Goal: Information Seeking & Learning: Learn about a topic

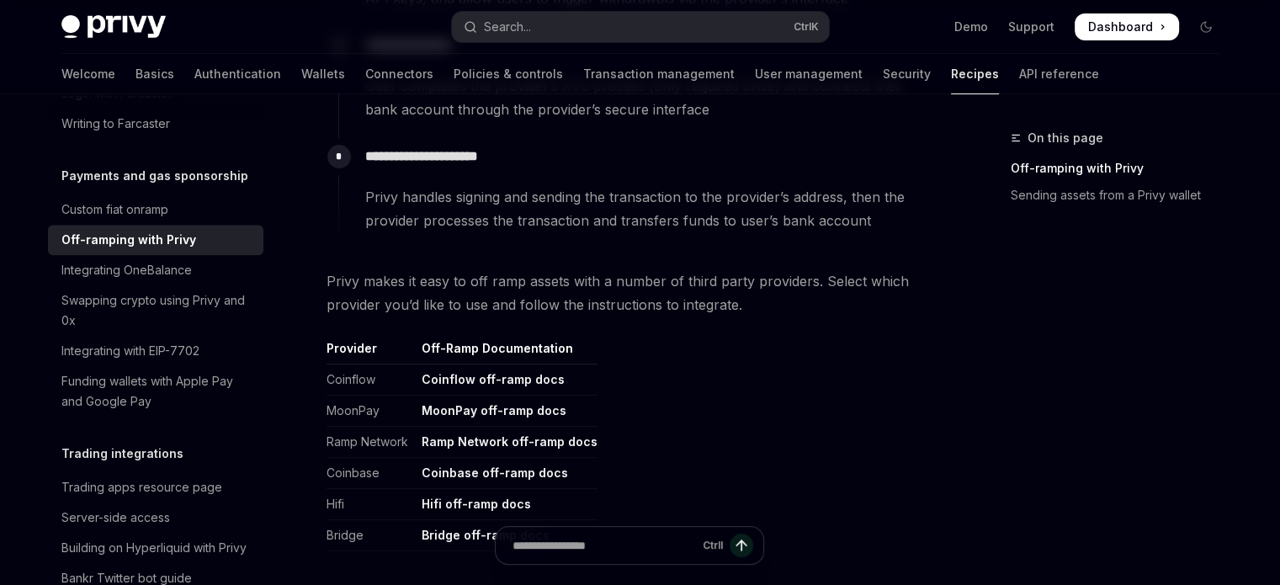
scroll to position [795, 0]
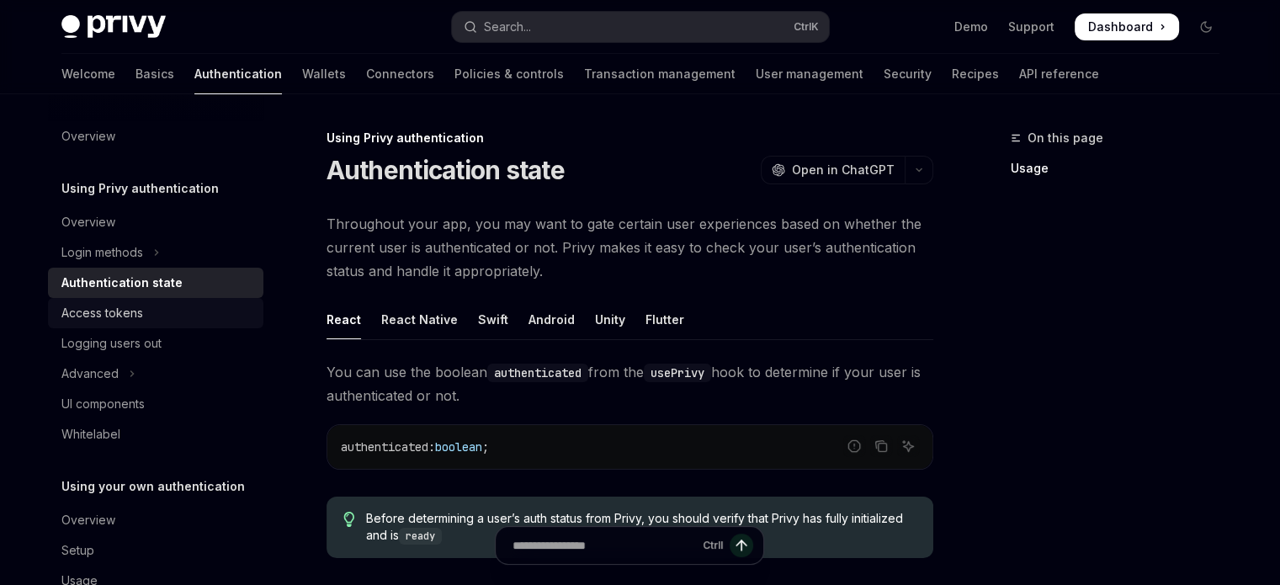
click at [141, 319] on div "Access tokens" at bounding box center [102, 313] width 82 height 20
type textarea "*"
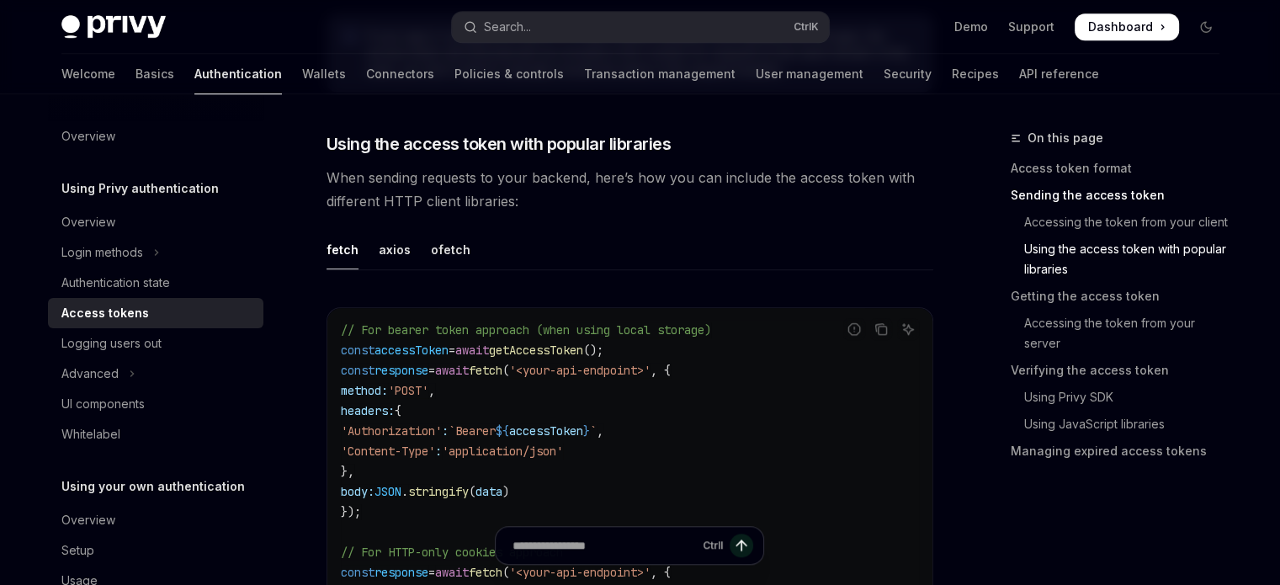
scroll to position [1404, 0]
click at [135, 373] on button "Advanced" at bounding box center [155, 374] width 215 height 30
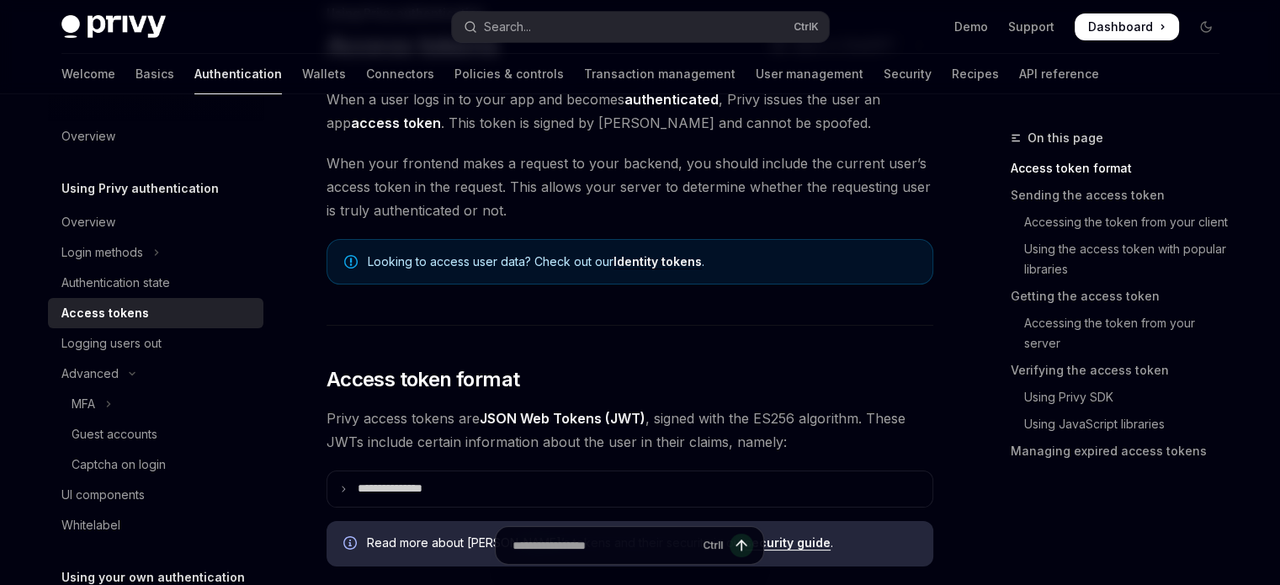
scroll to position [0, 0]
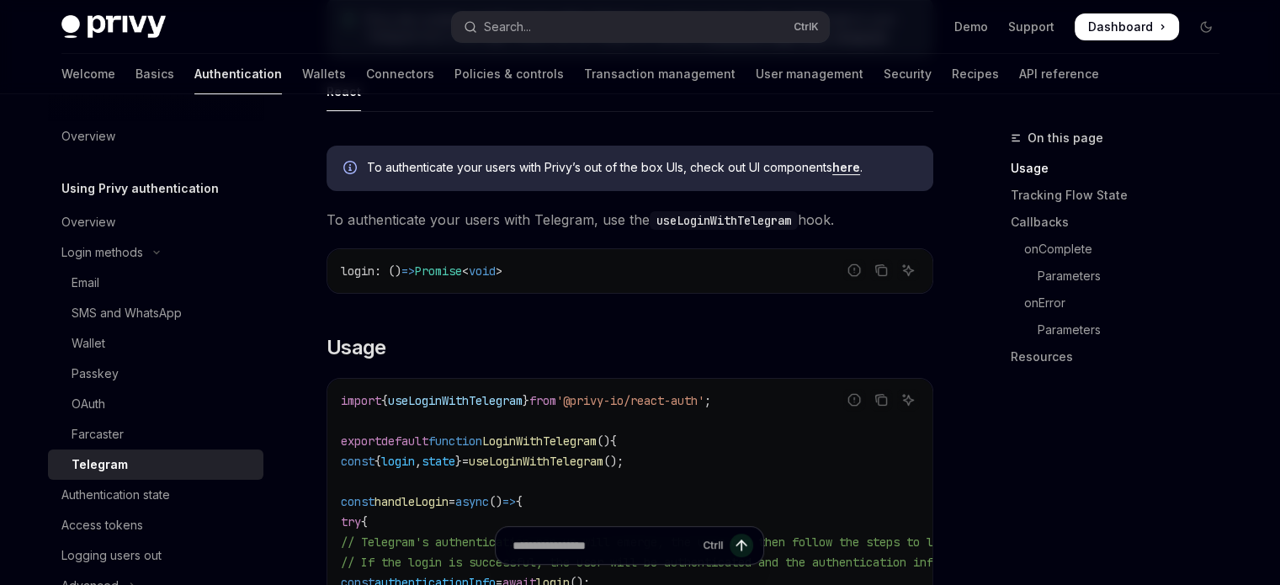
scroll to position [401, 0]
click at [115, 507] on link "Authentication state" at bounding box center [155, 495] width 215 height 30
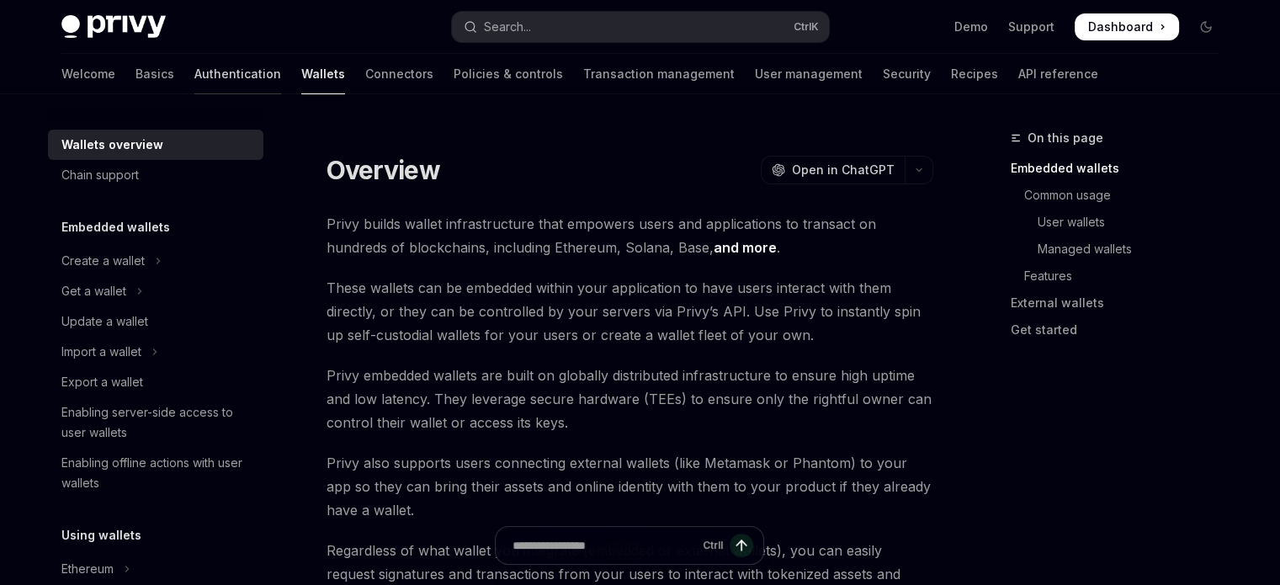
click at [194, 80] on link "Authentication" at bounding box center [237, 74] width 87 height 40
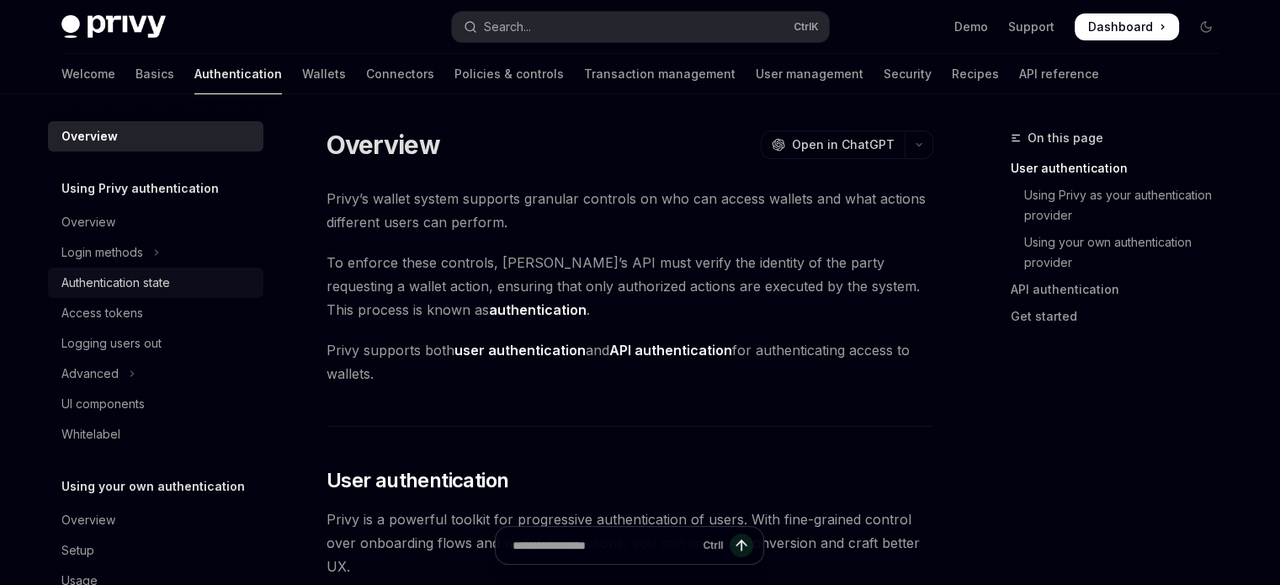
click at [141, 274] on div "Authentication state" at bounding box center [115, 283] width 109 height 20
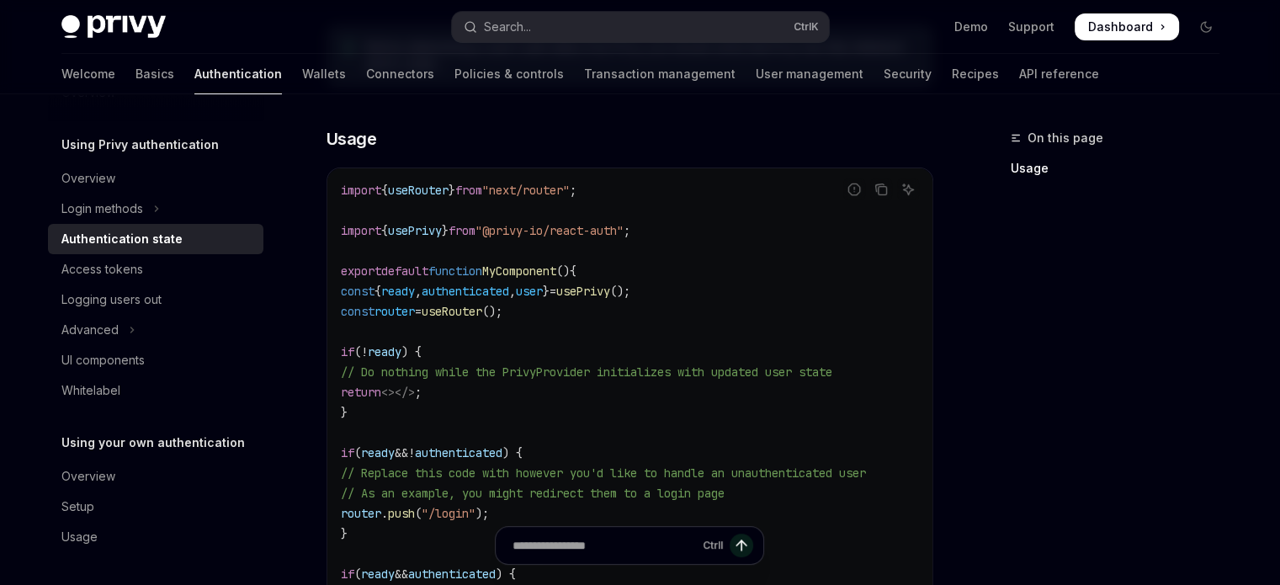
scroll to position [868, 0]
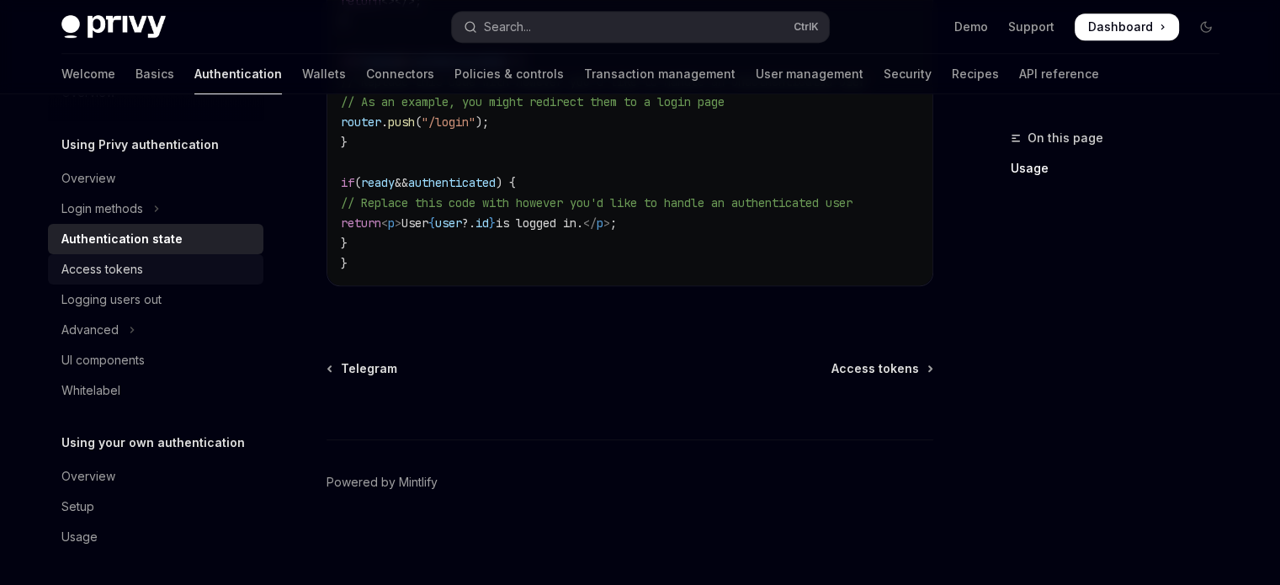
click at [108, 279] on link "Access tokens" at bounding box center [155, 269] width 215 height 30
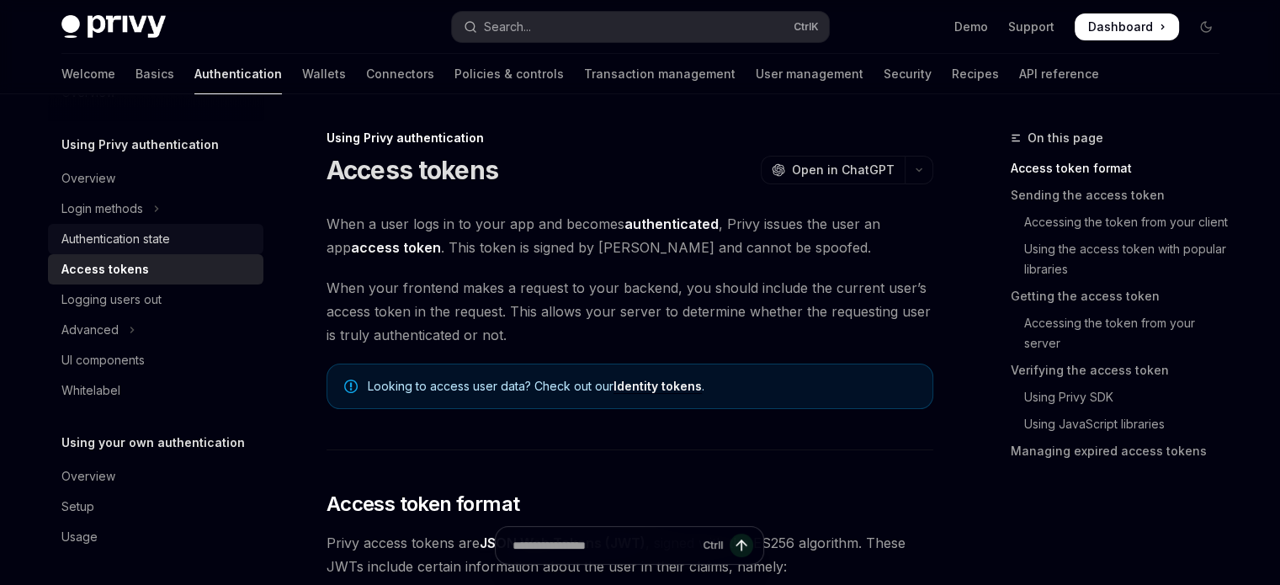
click at [118, 245] on div "Authentication state" at bounding box center [115, 239] width 109 height 20
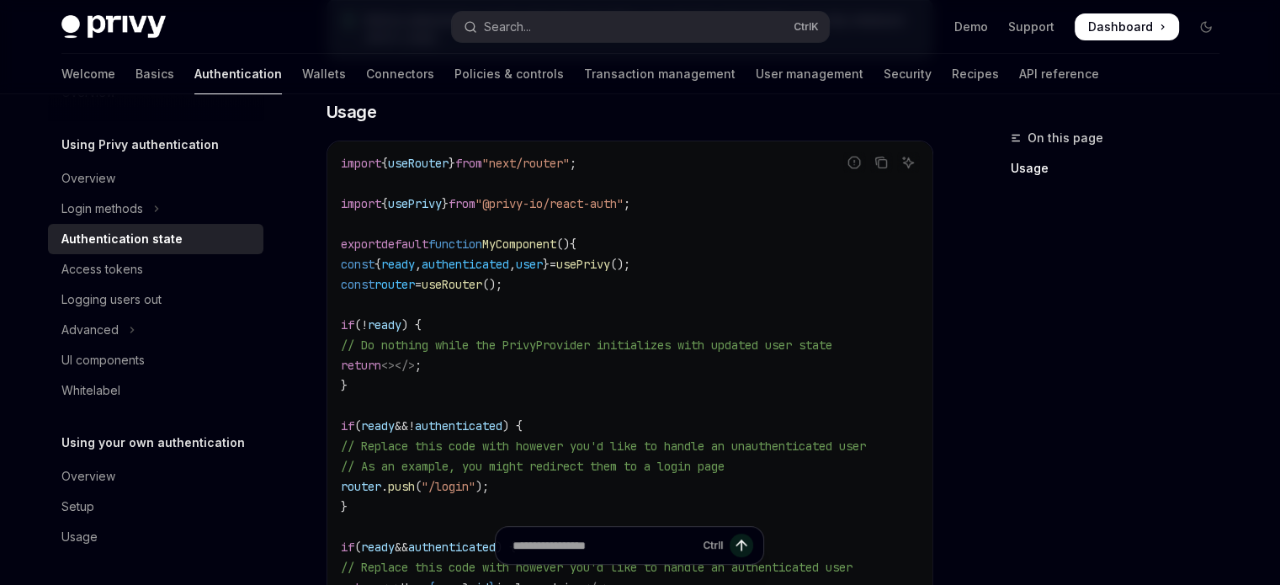
scroll to position [486, 0]
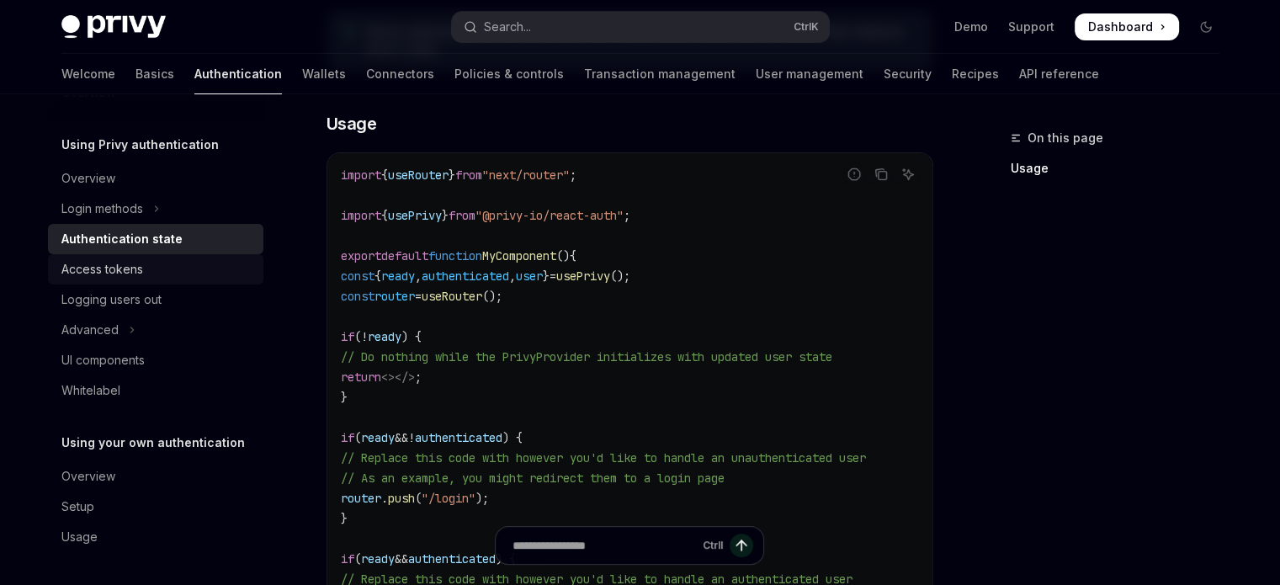
click at [139, 268] on div "Access tokens" at bounding box center [102, 269] width 82 height 20
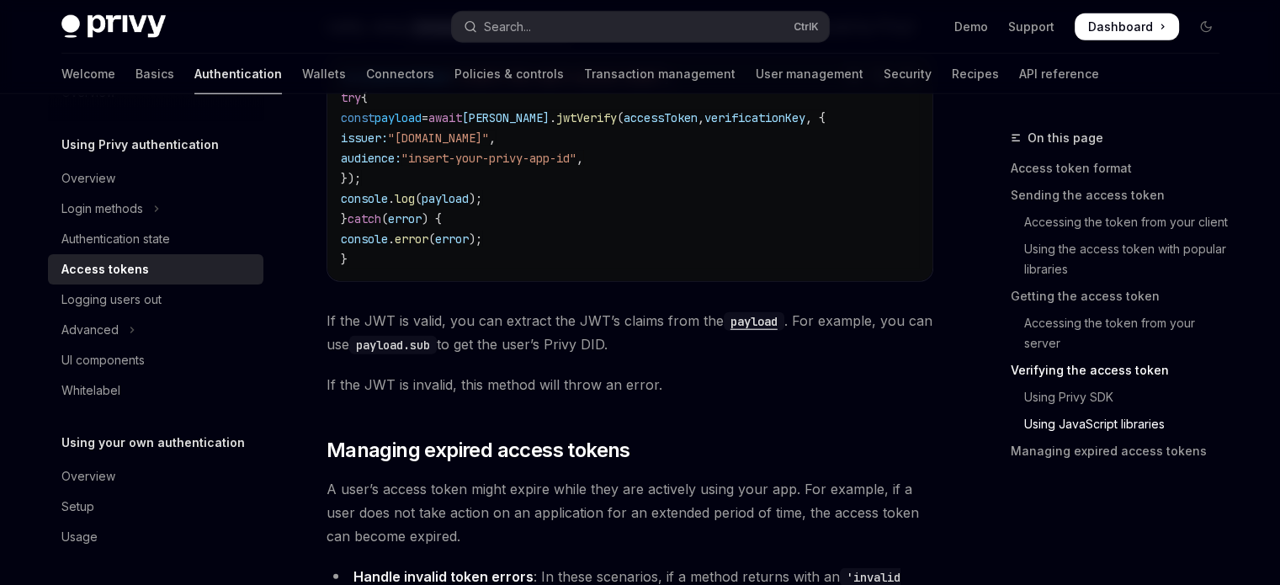
scroll to position [4618, 0]
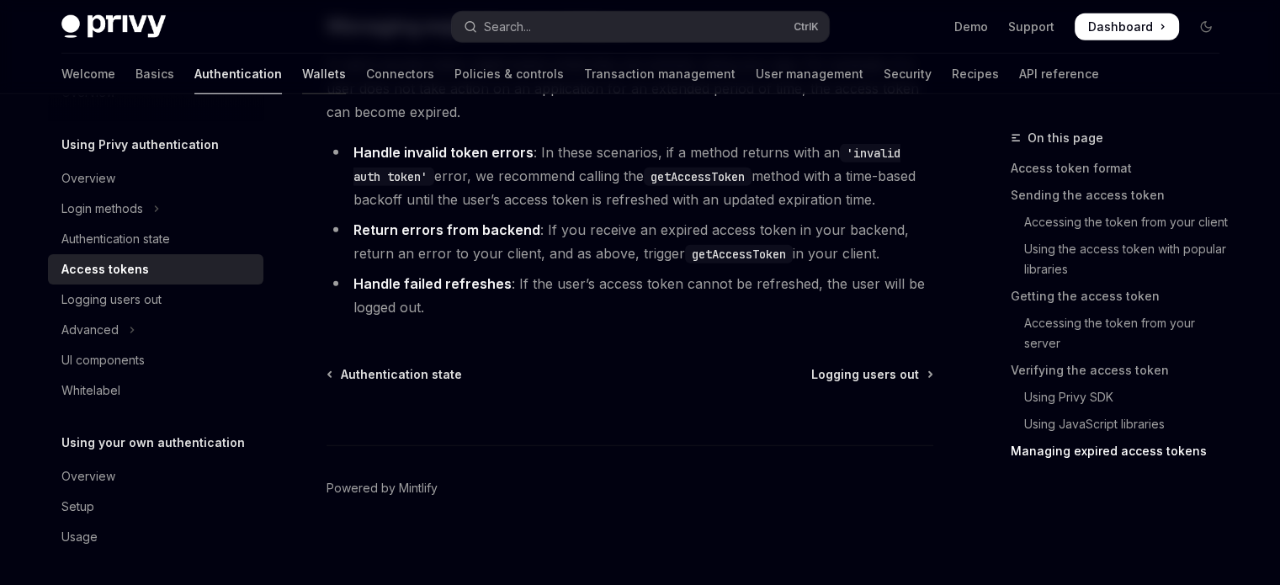
click at [302, 80] on link "Wallets" at bounding box center [324, 74] width 44 height 40
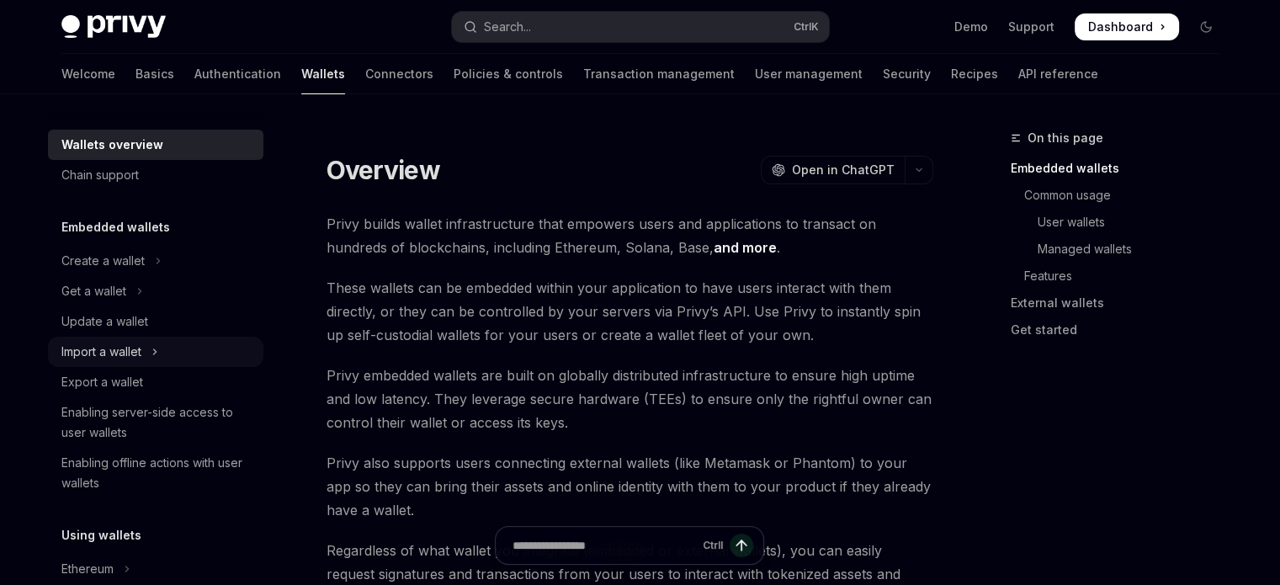
scroll to position [81, 0]
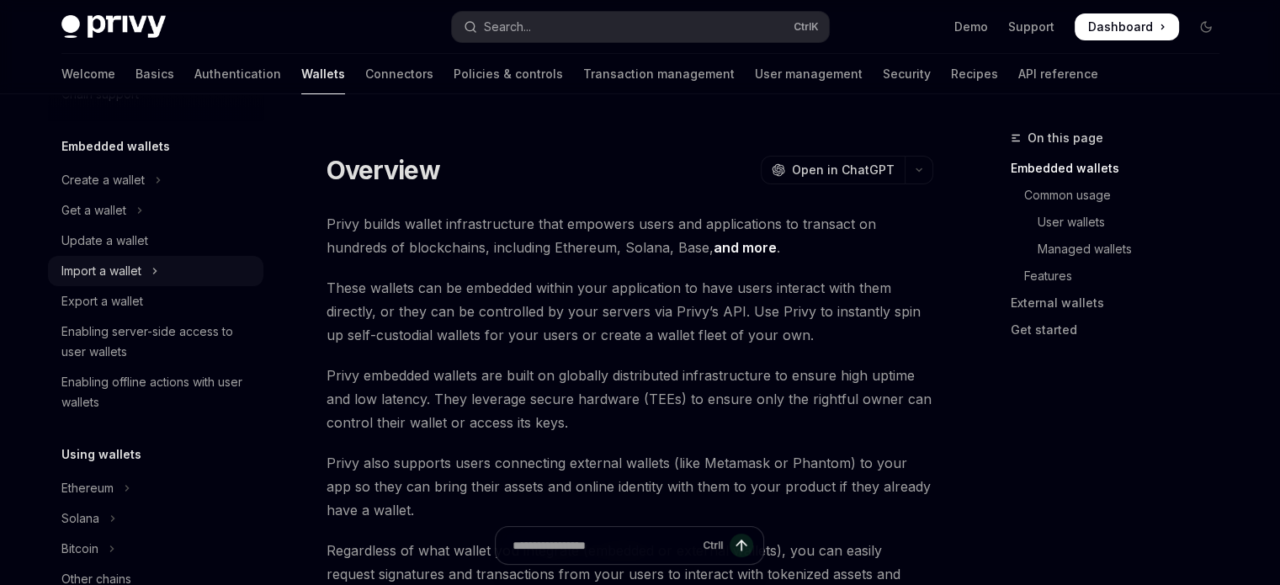
click at [205, 349] on div "Enabling server-side access to user wallets" at bounding box center [157, 342] width 192 height 40
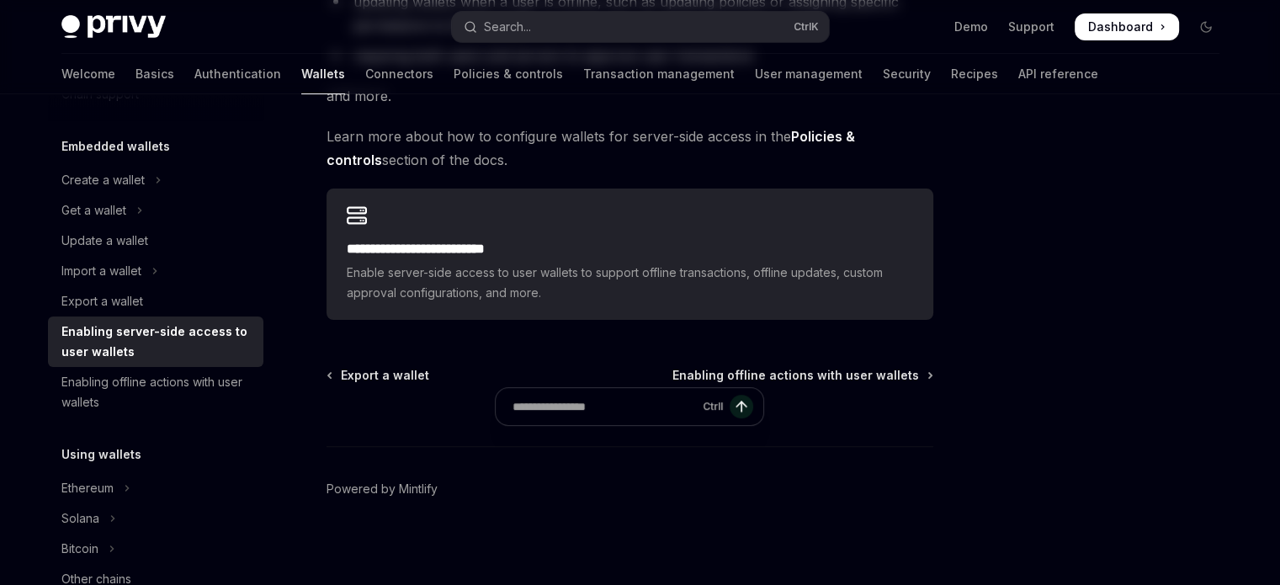
scroll to position [440, 0]
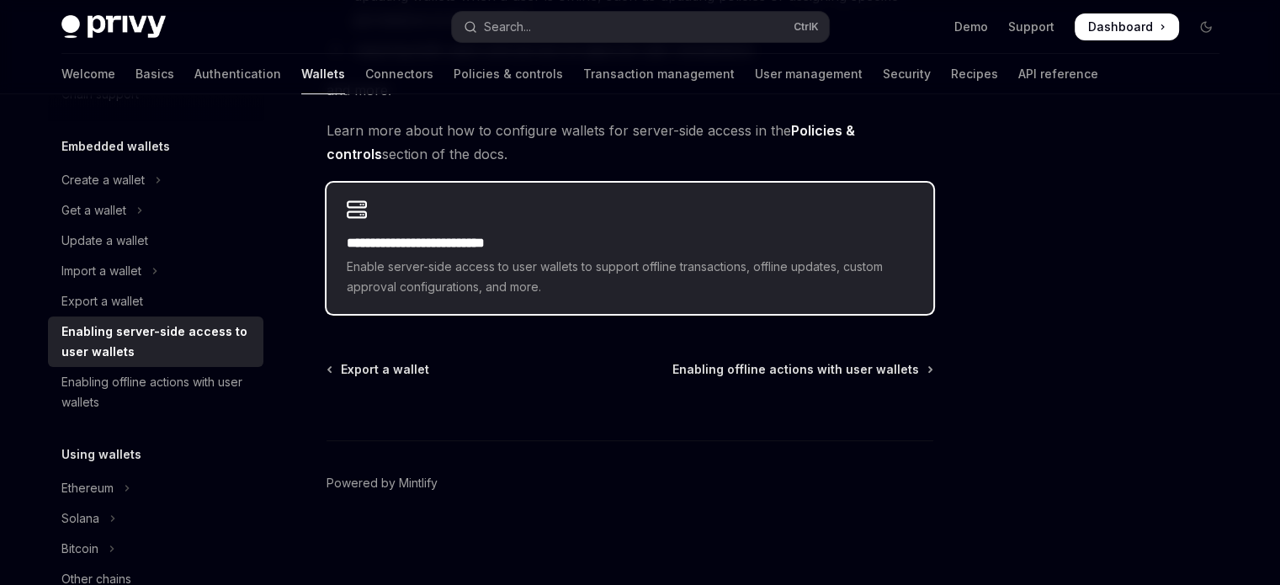
click at [475, 215] on div "**********" at bounding box center [630, 248] width 607 height 131
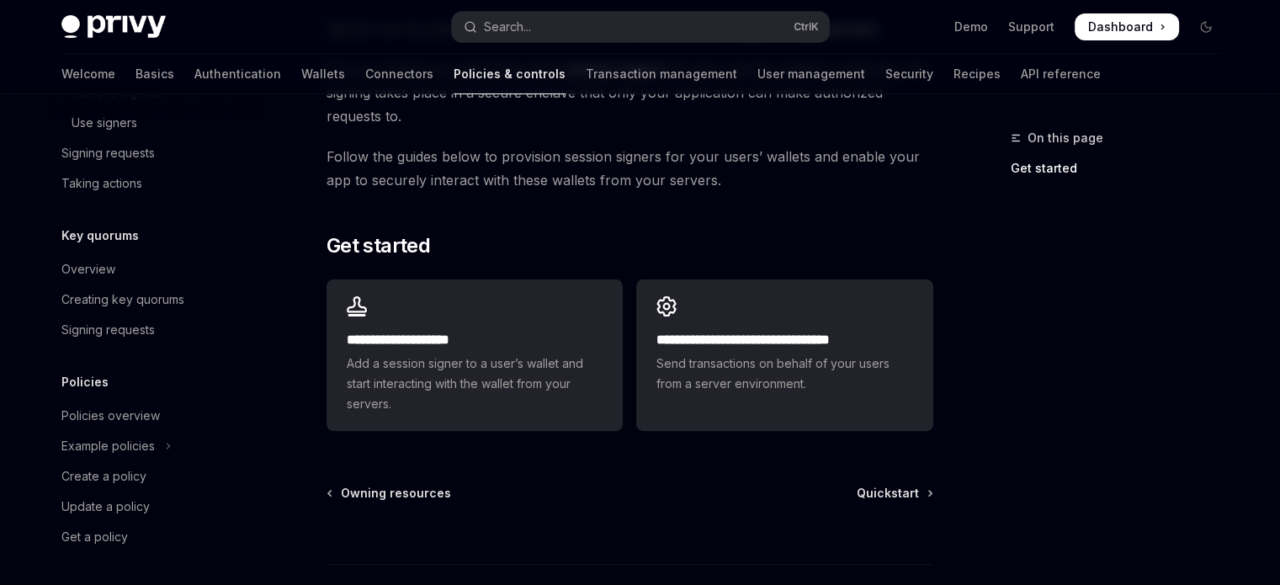
scroll to position [555, 0]
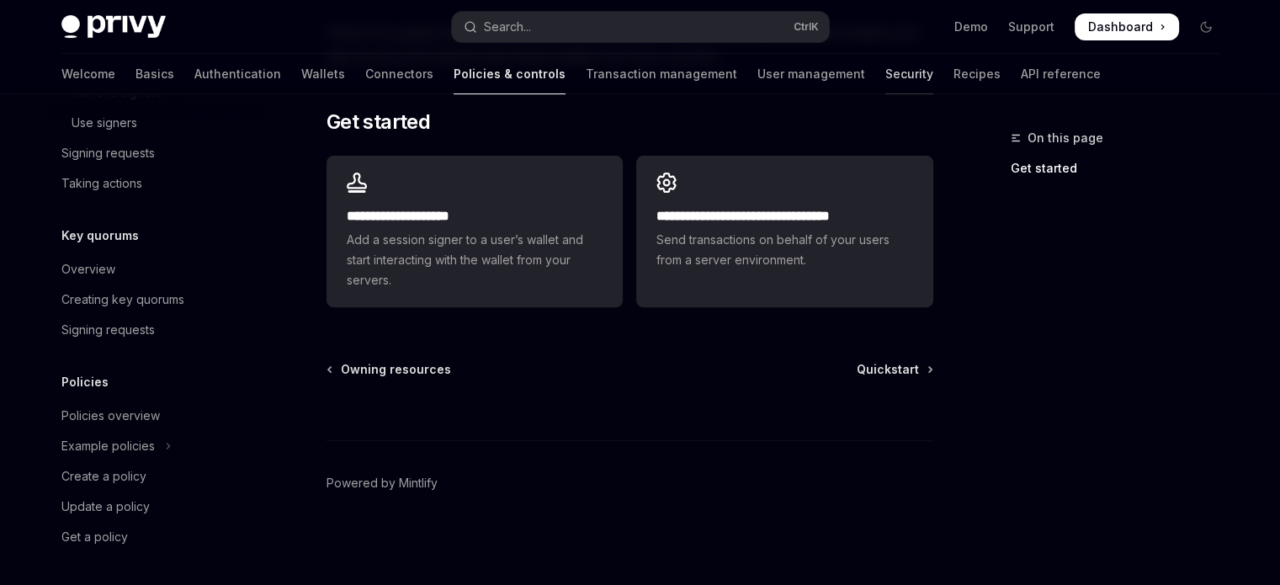
click at [885, 74] on link "Security" at bounding box center [909, 74] width 48 height 40
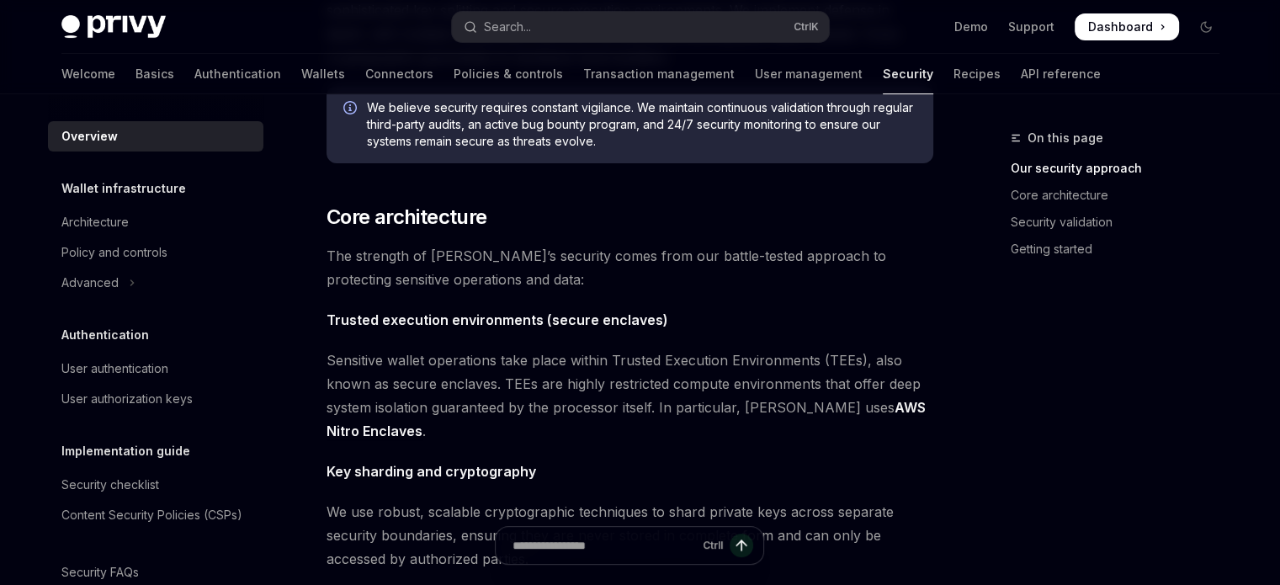
scroll to position [483, 0]
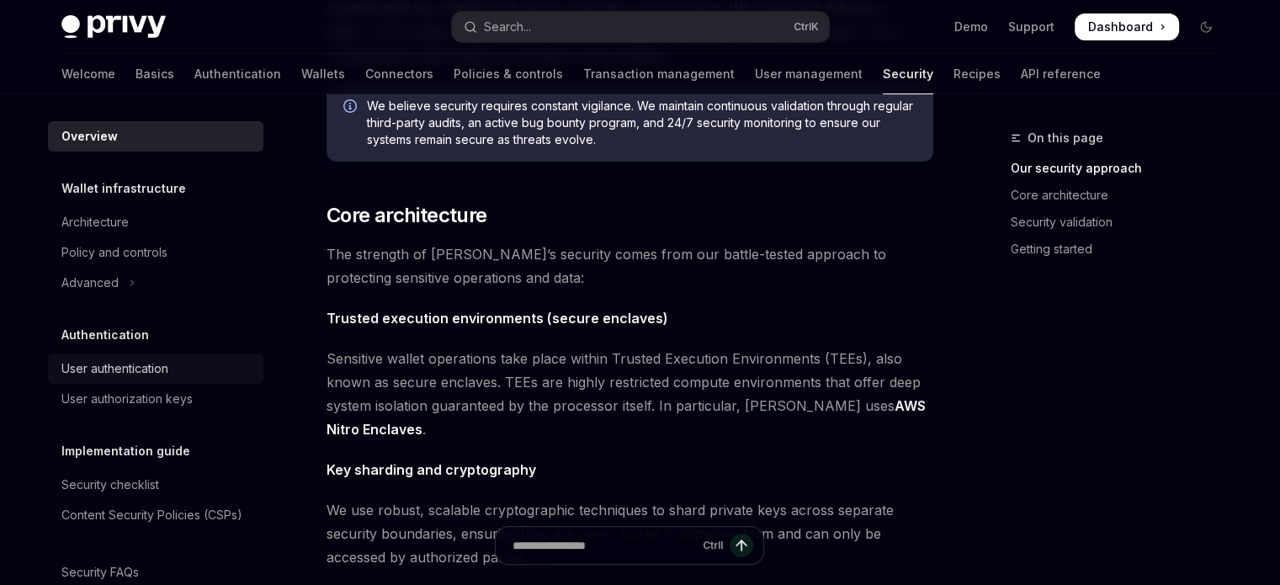
click at [150, 363] on div "User authentication" at bounding box center [114, 369] width 107 height 20
type textarea "*"
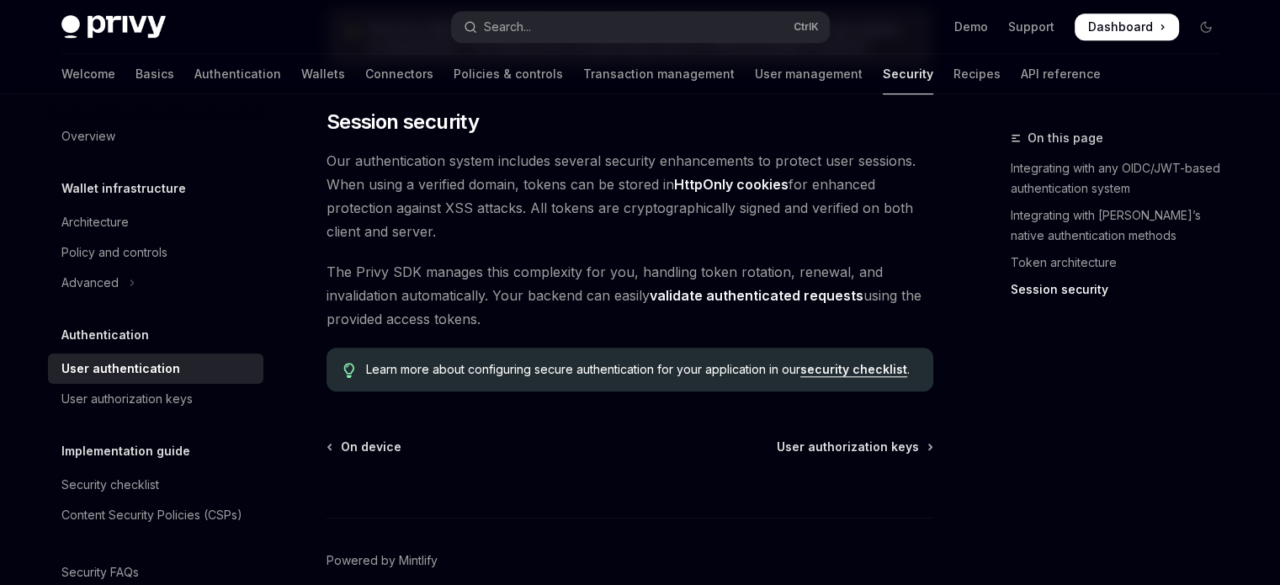
scroll to position [1521, 0]
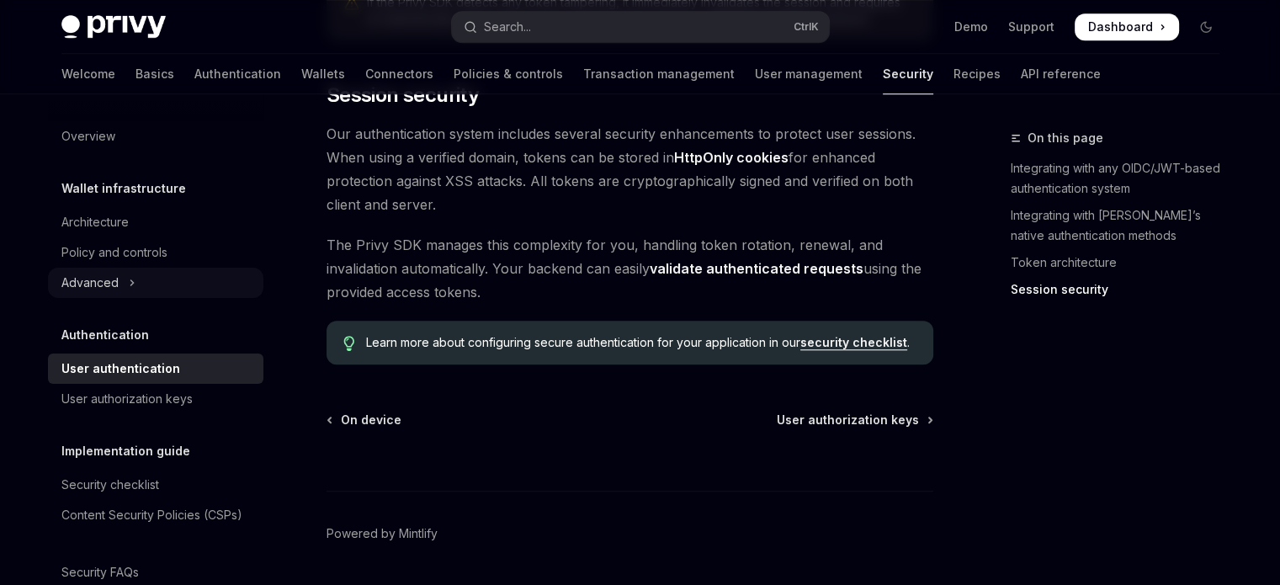
click at [129, 279] on icon "Toggle Advanced section" at bounding box center [132, 283] width 7 height 20
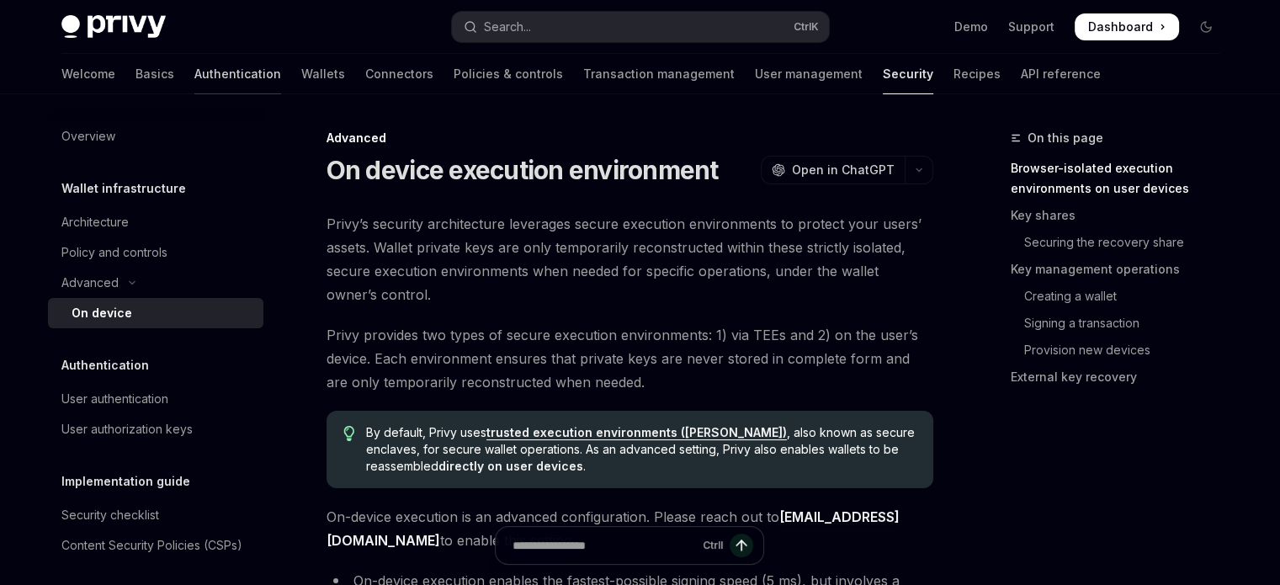
click at [194, 80] on link "Authentication" at bounding box center [237, 74] width 87 height 40
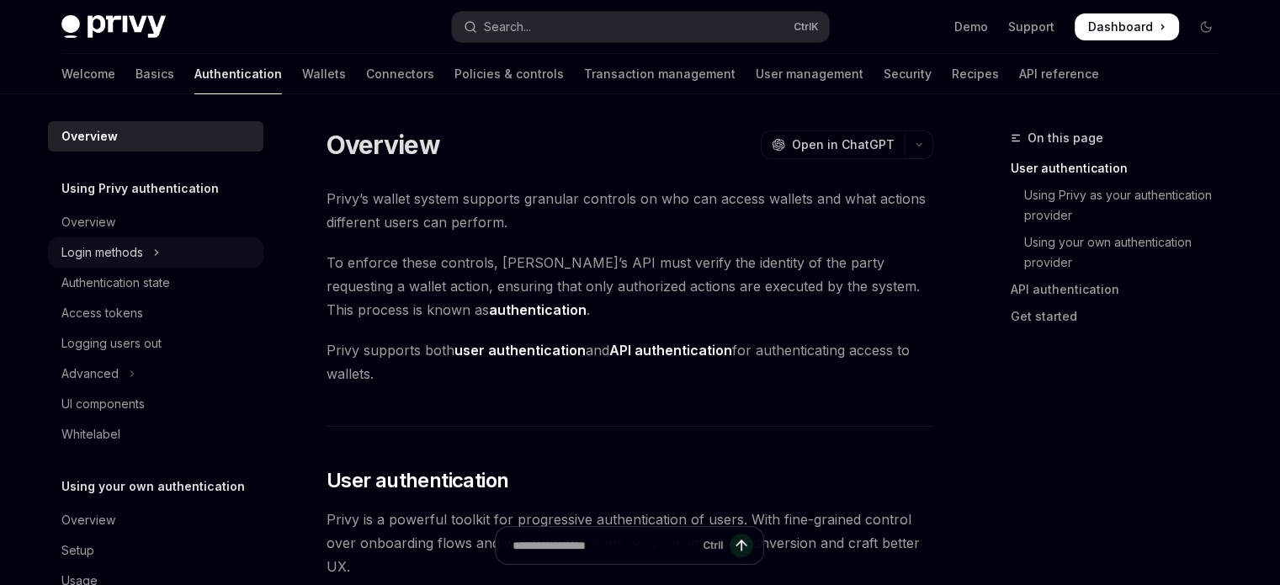
click at [155, 252] on icon "Toggle Login methods section" at bounding box center [156, 252] width 7 height 20
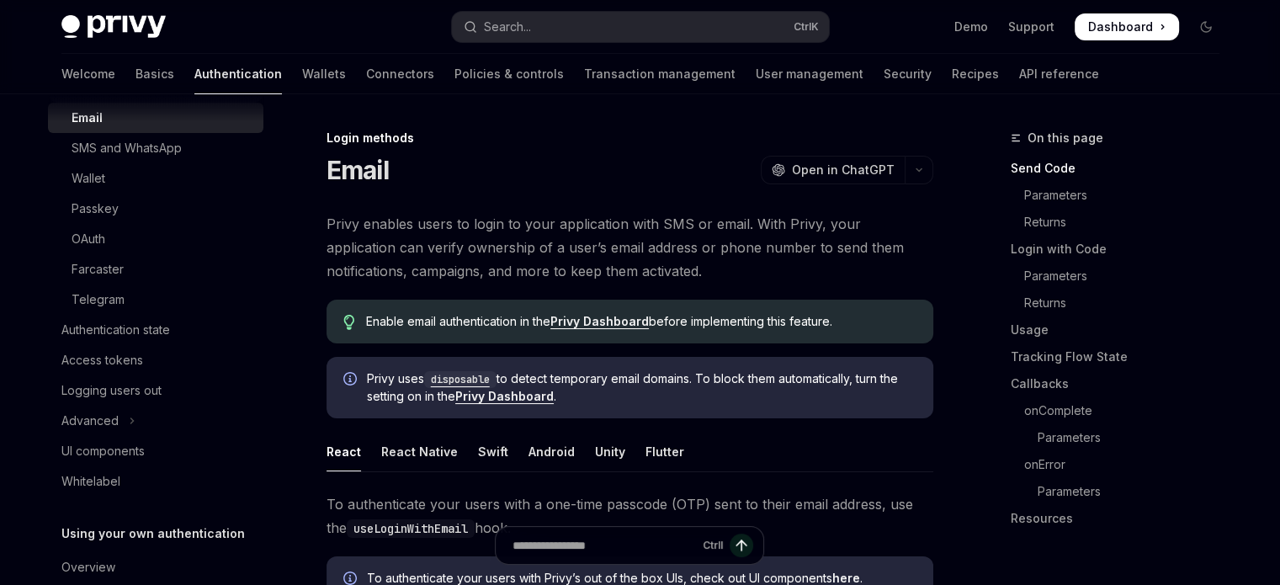
scroll to position [256, 0]
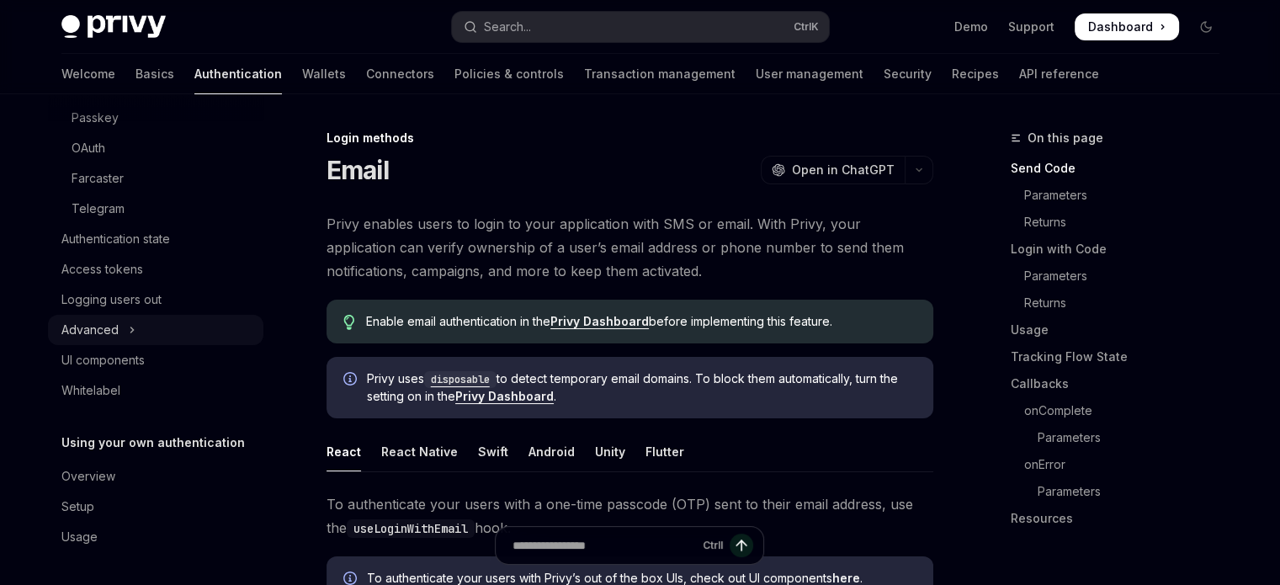
click at [132, 325] on icon "Toggle Advanced section" at bounding box center [132, 330] width 7 height 20
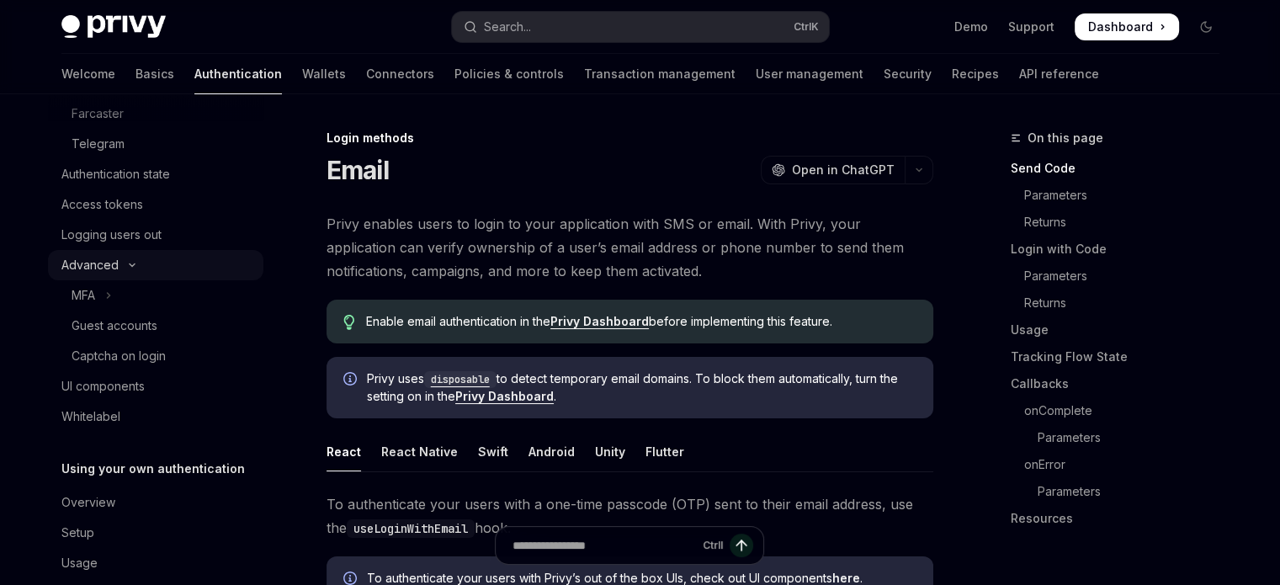
scroll to position [323, 0]
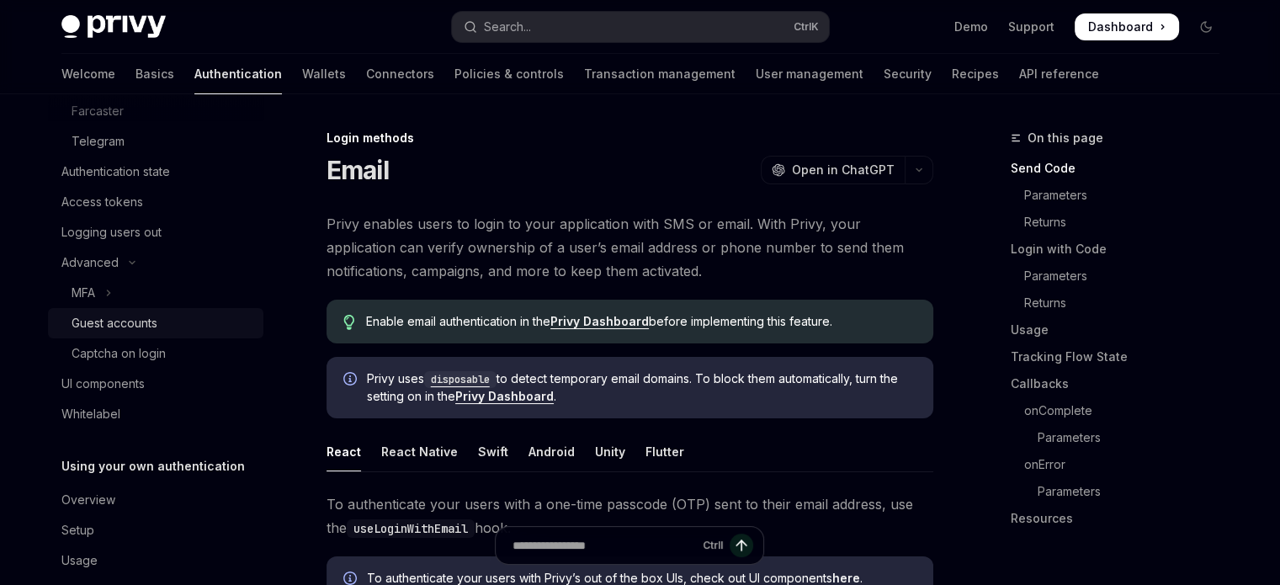
click at [129, 329] on div "Guest accounts" at bounding box center [115, 323] width 86 height 20
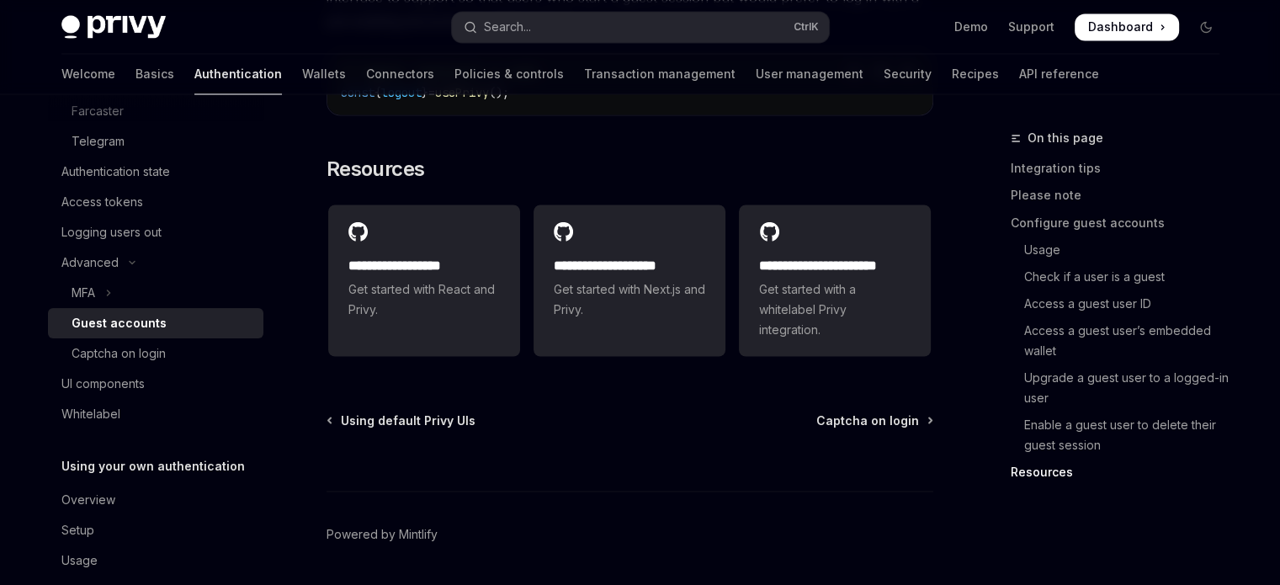
scroll to position [347, 0]
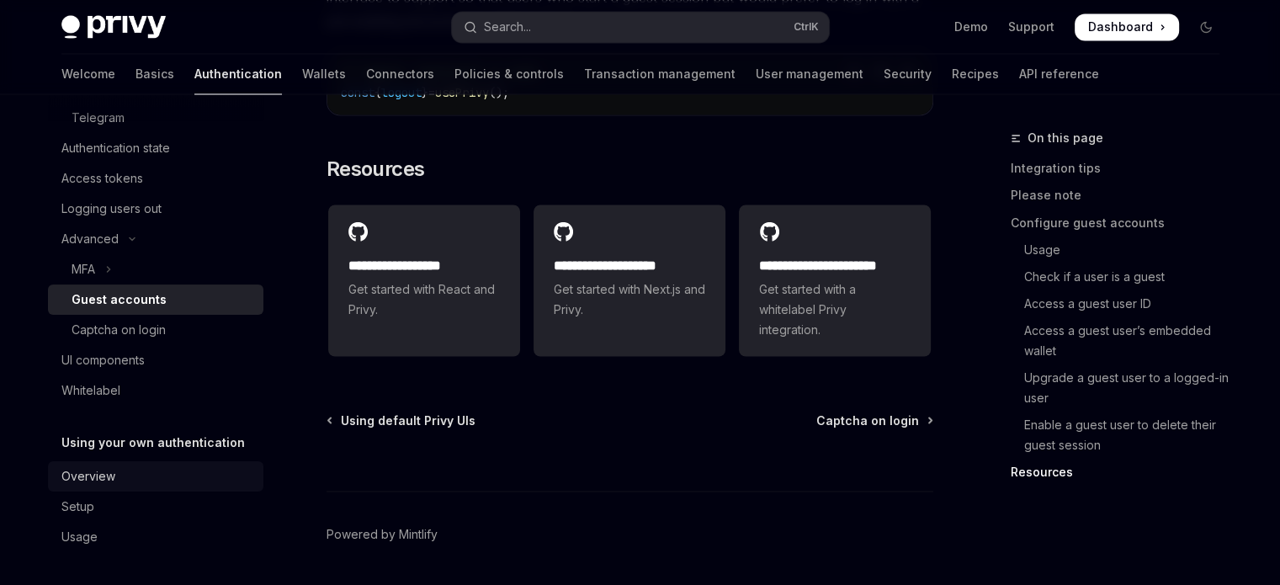
click at [101, 477] on div "Overview" at bounding box center [88, 476] width 54 height 20
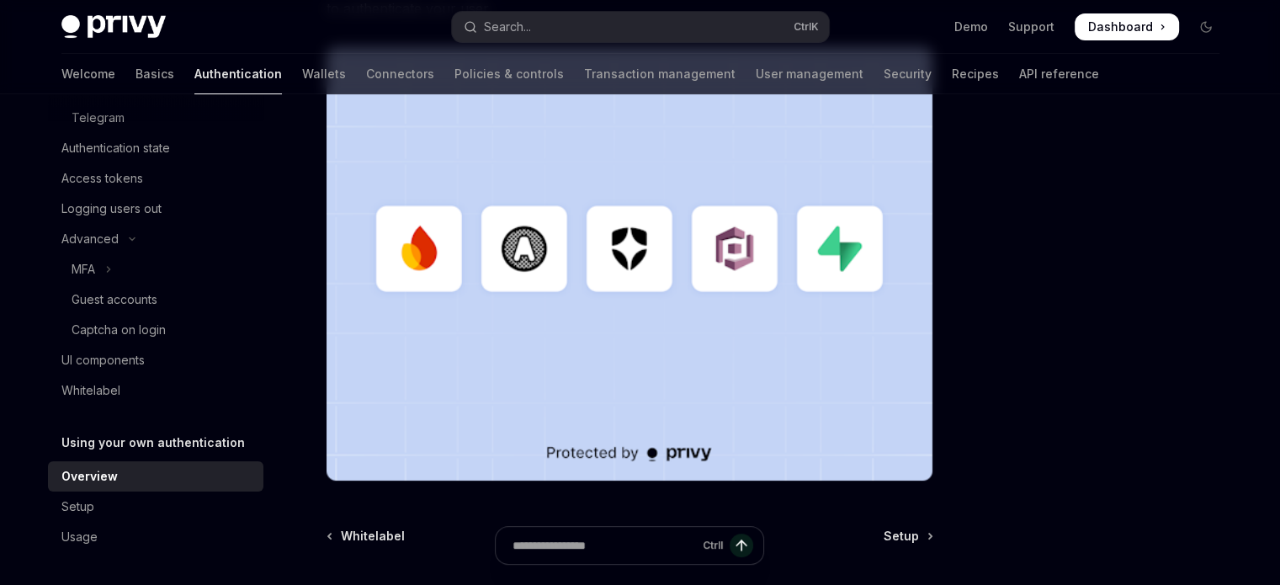
scroll to position [635, 0]
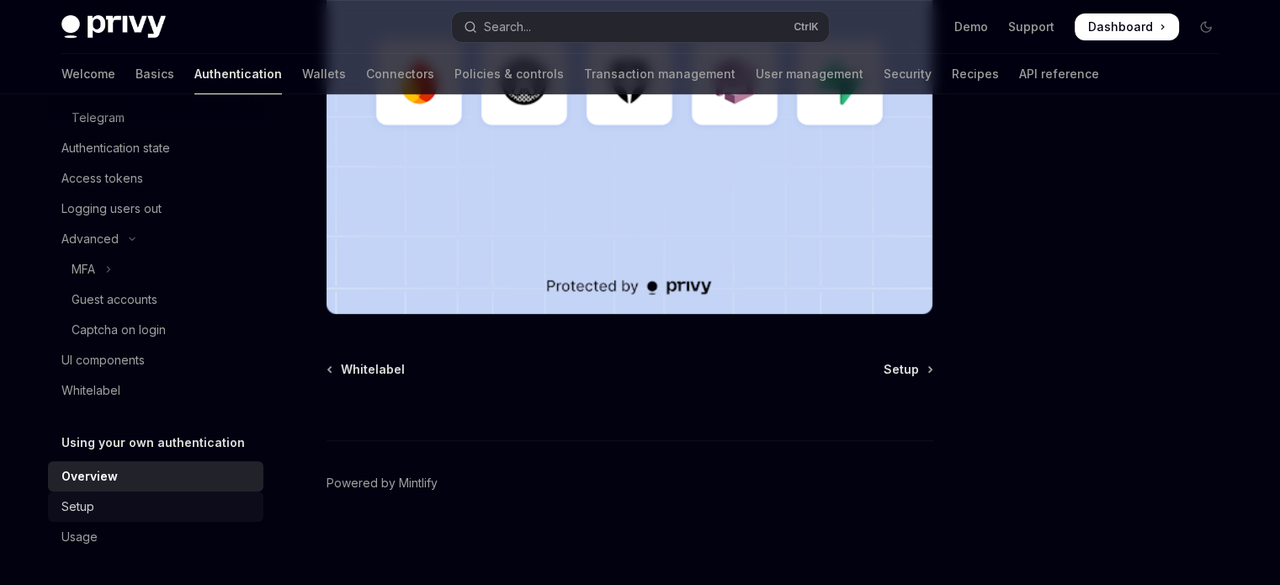
click at [91, 515] on div "Setup" at bounding box center [77, 507] width 33 height 20
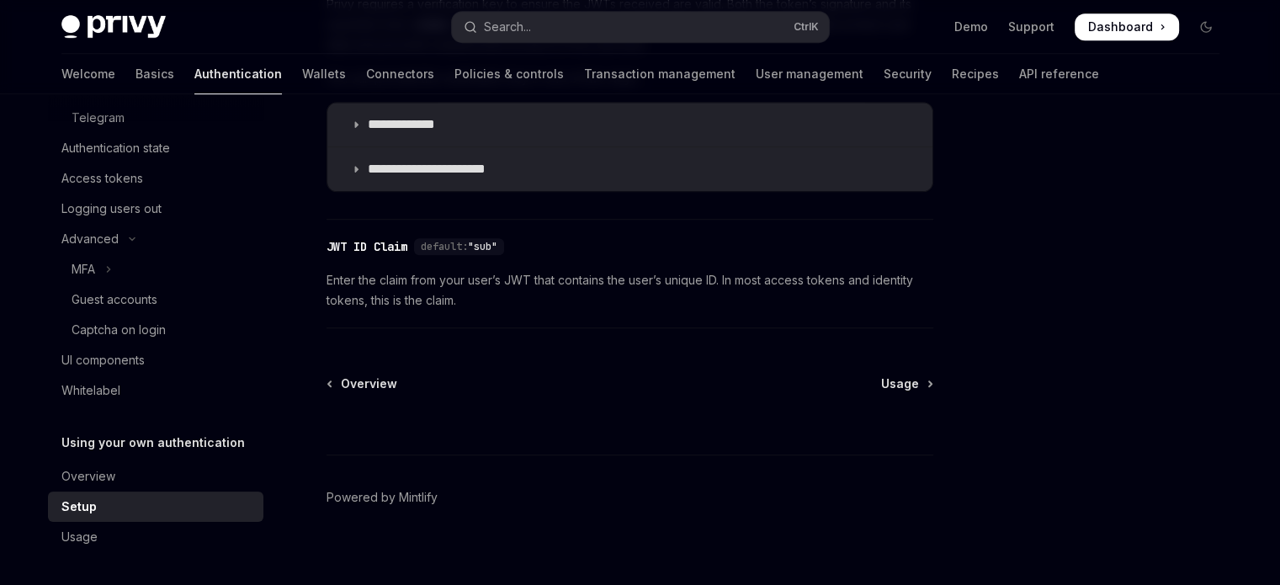
scroll to position [1010, 0]
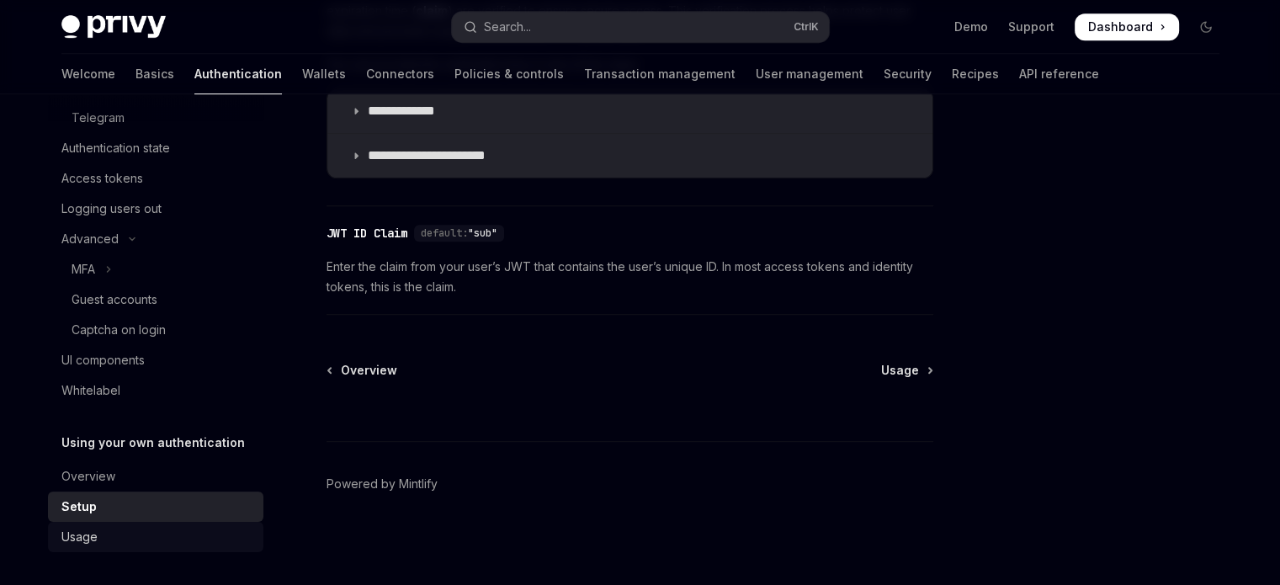
click at [103, 538] on div "Usage" at bounding box center [157, 537] width 192 height 20
type textarea "*"
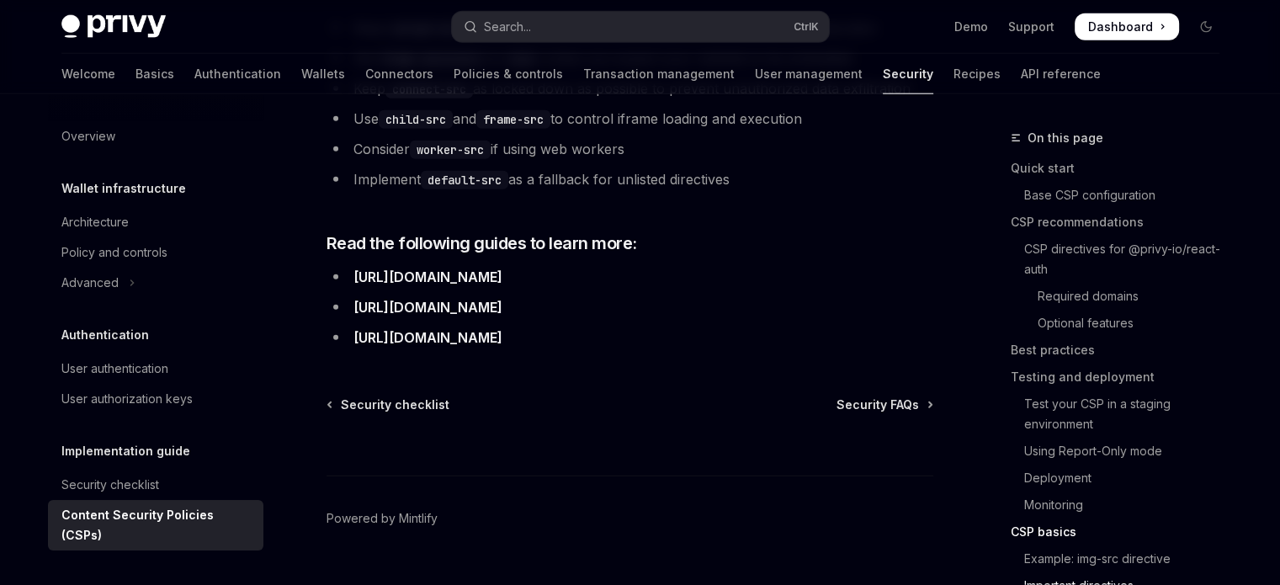
scroll to position [4339, 0]
click at [512, 35] on div "Search..." at bounding box center [507, 27] width 47 height 20
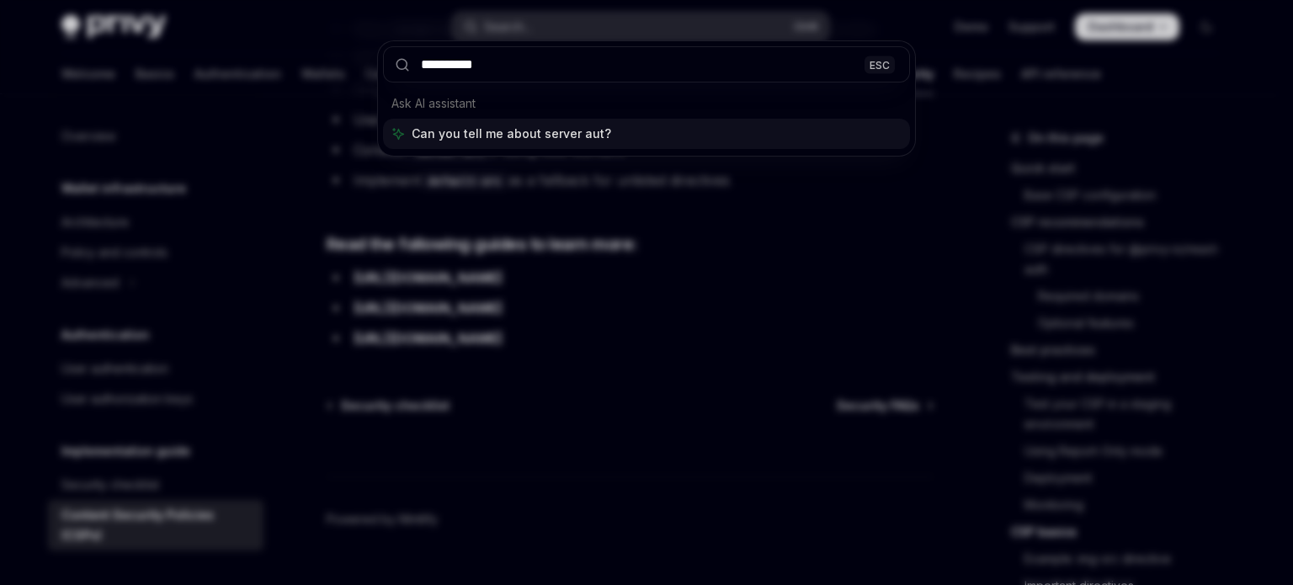
type input "**********"
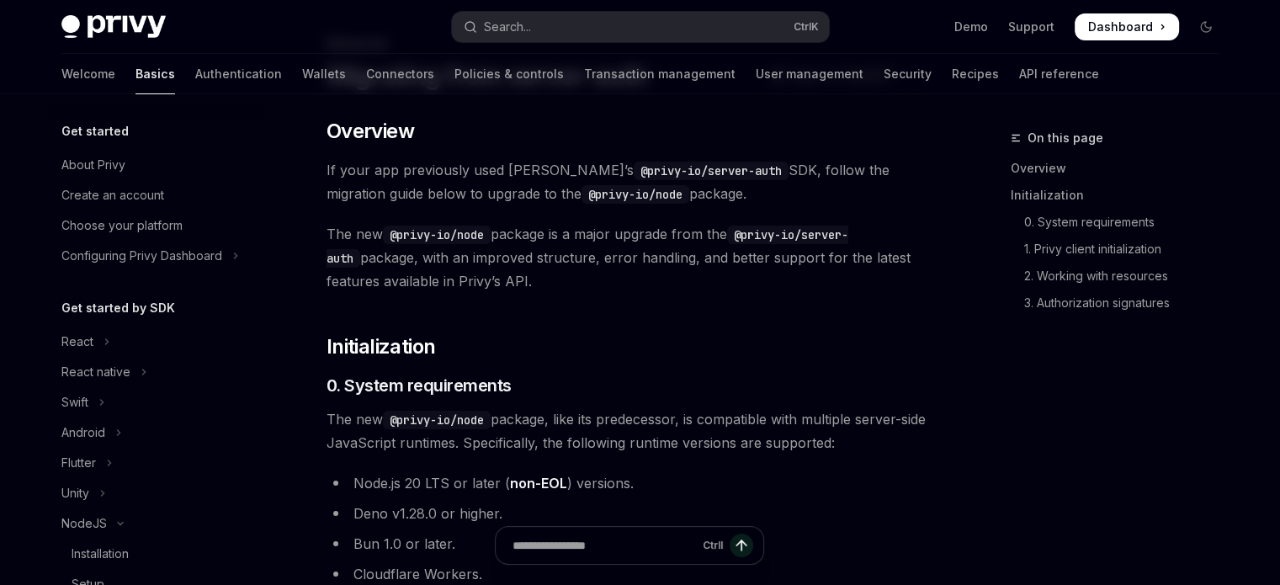
scroll to position [335, 0]
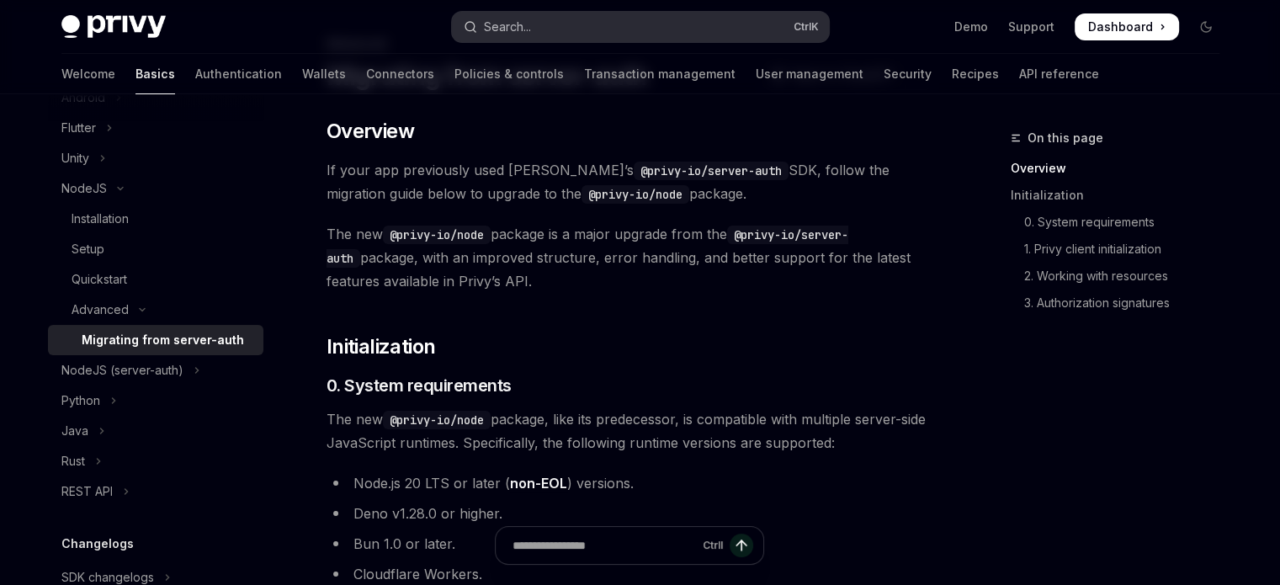
click at [602, 27] on button "Search... Ctrl K" at bounding box center [640, 27] width 377 height 30
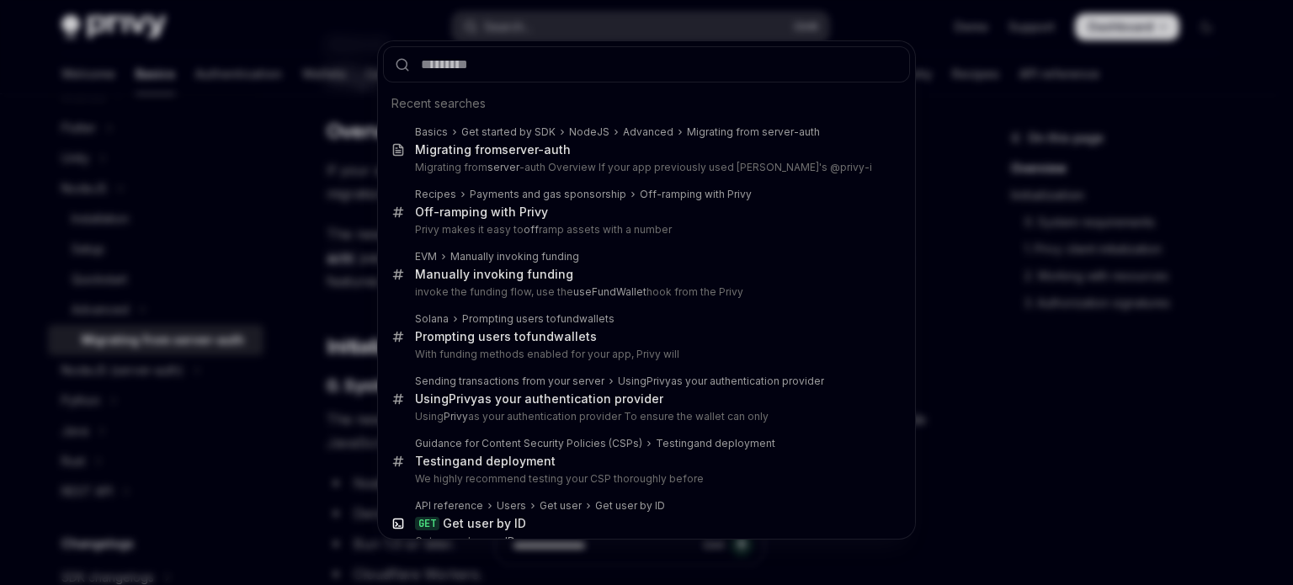
click at [602, 27] on div "Recent searches Basics Get started by SDK NodeJS Advanced Migrating from server…" at bounding box center [646, 292] width 1293 height 585
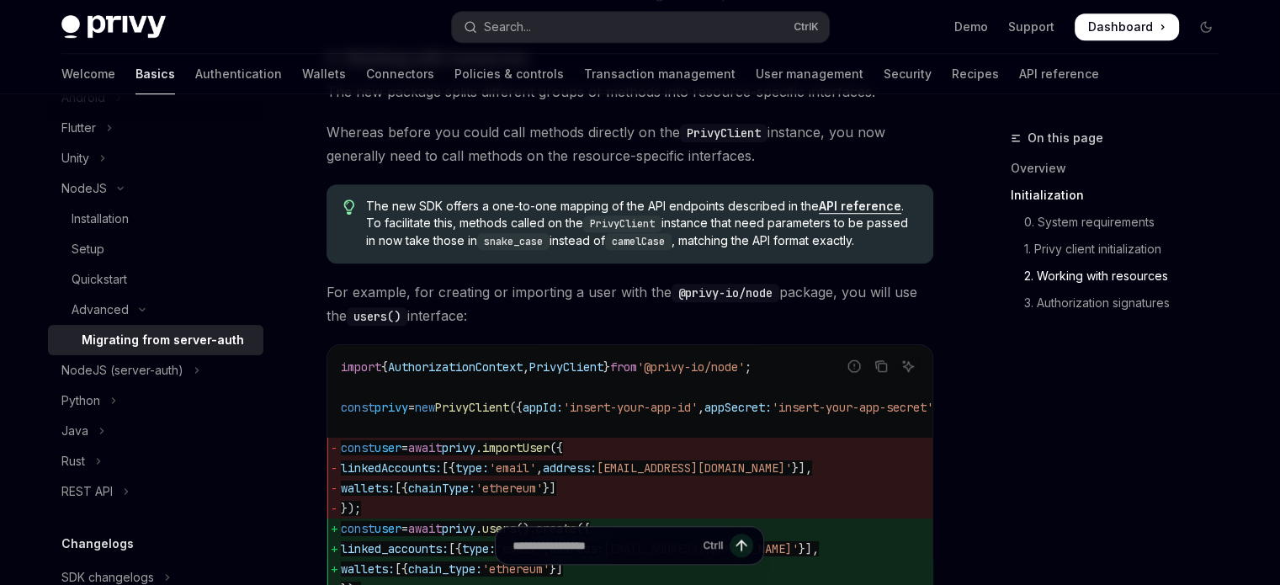
scroll to position [1151, 0]
click at [194, 370] on icon "Toggle NodeJS (server-auth) section" at bounding box center [197, 370] width 7 height 20
click at [151, 427] on div "Setup" at bounding box center [163, 431] width 182 height 20
click at [118, 428] on div "Setup" at bounding box center [163, 431] width 182 height 20
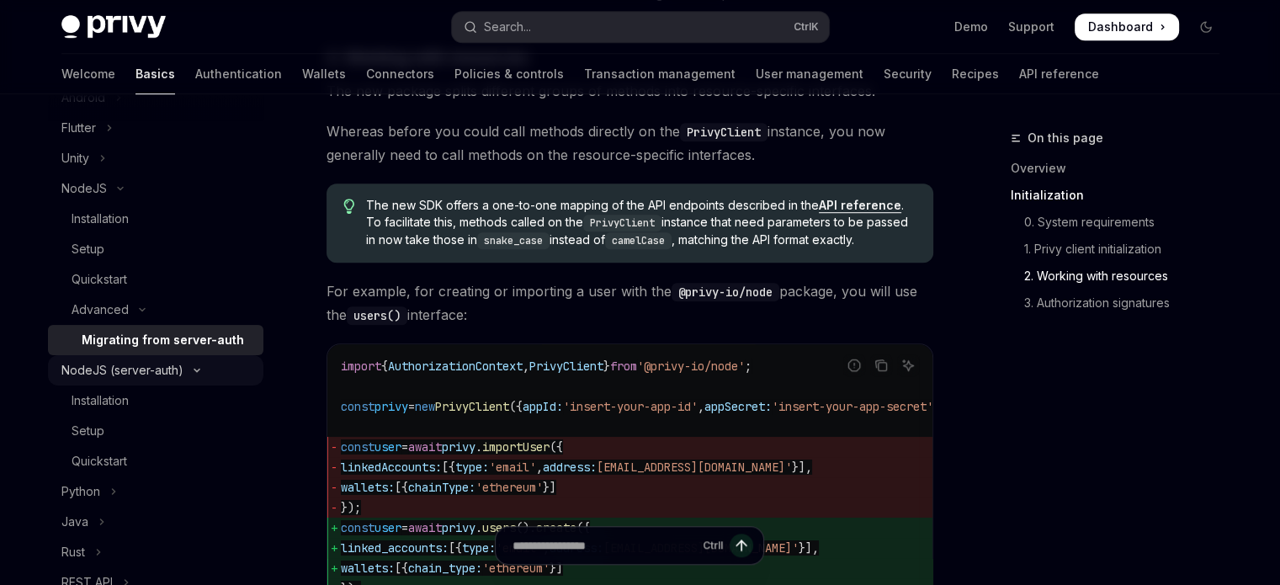
click at [137, 379] on div "NodeJS (server-auth)" at bounding box center [122, 370] width 122 height 20
type textarea "*"
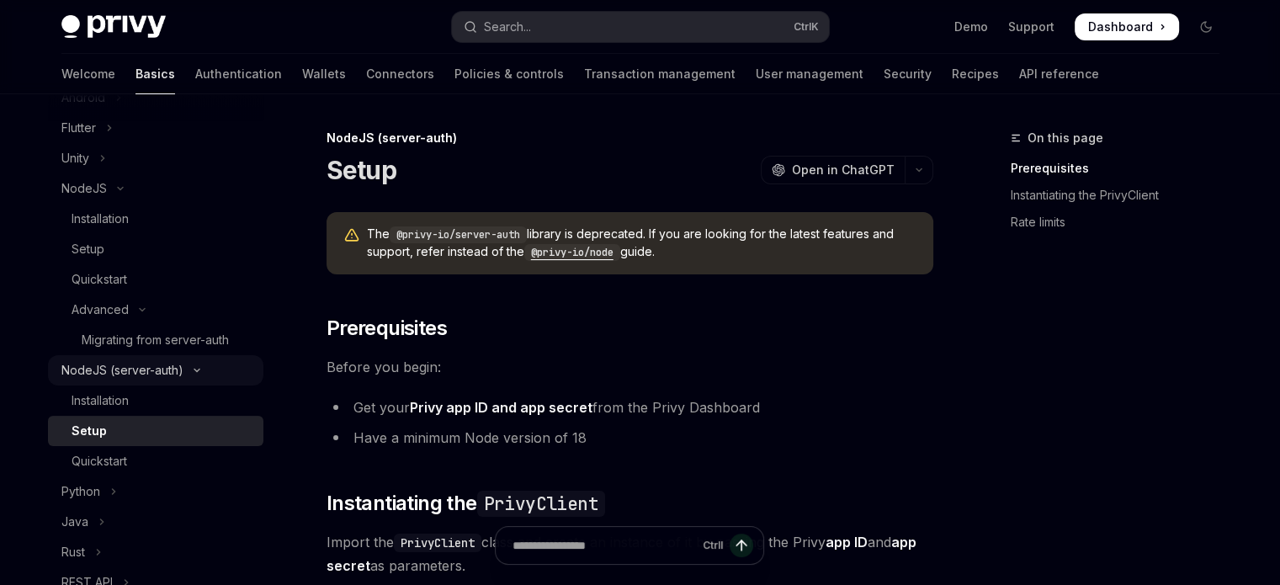
click at [137, 379] on div "NodeJS (server-auth)" at bounding box center [122, 370] width 122 height 20
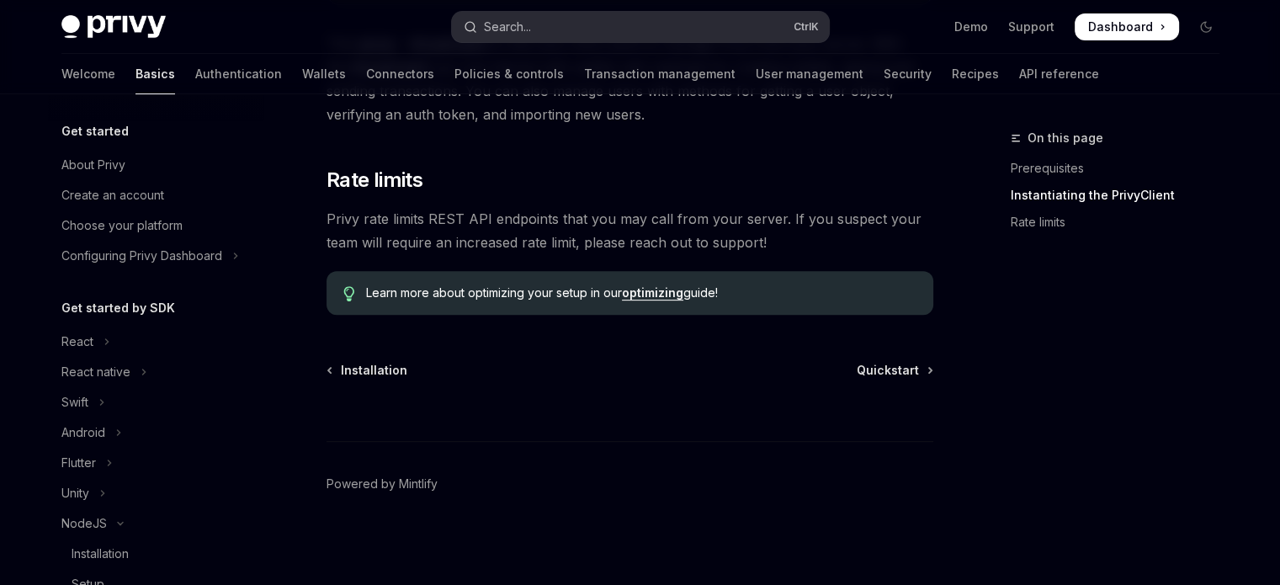
click at [521, 22] on div "Search..." at bounding box center [507, 27] width 47 height 20
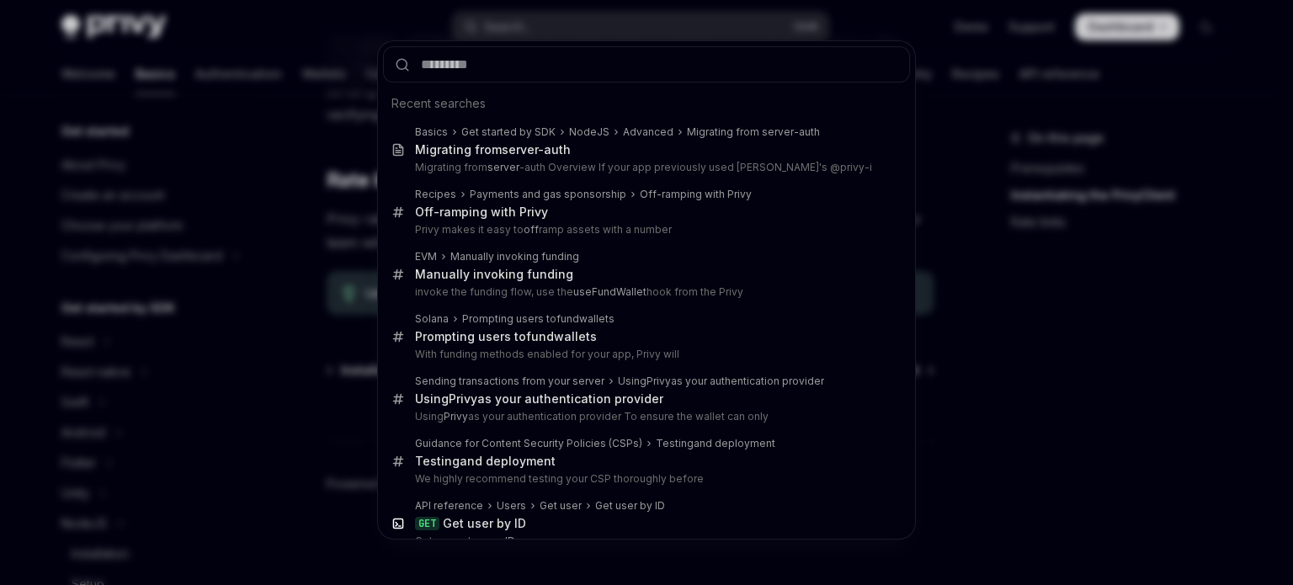
click at [522, 70] on input "text" at bounding box center [646, 64] width 527 height 36
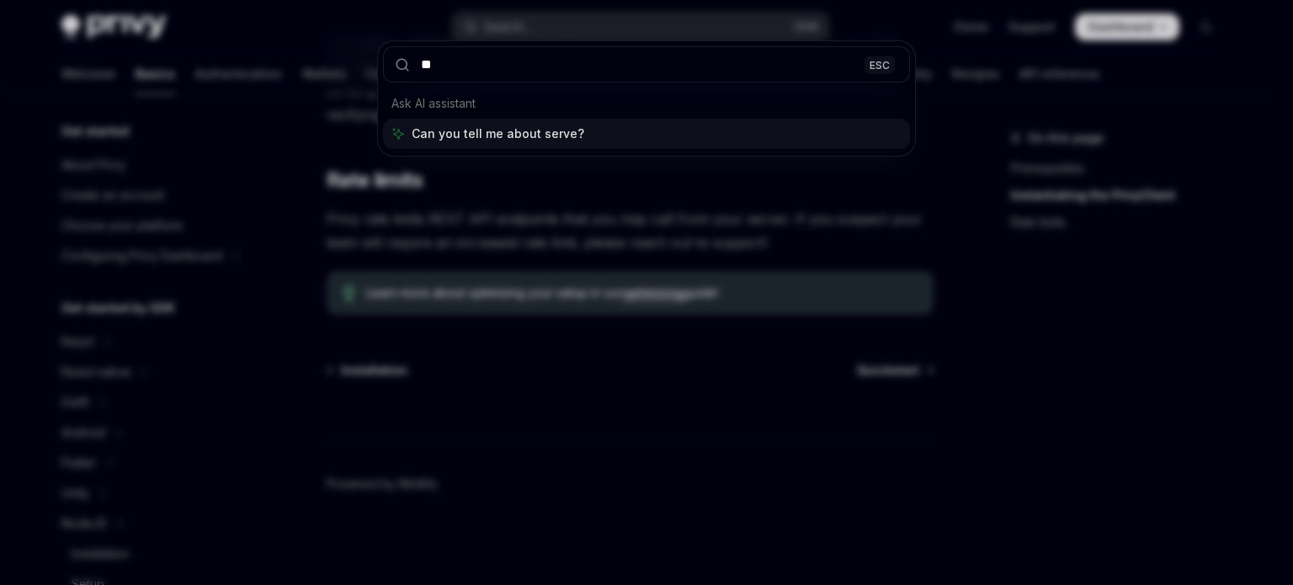
type input "*"
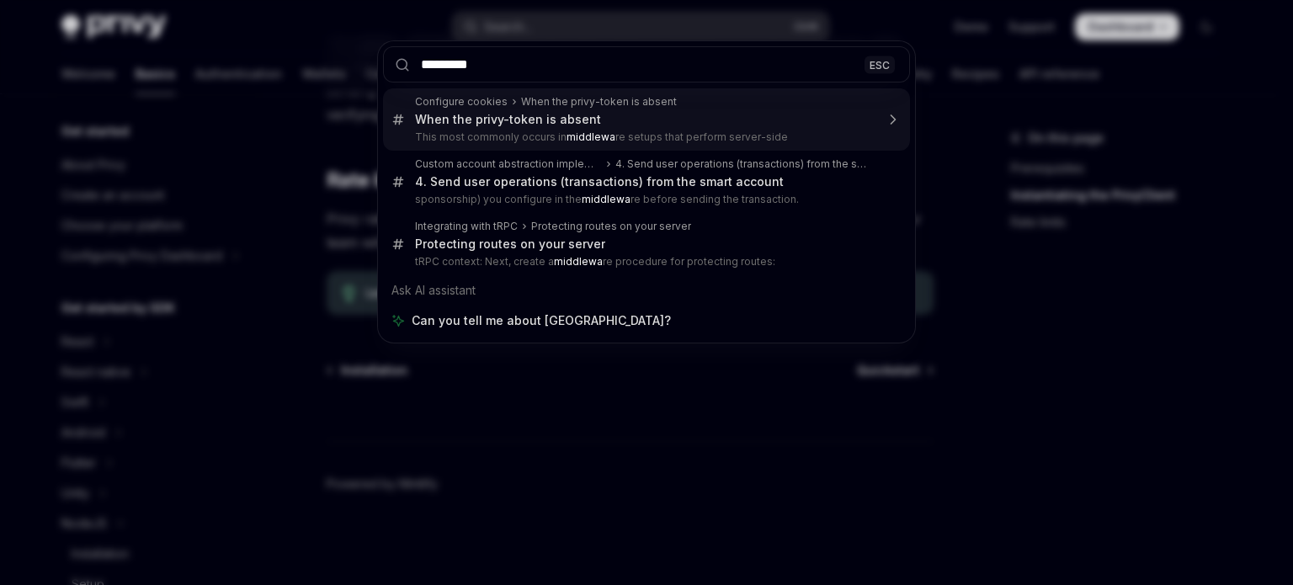
type input "**********"
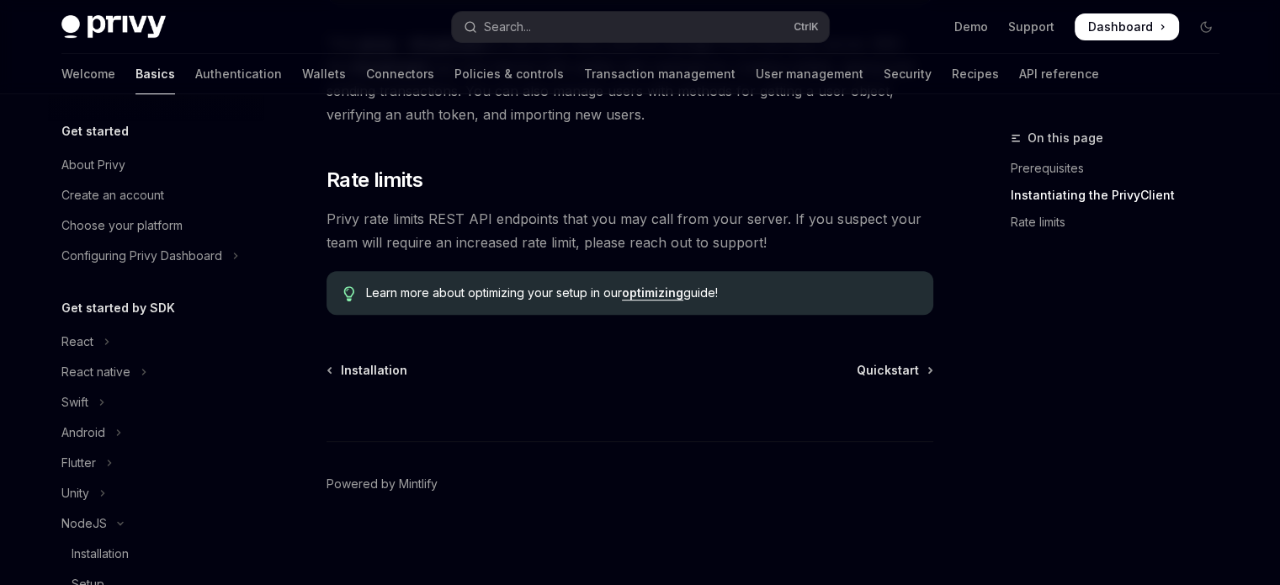
type textarea "*"
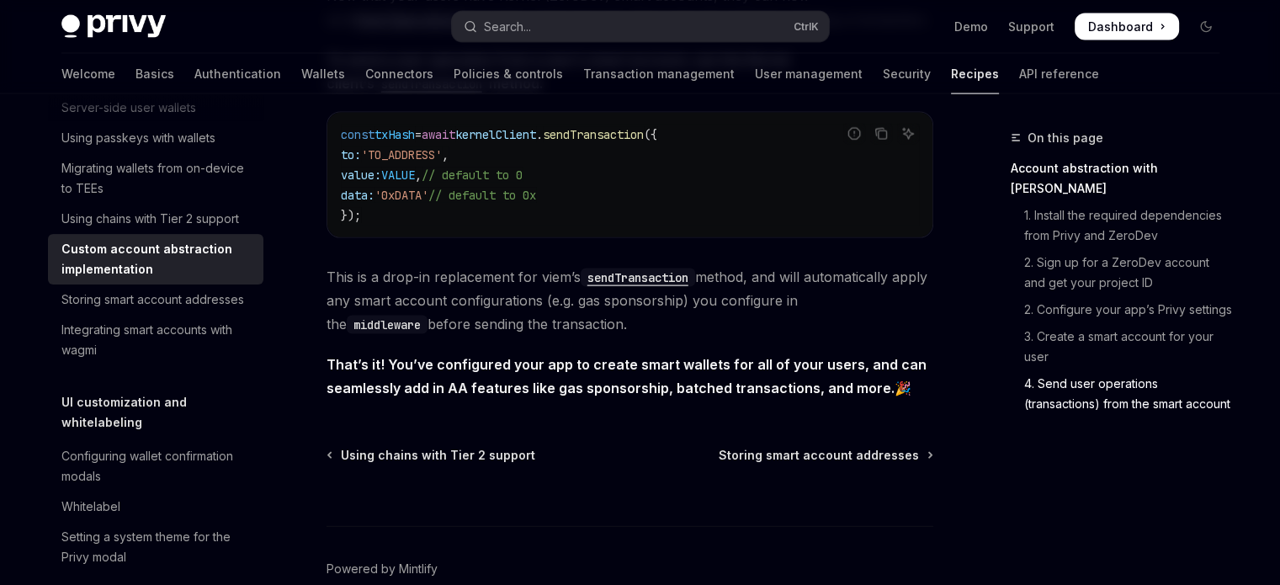
scroll to position [3700, 0]
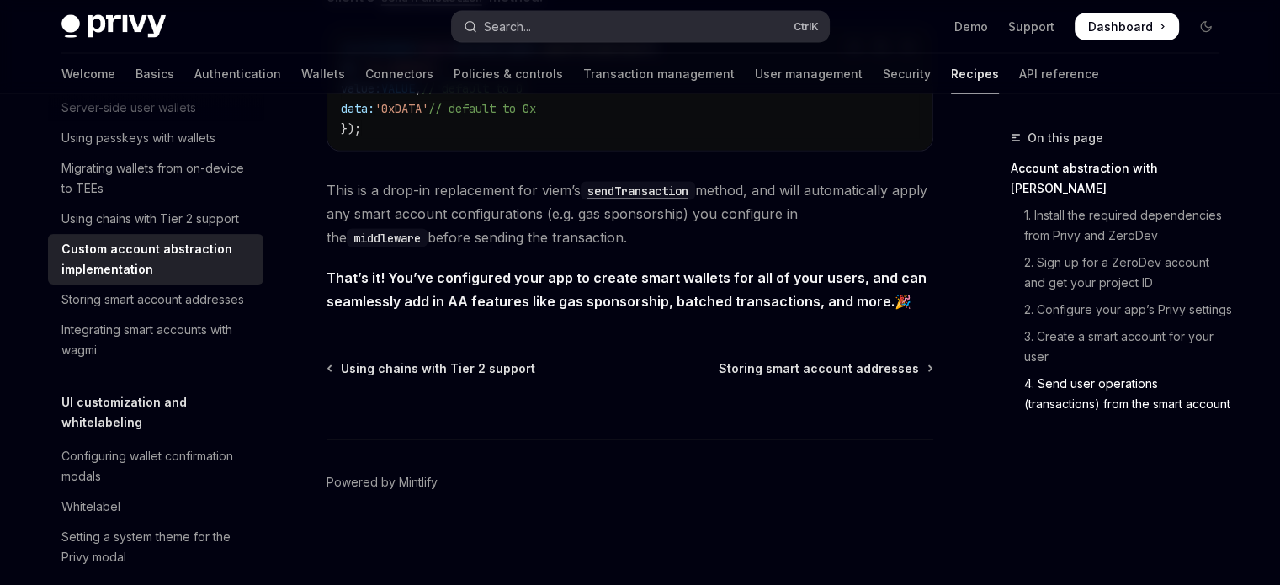
click at [556, 40] on button "Search... Ctrl K" at bounding box center [640, 27] width 377 height 30
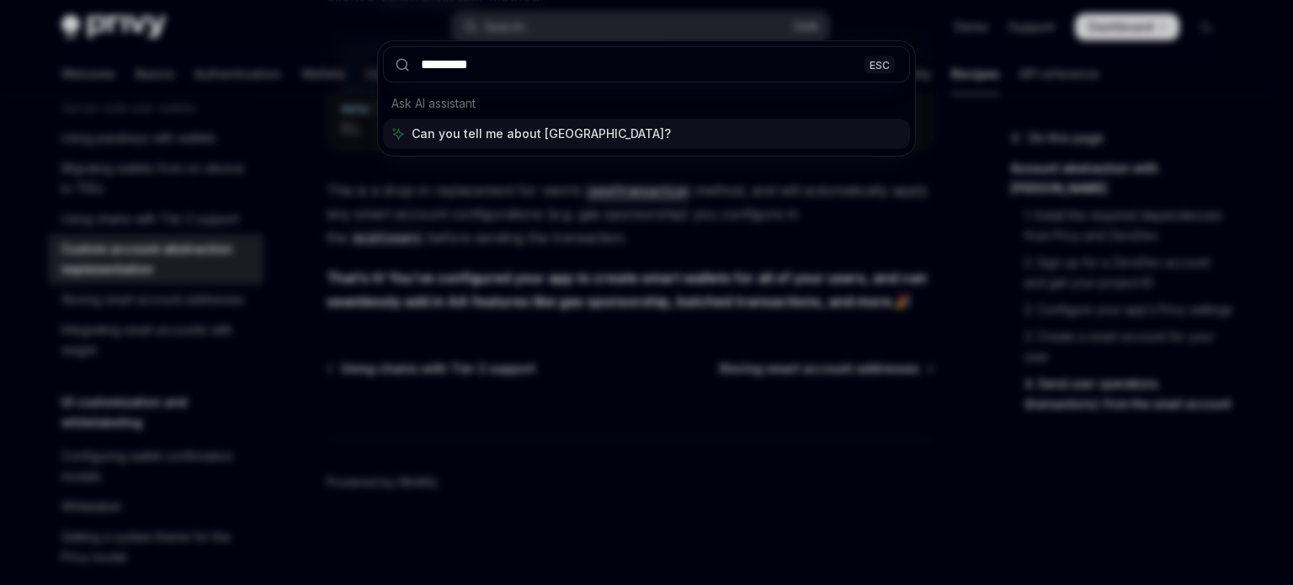
type input "**********"
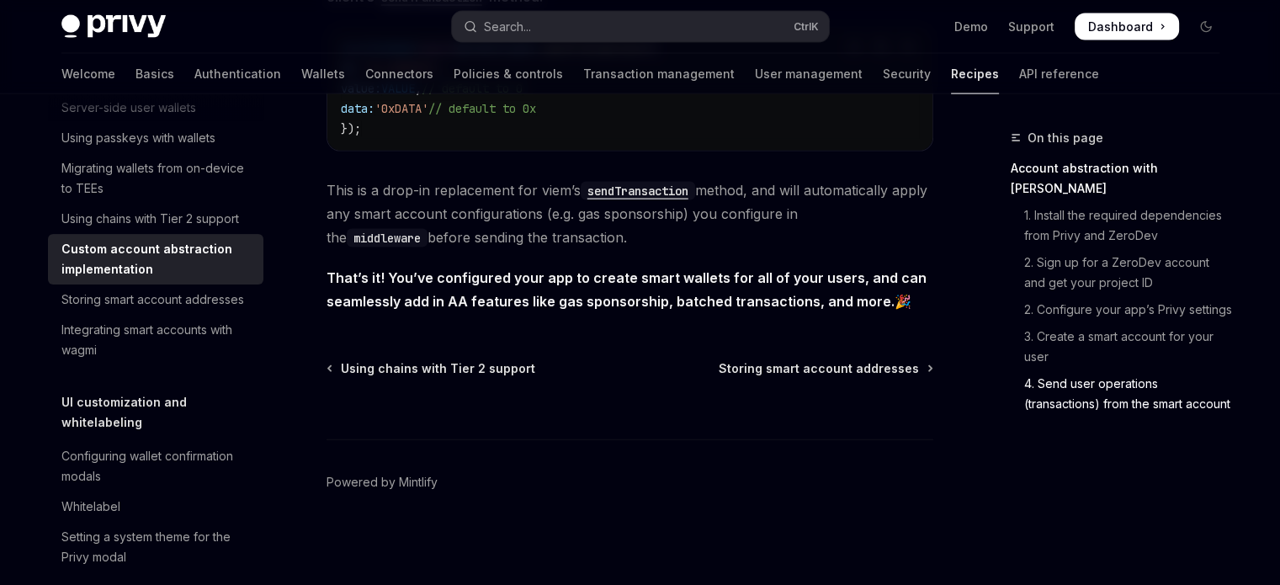
type textarea "*"
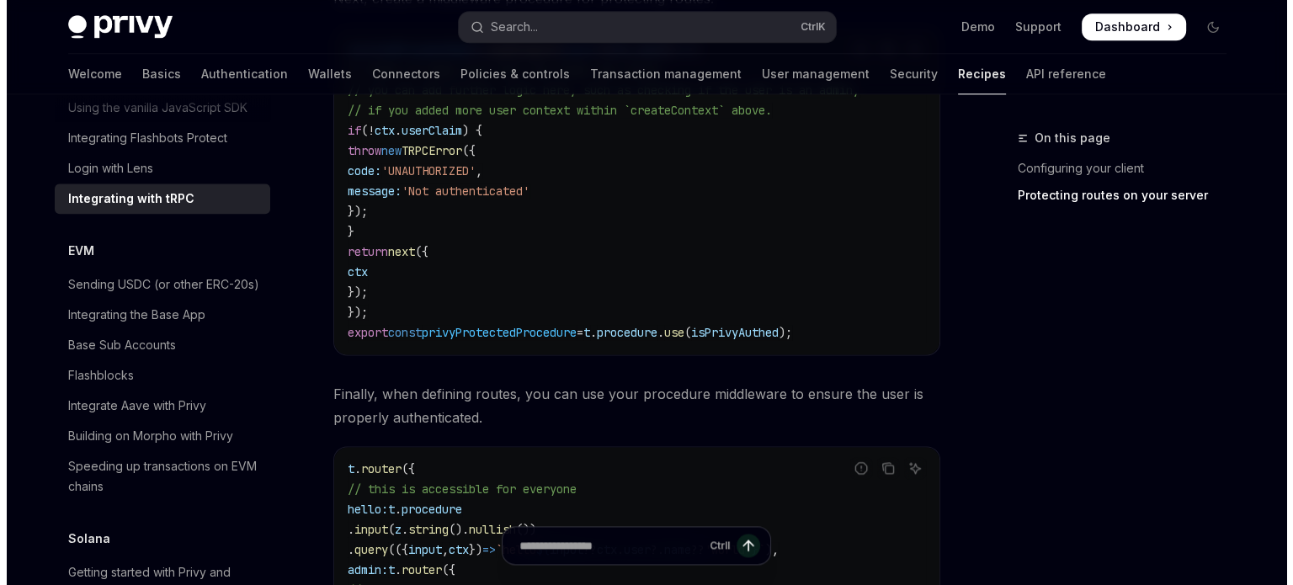
scroll to position [2504, 0]
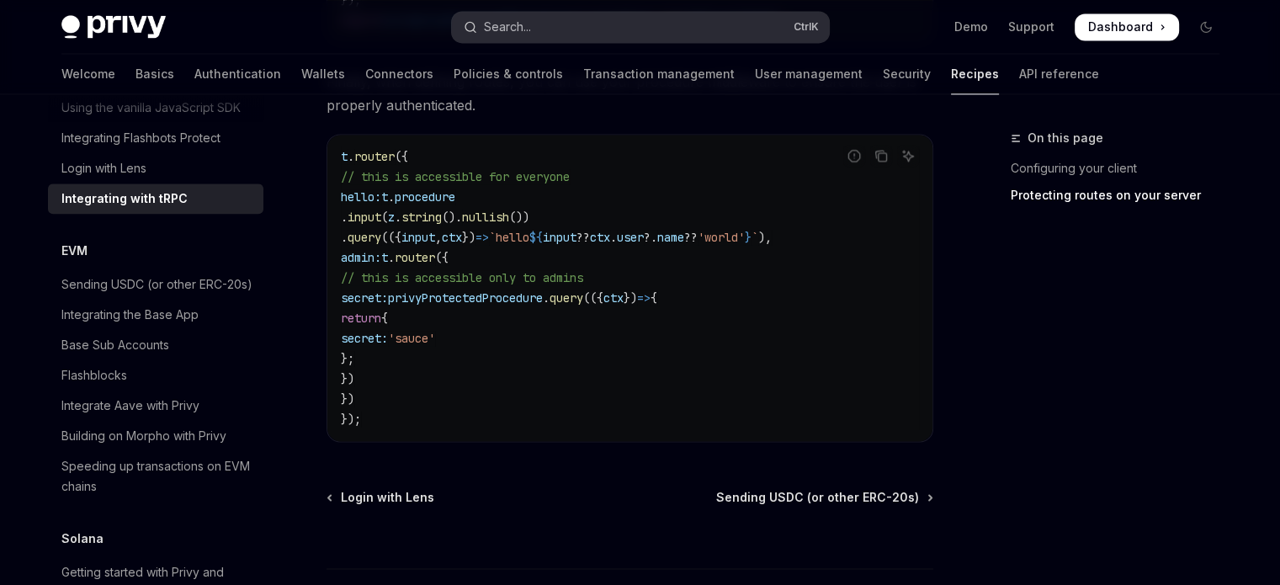
click at [550, 29] on button "Search... Ctrl K" at bounding box center [640, 27] width 377 height 30
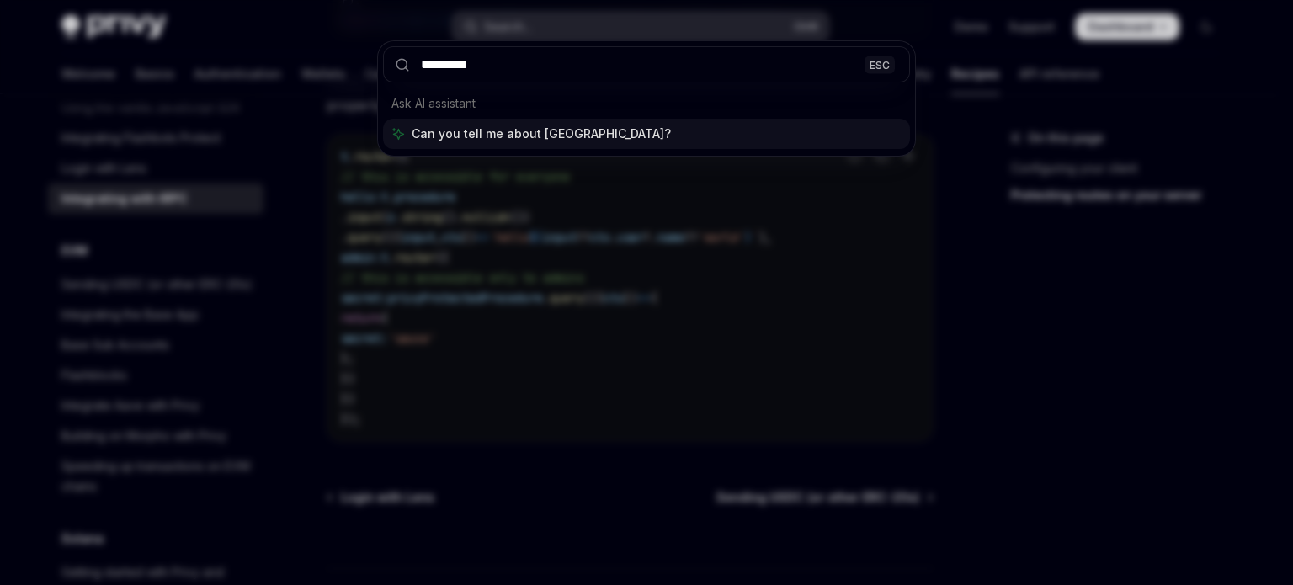
type input "**********"
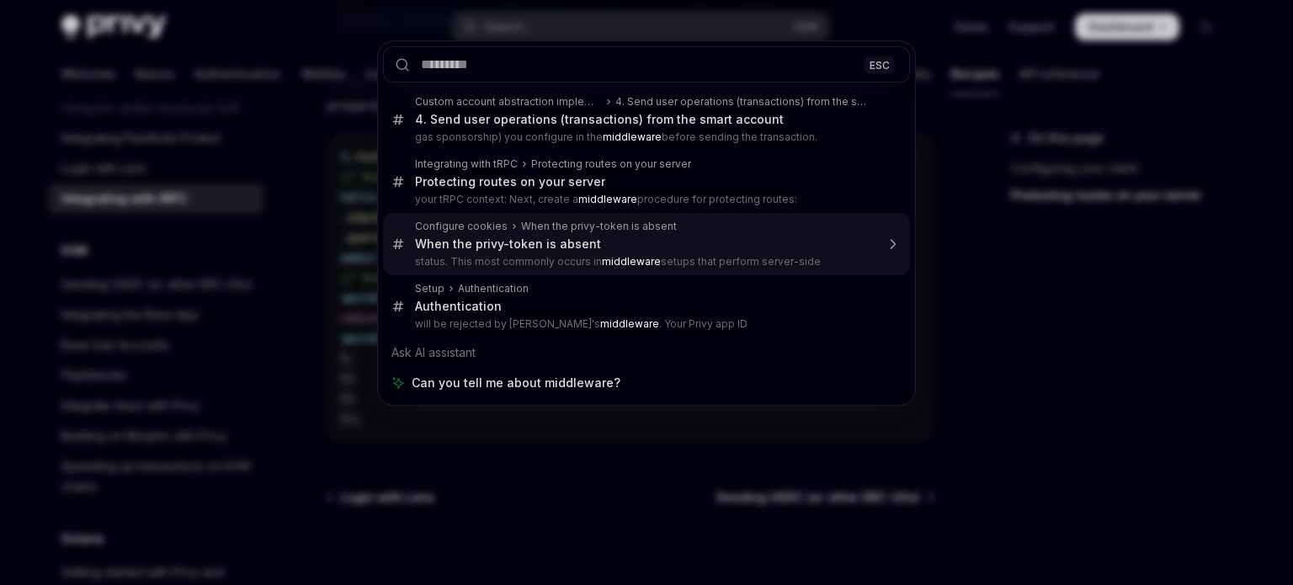
type textarea "*"
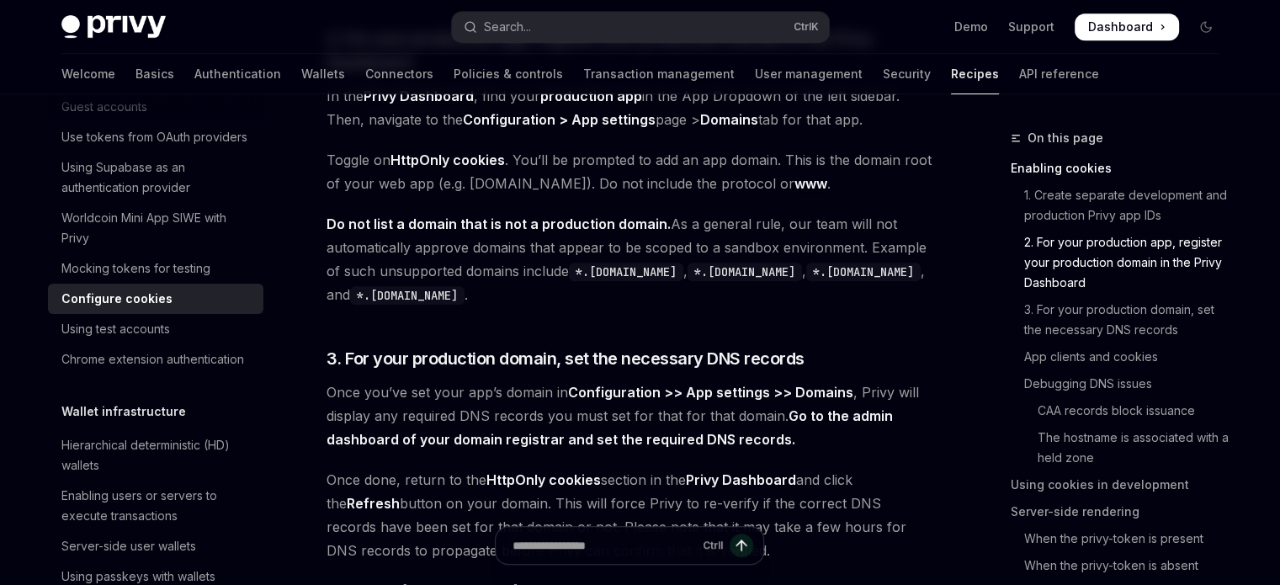
scroll to position [380, 0]
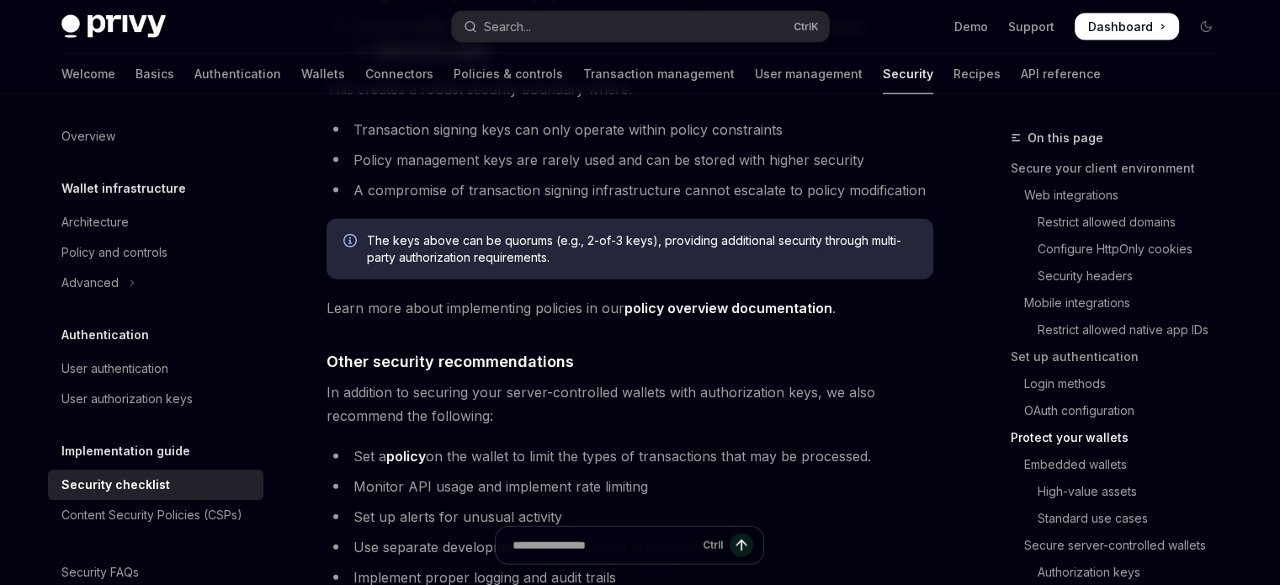
scroll to position [4006, 0]
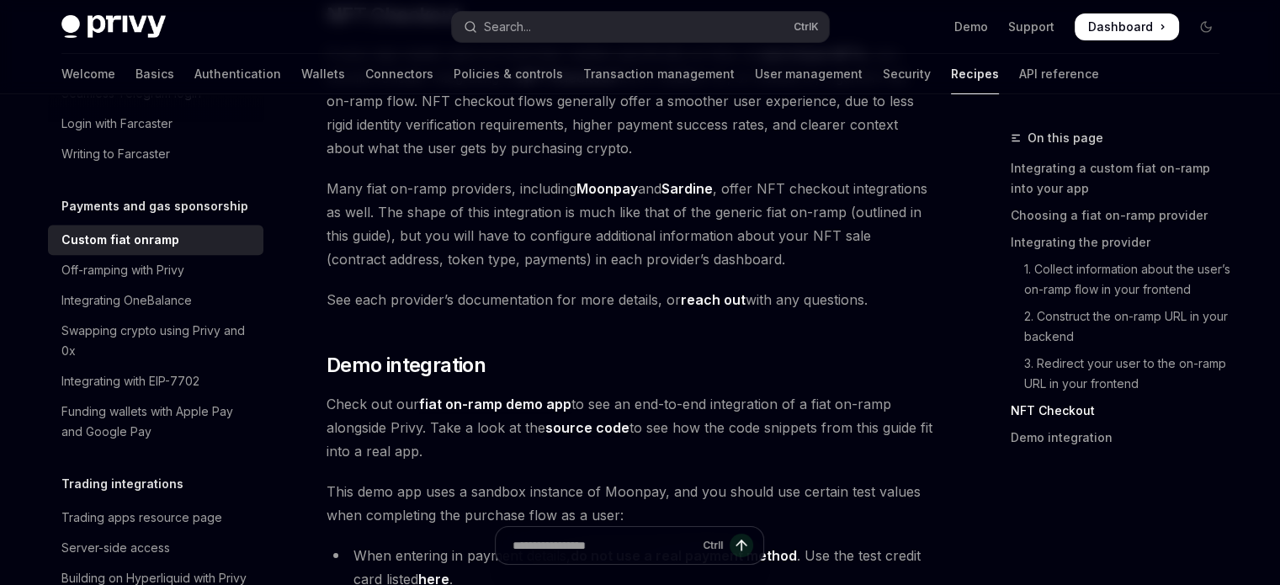
scroll to position [6060, 0]
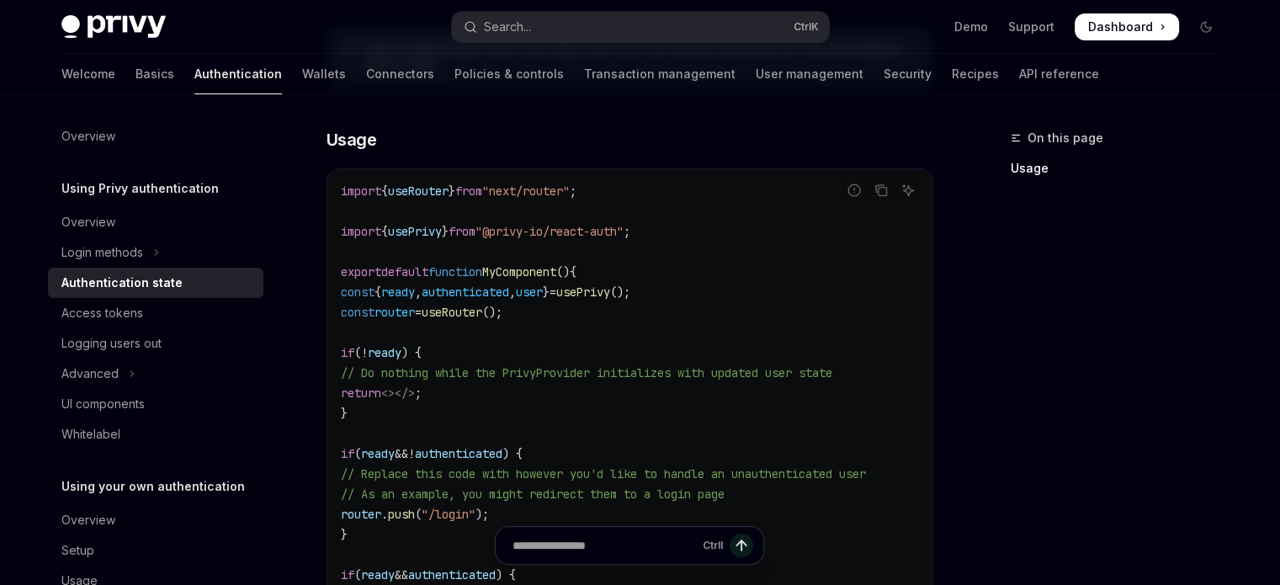
scroll to position [868, 0]
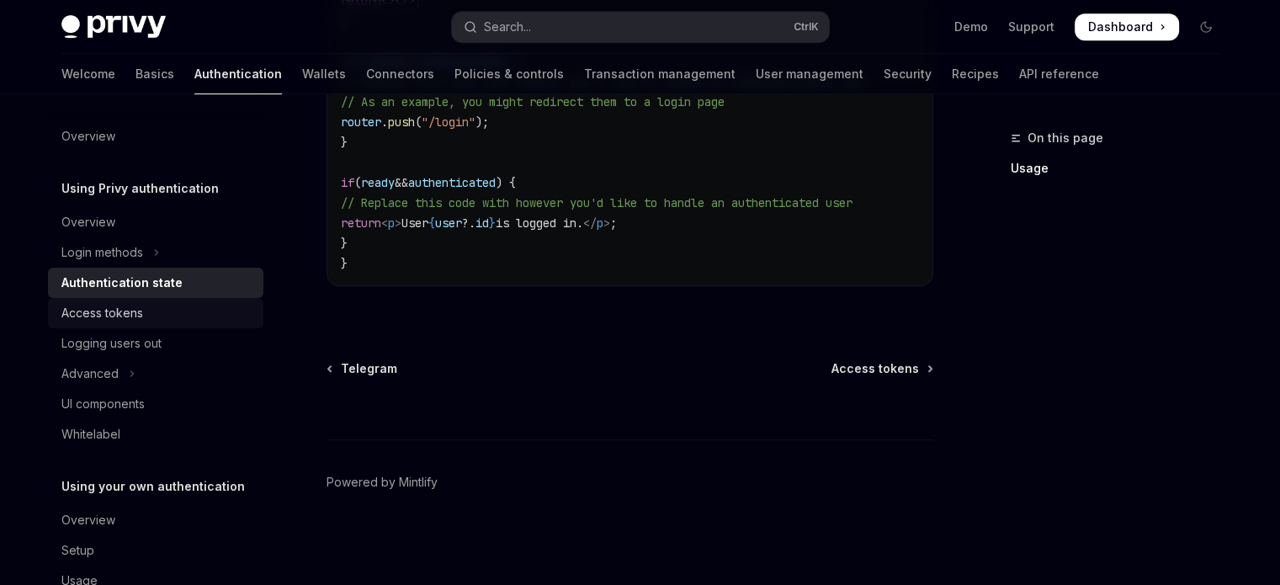
click at [157, 322] on div "Access tokens" at bounding box center [157, 313] width 192 height 20
type textarea "*"
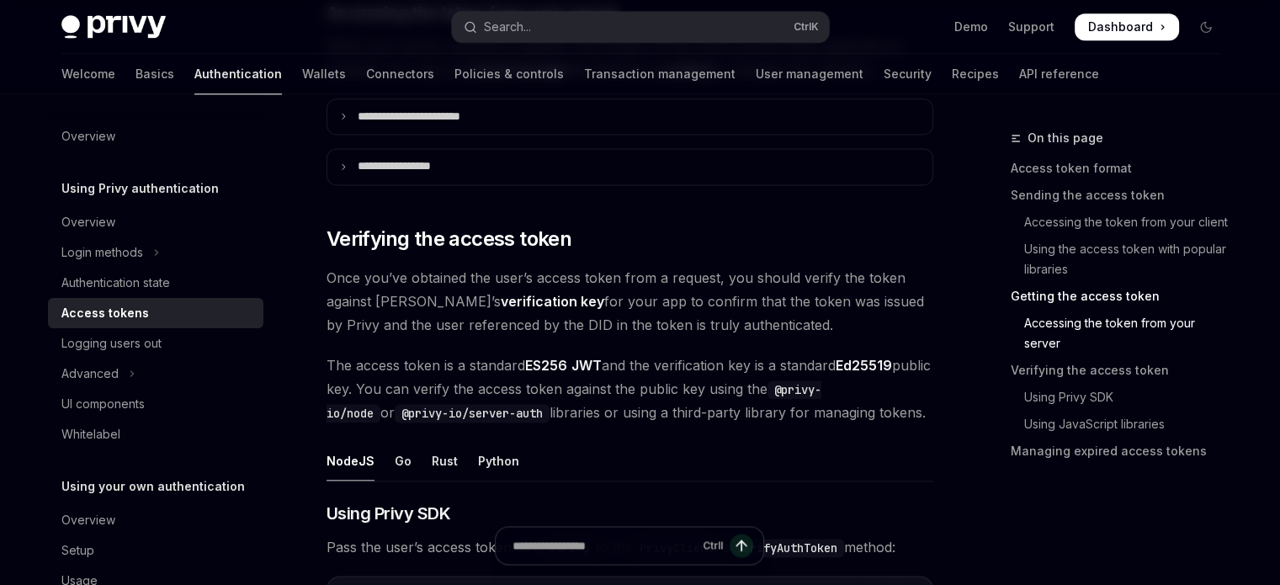
scroll to position [2266, 0]
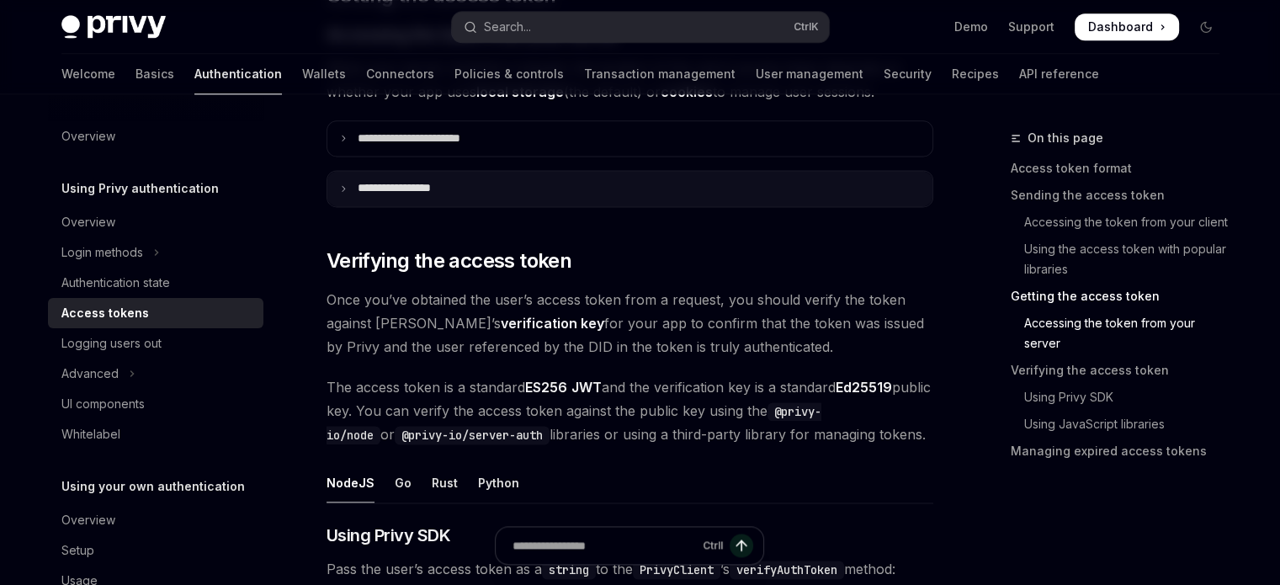
click at [342, 188] on icon at bounding box center [343, 188] width 8 height 8
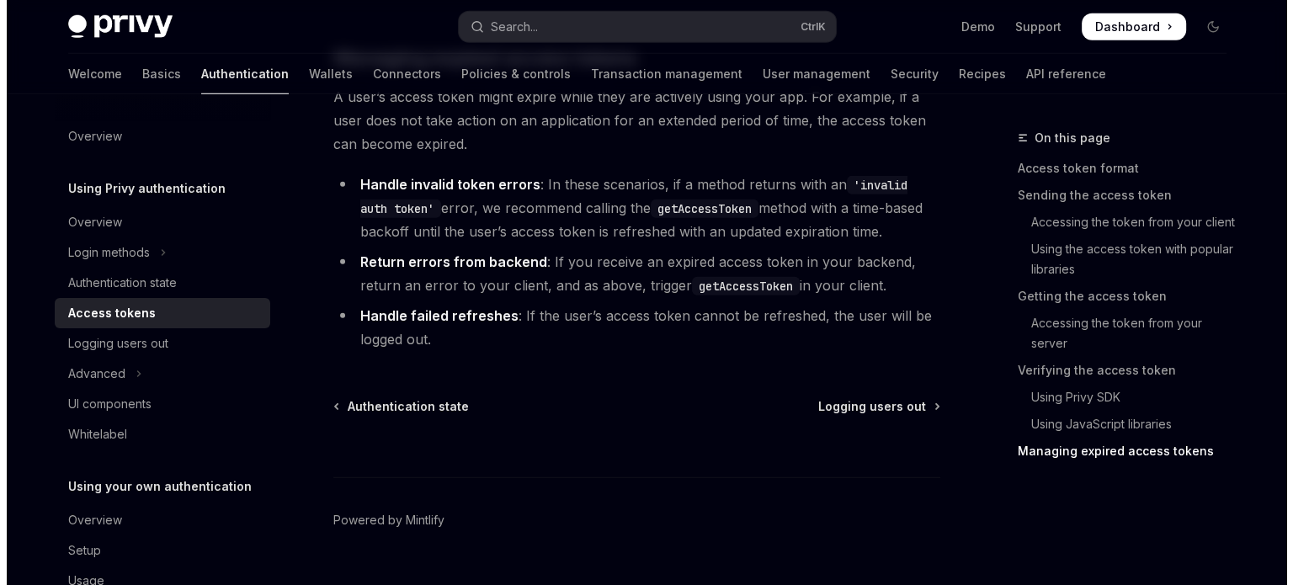
scroll to position [4977, 0]
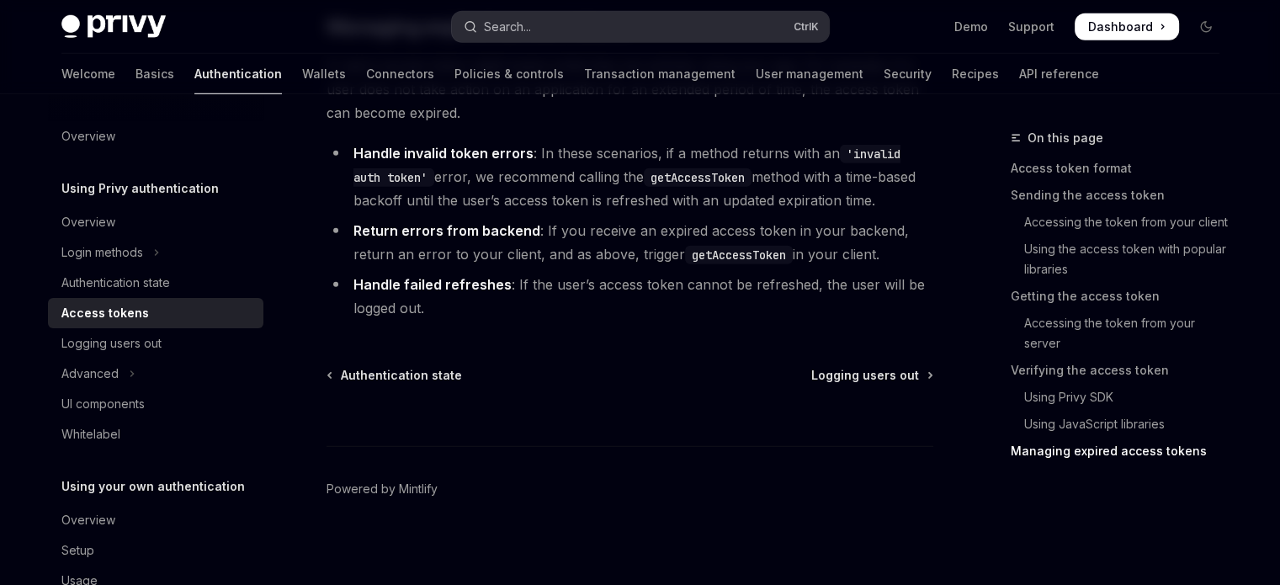
click at [519, 24] on div "Search..." at bounding box center [507, 27] width 47 height 20
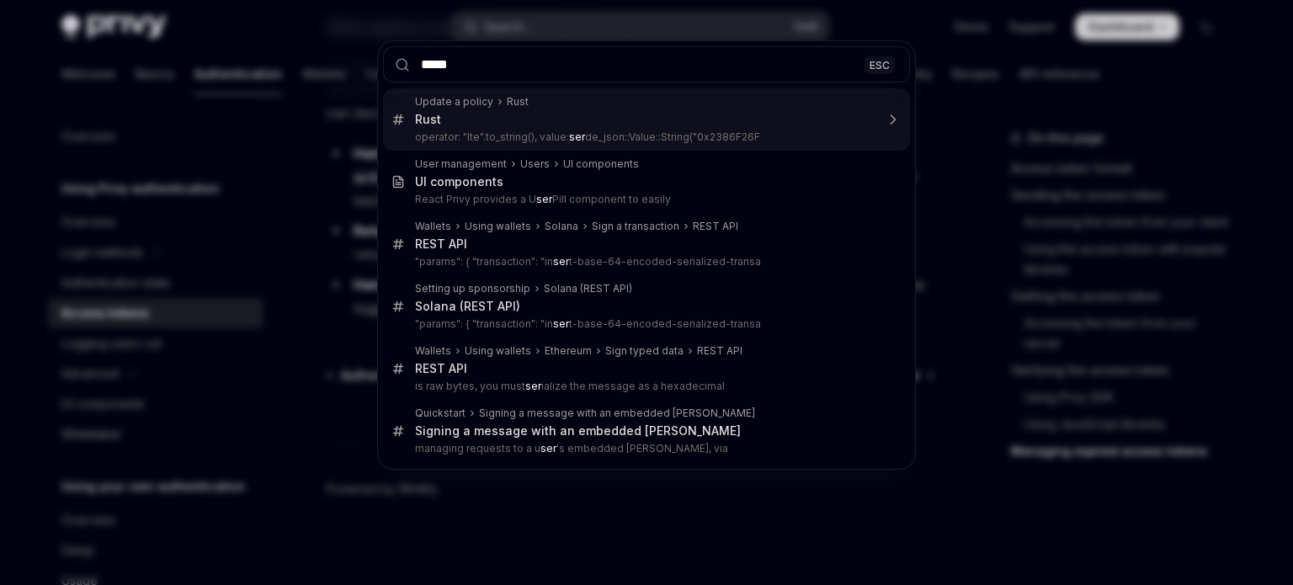
type input "******"
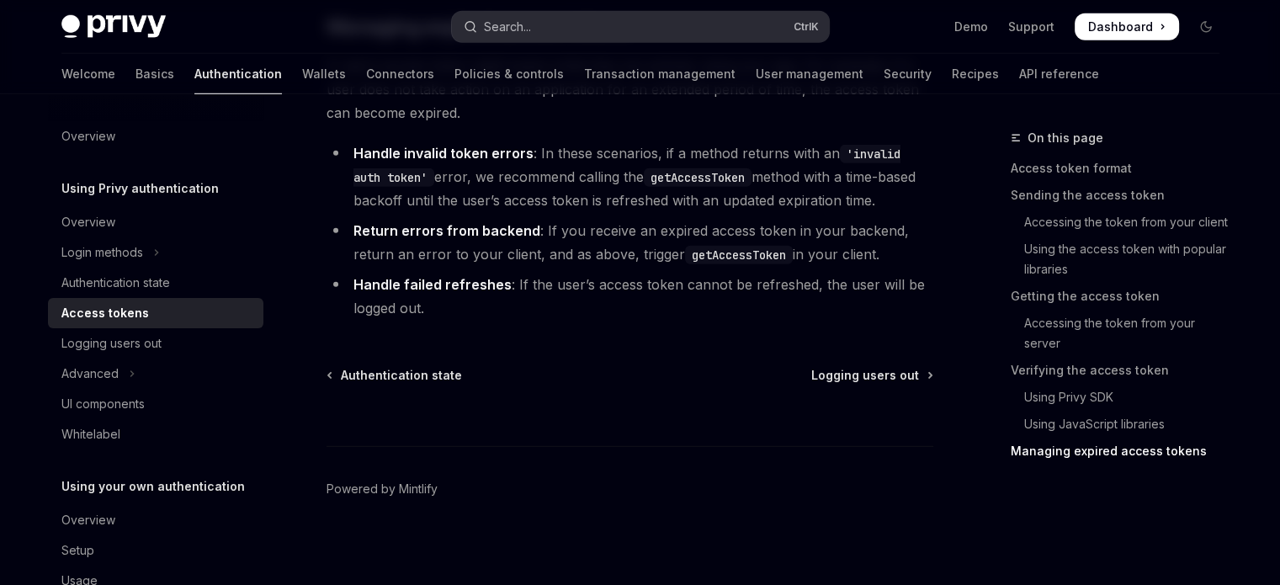
click at [599, 23] on button "Search... Ctrl K" at bounding box center [640, 27] width 377 height 30
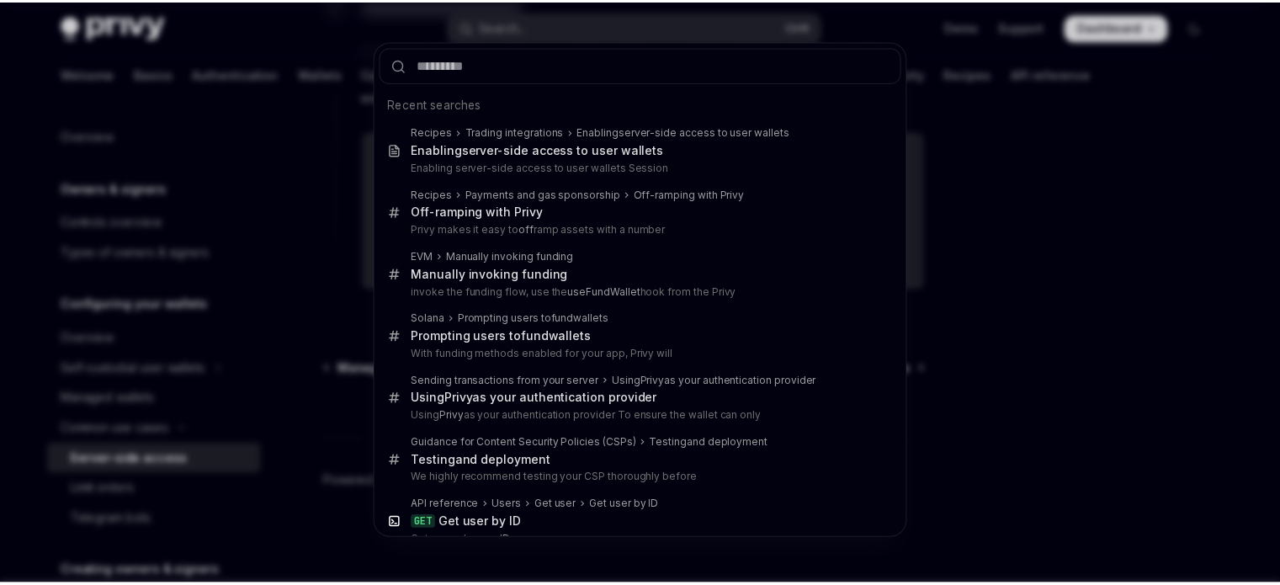
scroll to position [94, 0]
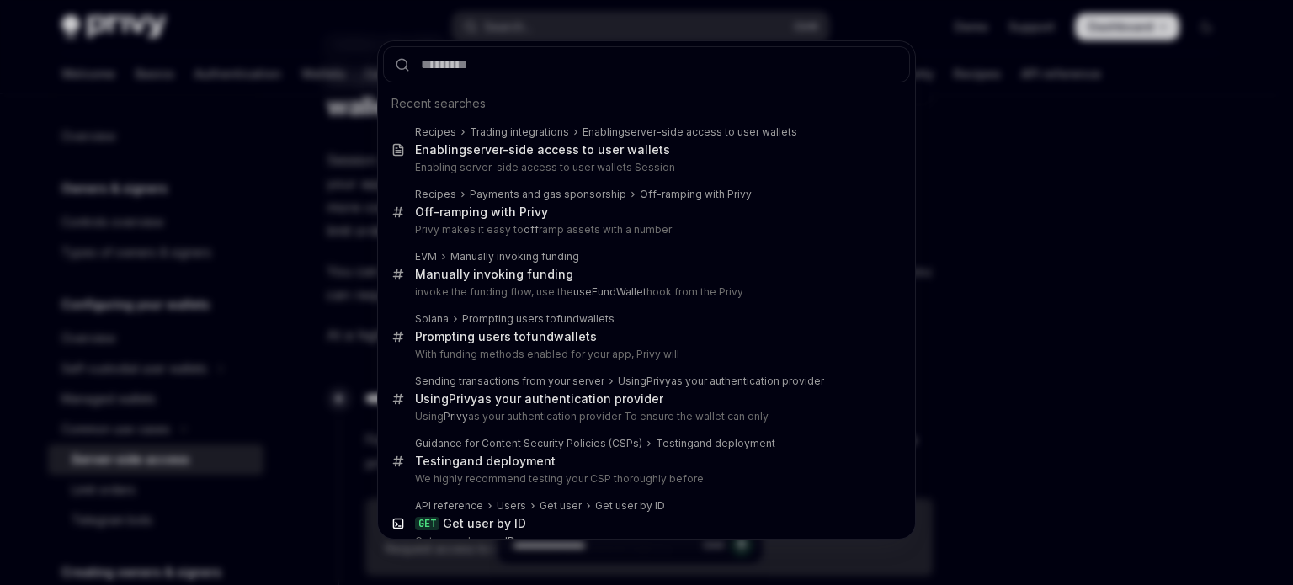
click at [1050, 255] on div "Recent searches Recipes Trading integrations Enabling server -side access to us…" at bounding box center [646, 292] width 1293 height 585
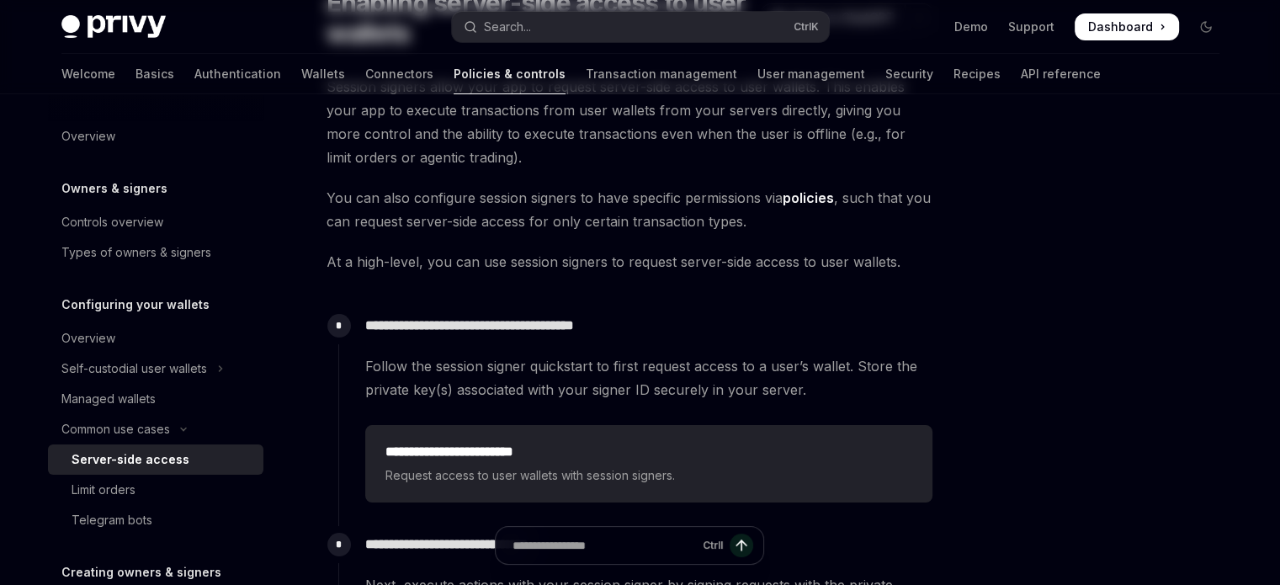
scroll to position [0, 0]
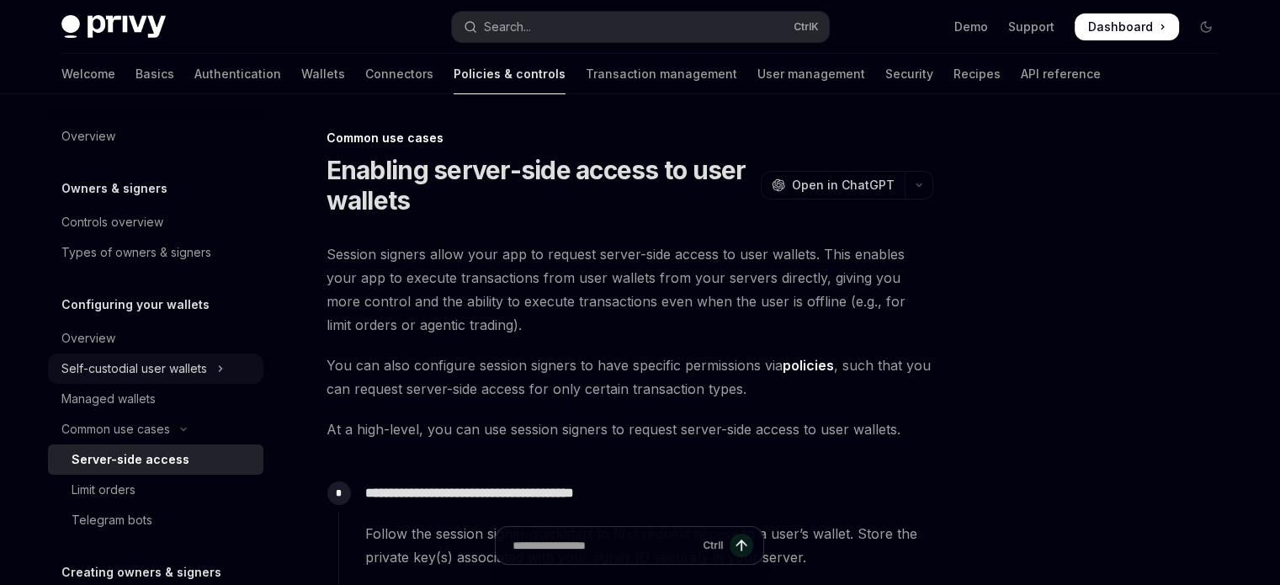
click at [221, 373] on icon "Toggle Self-custodial user wallets section" at bounding box center [220, 369] width 7 height 20
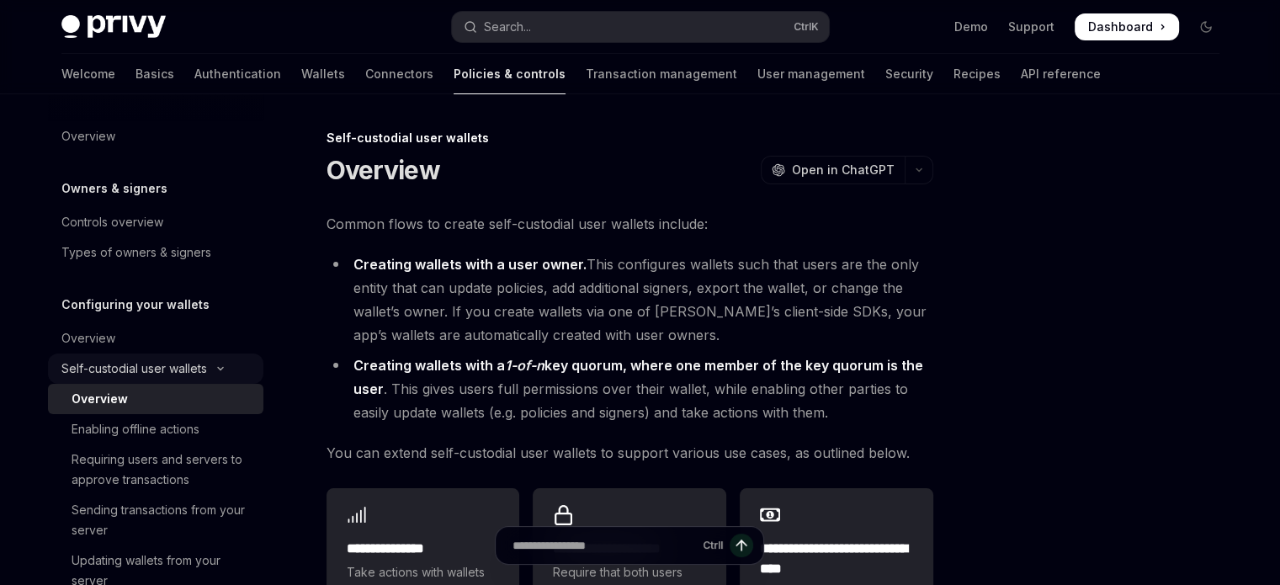
scroll to position [205, 0]
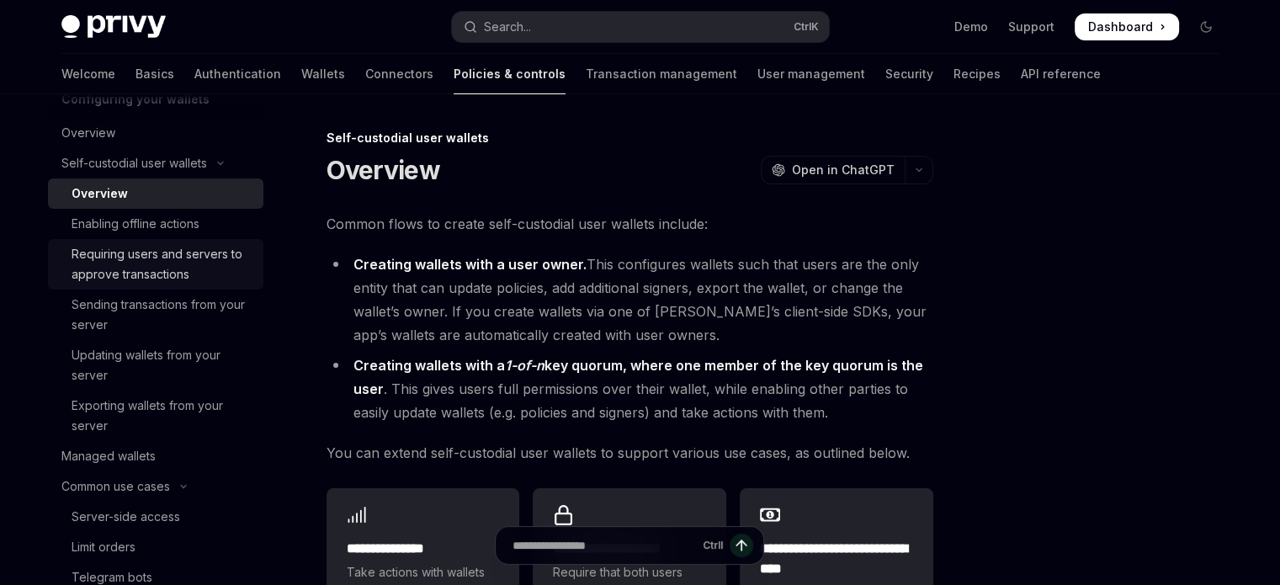
click at [167, 263] on div "Requiring users and servers to approve transactions" at bounding box center [163, 264] width 182 height 40
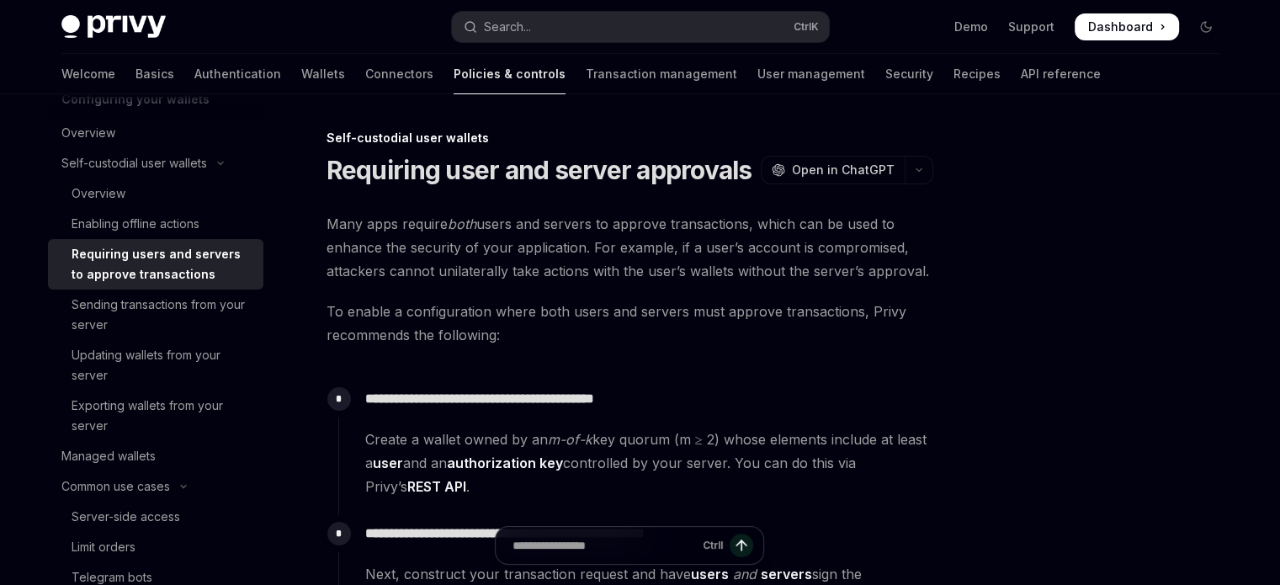
scroll to position [400, 0]
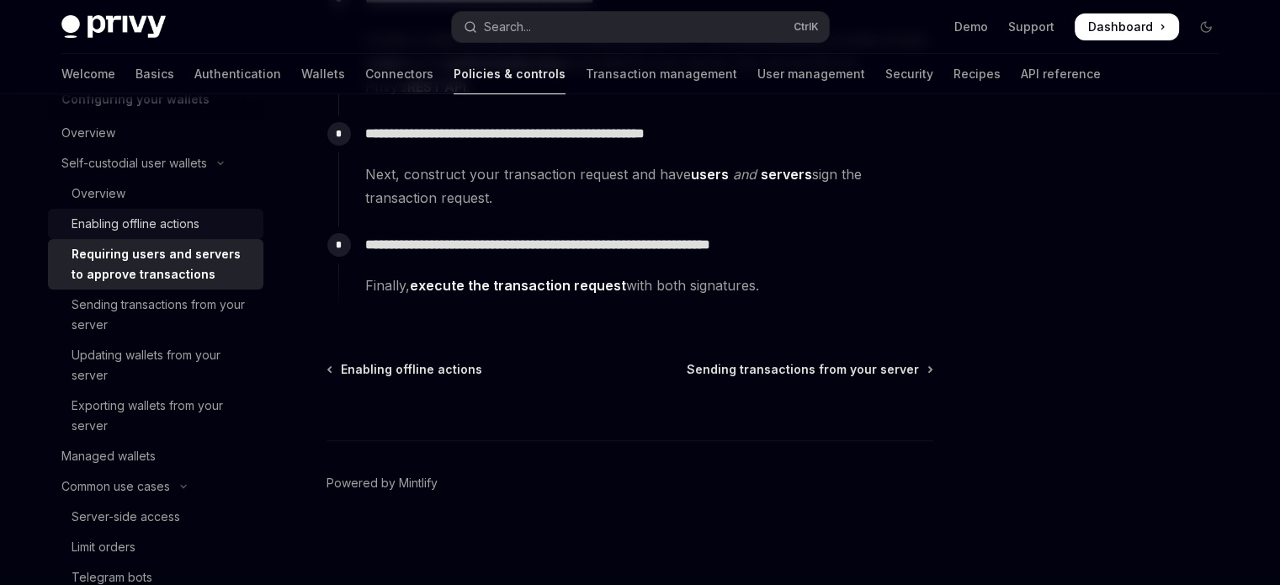
click at [137, 225] on div "Enabling offline actions" at bounding box center [136, 224] width 128 height 20
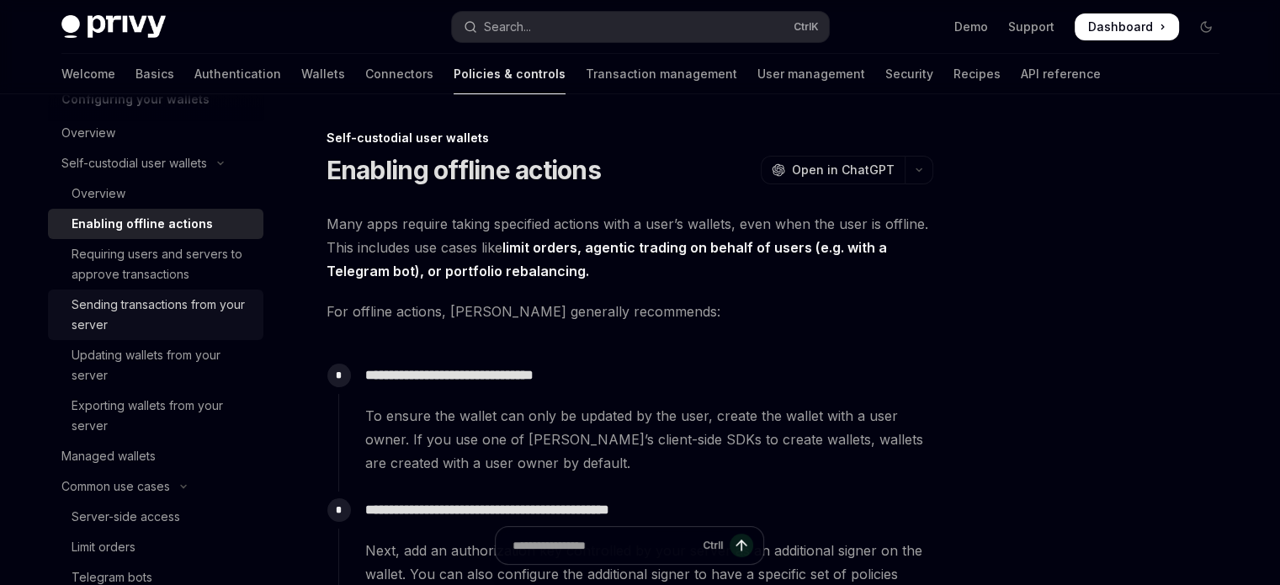
click at [121, 321] on div "Sending transactions from your server" at bounding box center [163, 315] width 182 height 40
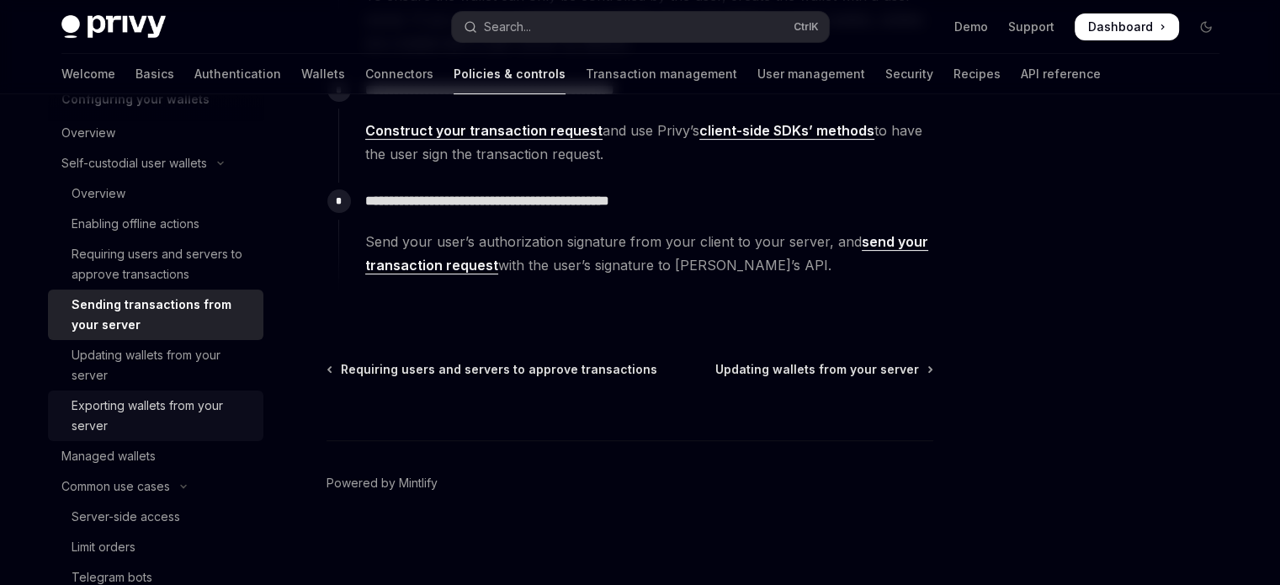
scroll to position [503, 0]
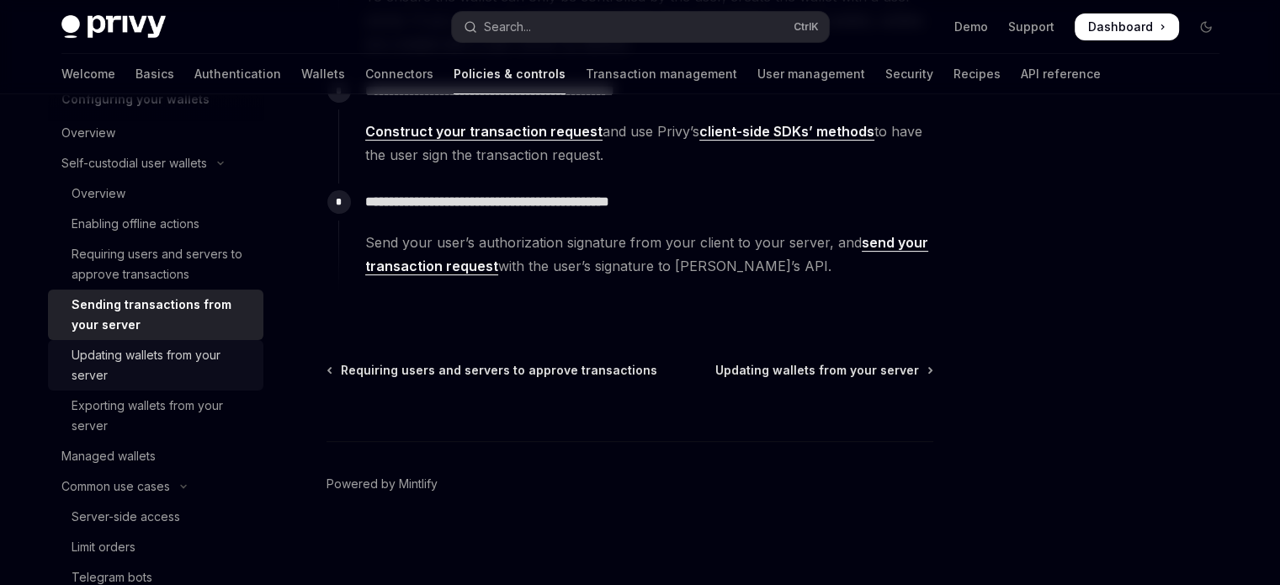
click at [145, 375] on div "Updating wallets from your server" at bounding box center [163, 365] width 182 height 40
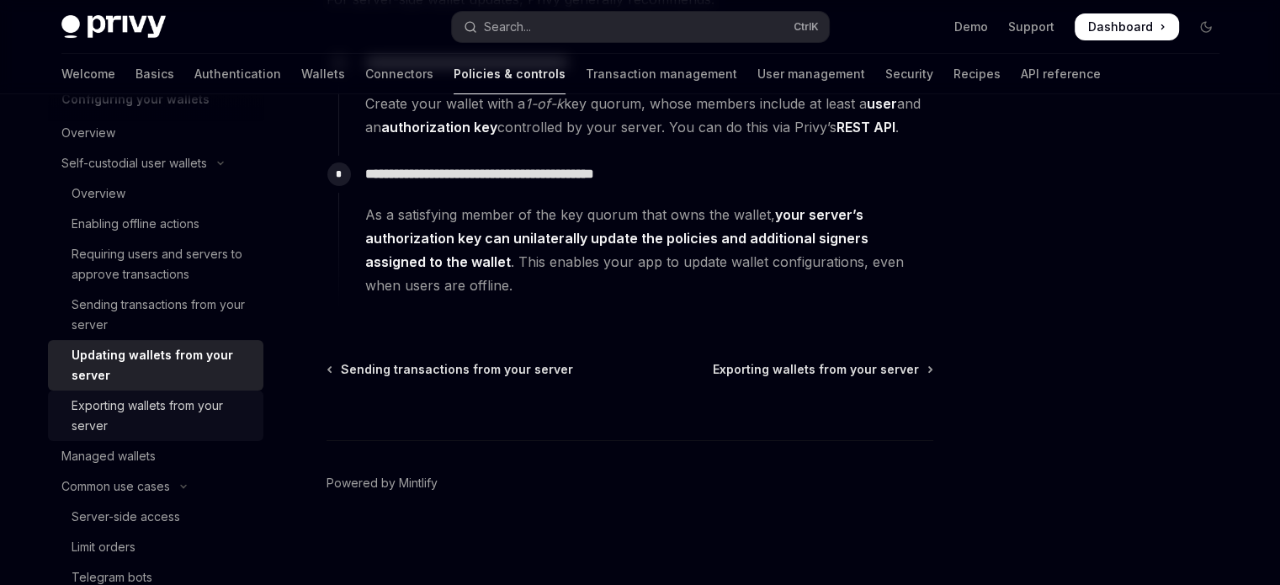
scroll to position [421, 0]
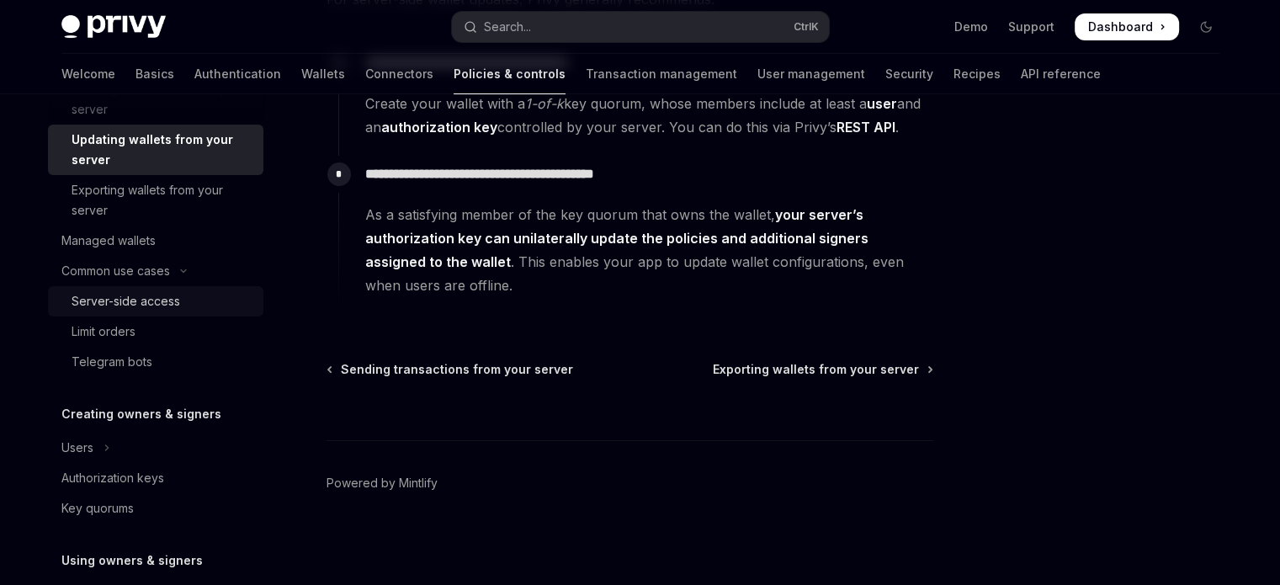
click at [172, 302] on div "Server-side access" at bounding box center [126, 301] width 109 height 20
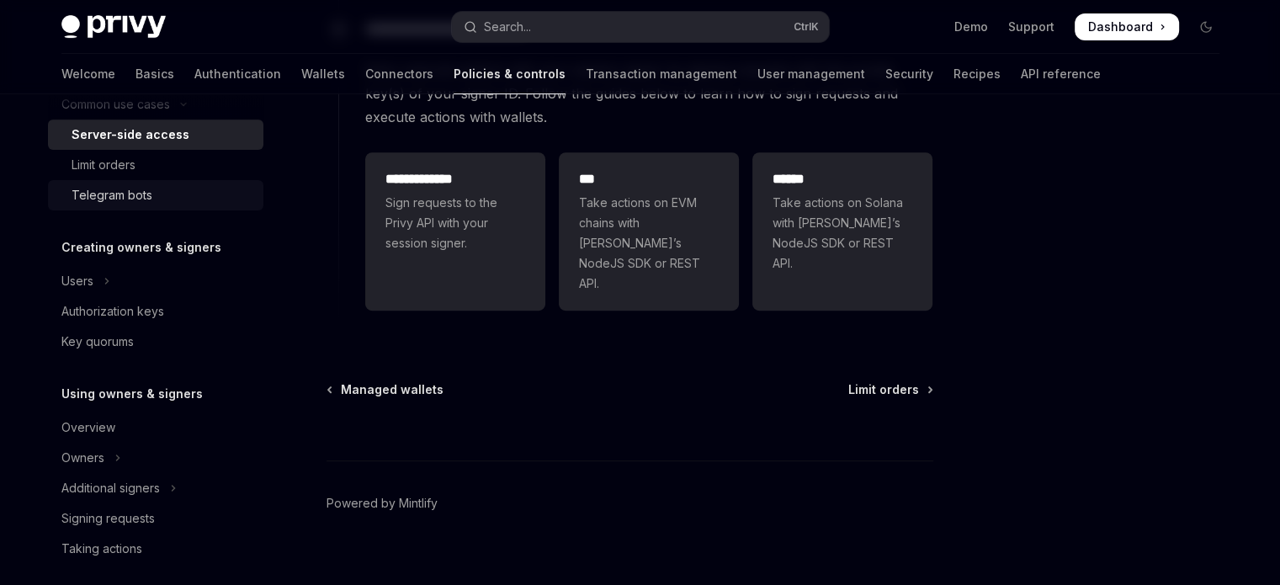
scroll to position [586, 0]
click at [128, 164] on div "Limit orders" at bounding box center [104, 167] width 64 height 20
type textarea "*"
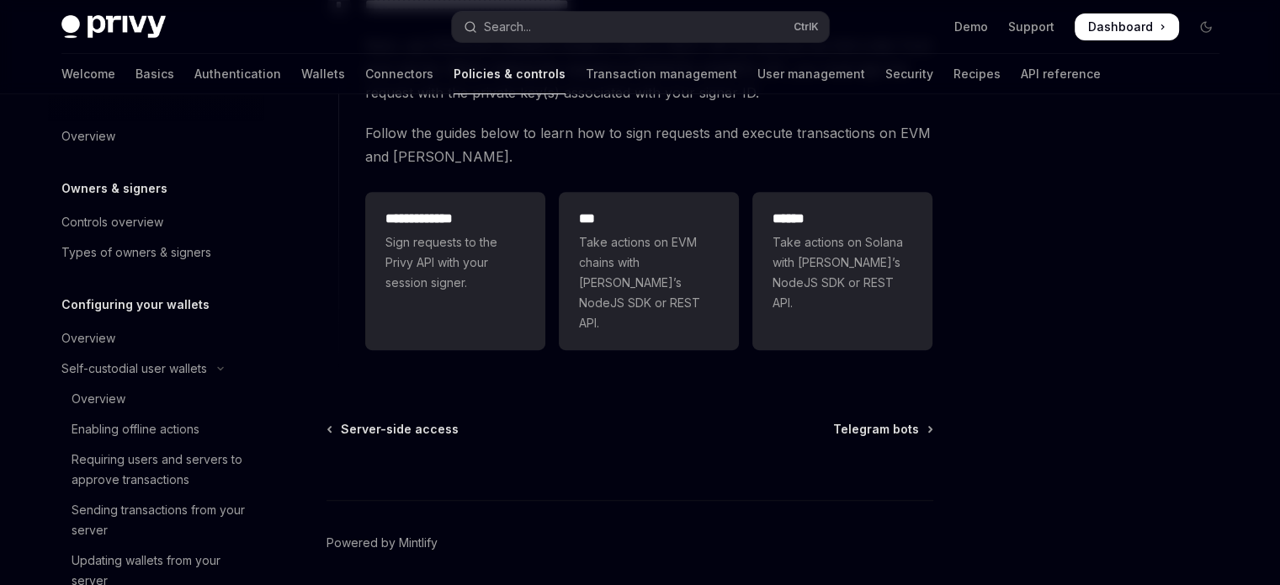
scroll to position [619, 0]
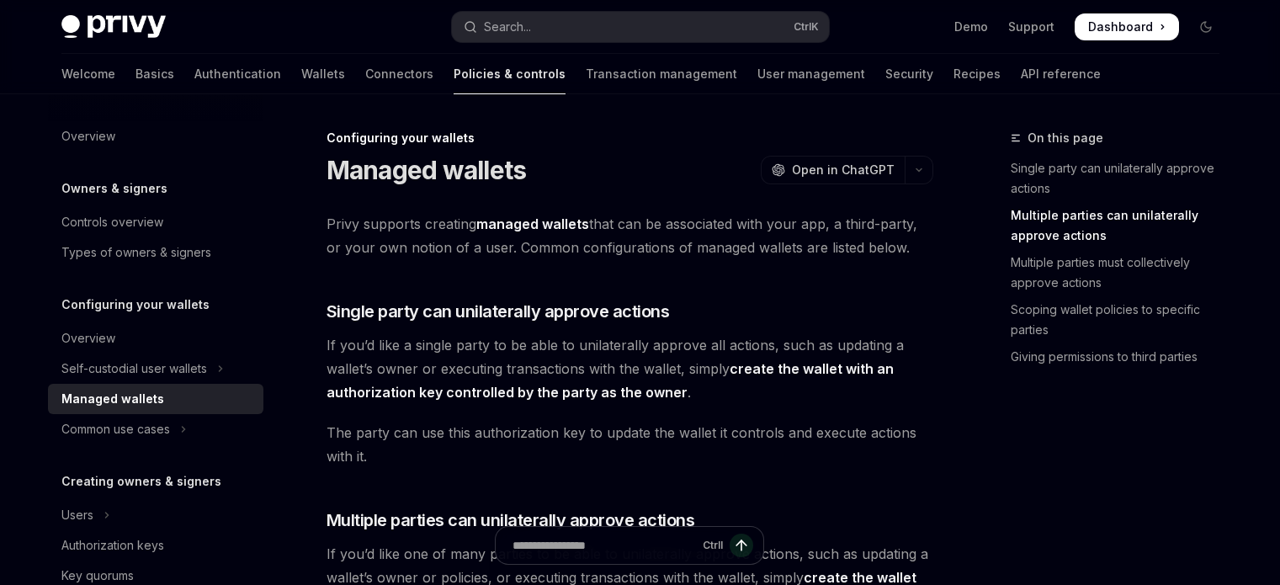
scroll to position [380, 0]
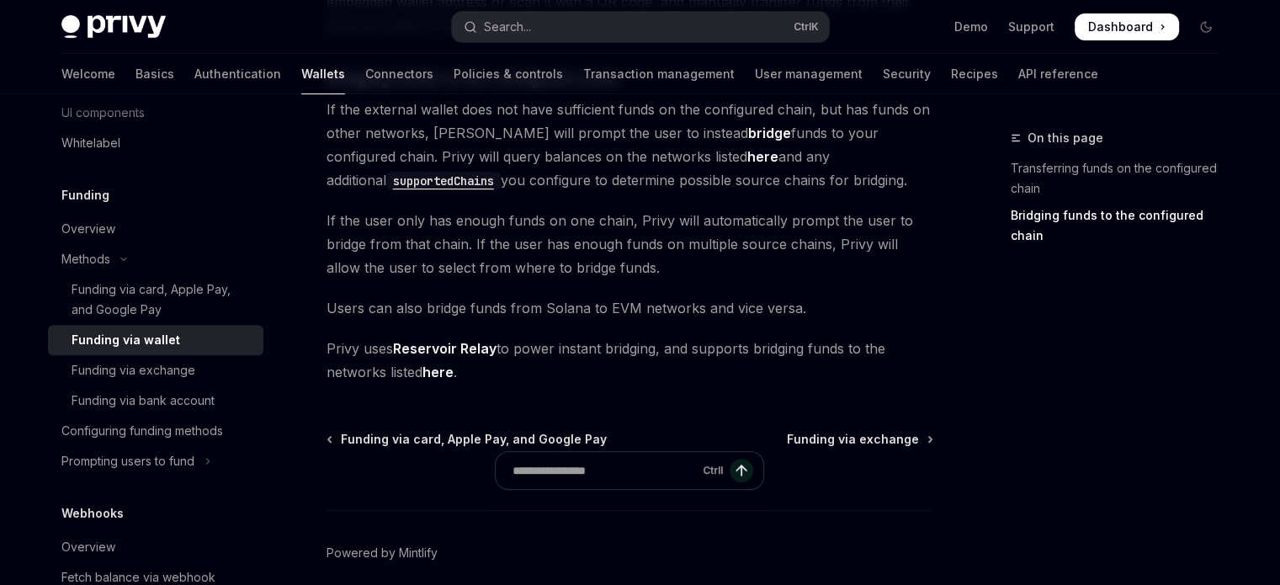
scroll to position [683, 0]
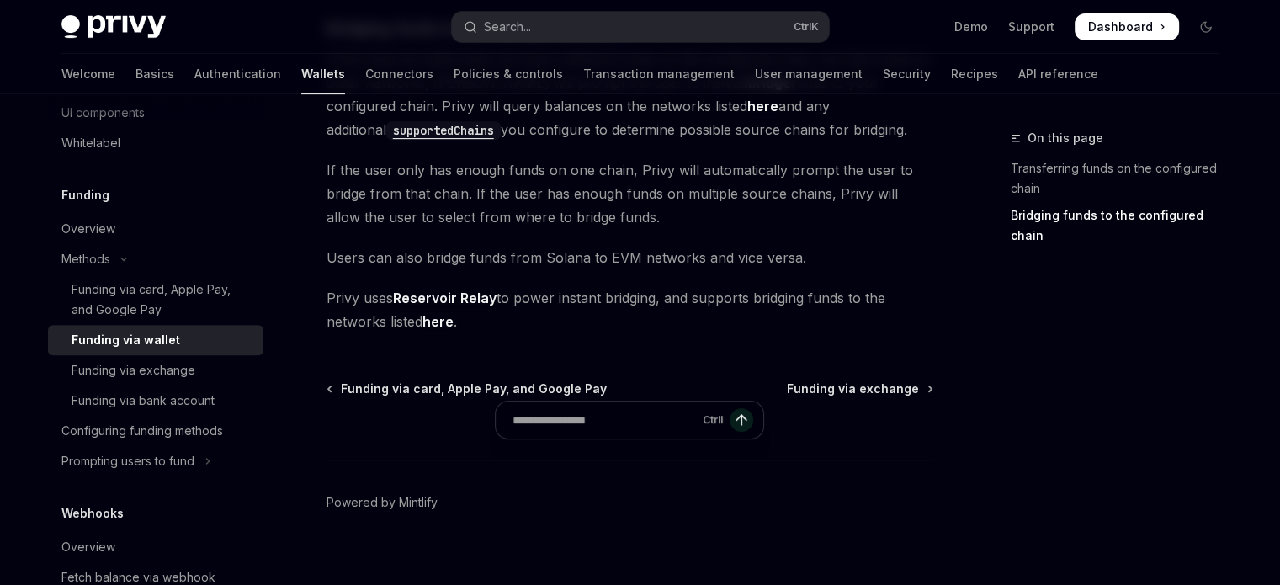
click at [441, 321] on link "here" at bounding box center [438, 322] width 31 height 18
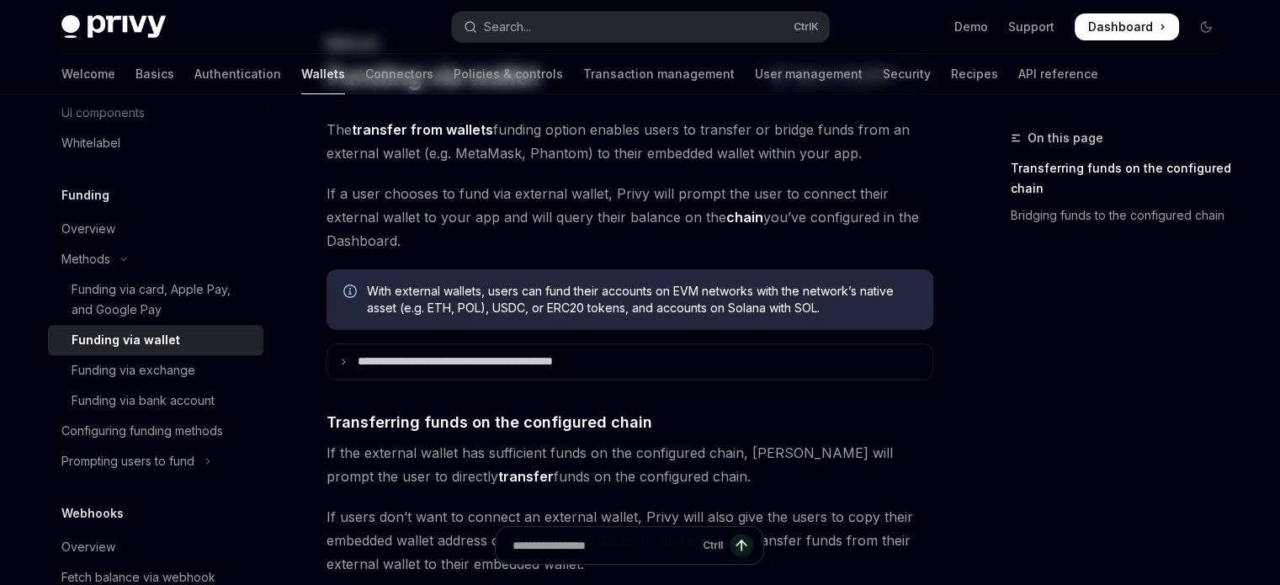
scroll to position [0, 0]
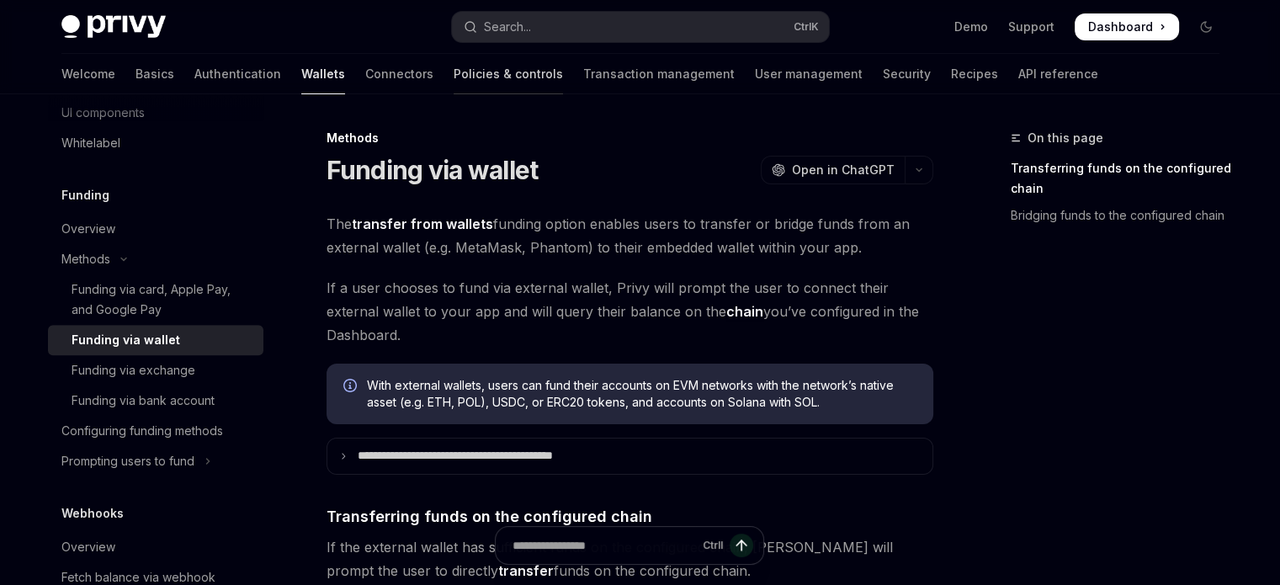
click at [454, 87] on link "Policies & controls" at bounding box center [508, 74] width 109 height 40
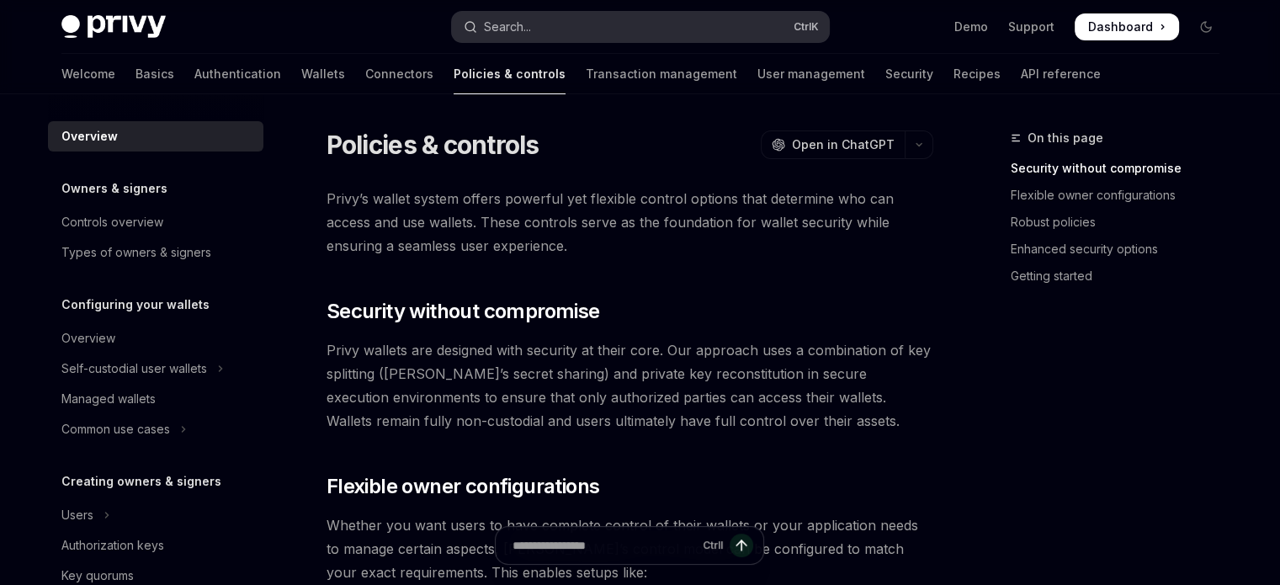
click at [552, 36] on button "Search... Ctrl K" at bounding box center [640, 27] width 377 height 30
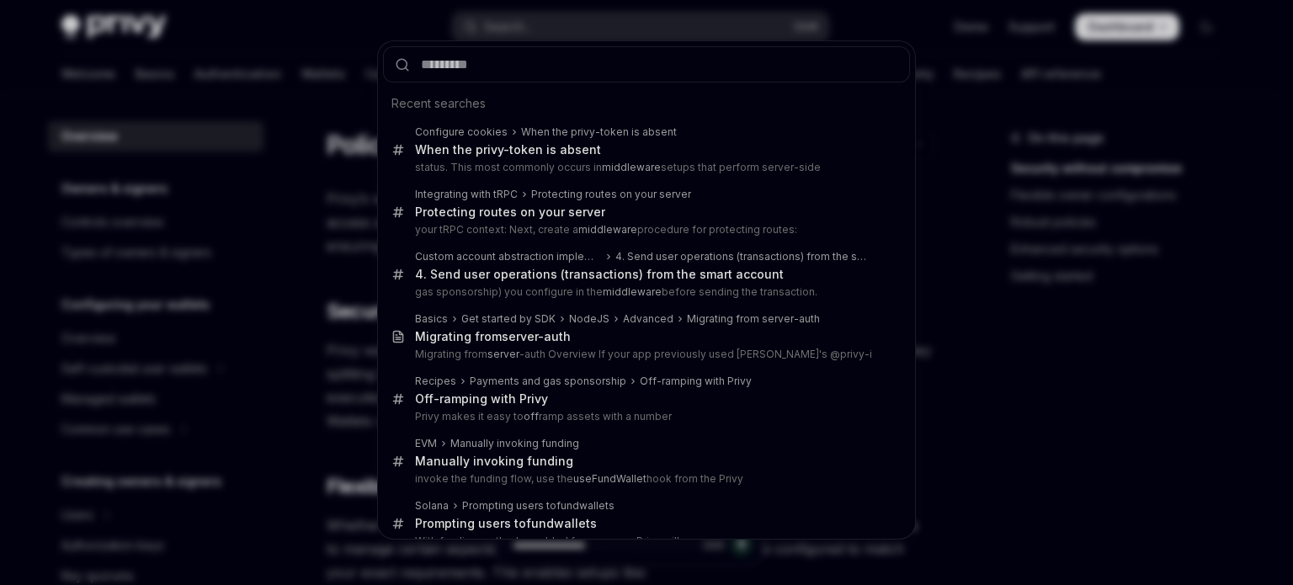
click at [351, 148] on div "Recent searches Configure cookies When the privy-token is absent When the privy…" at bounding box center [646, 292] width 1293 height 585
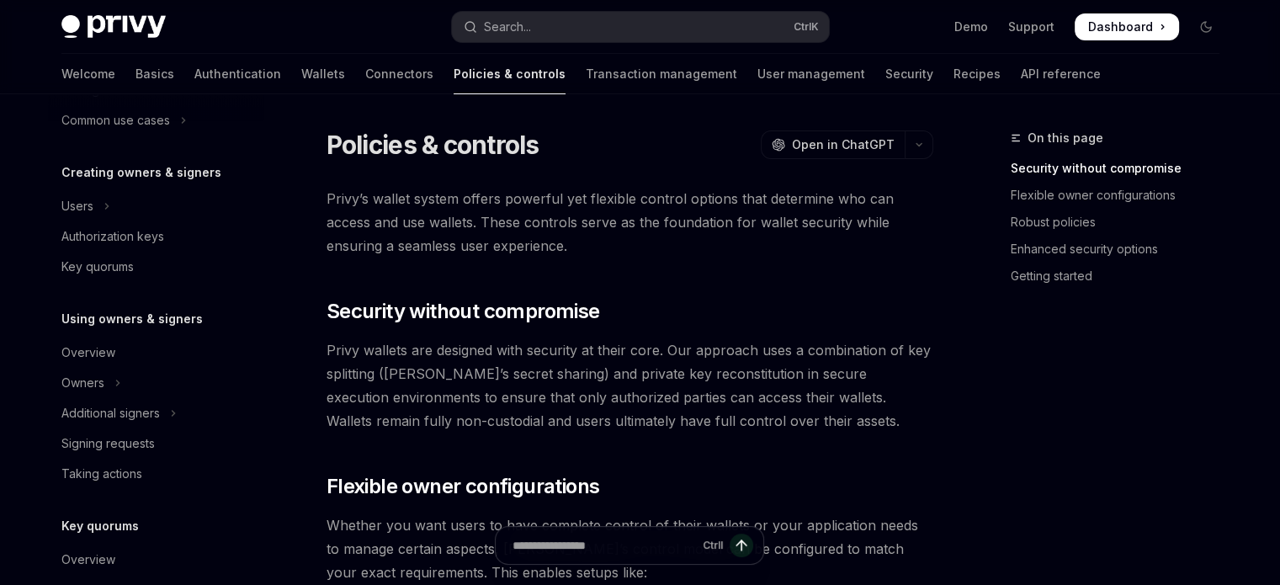
scroll to position [359, 0]
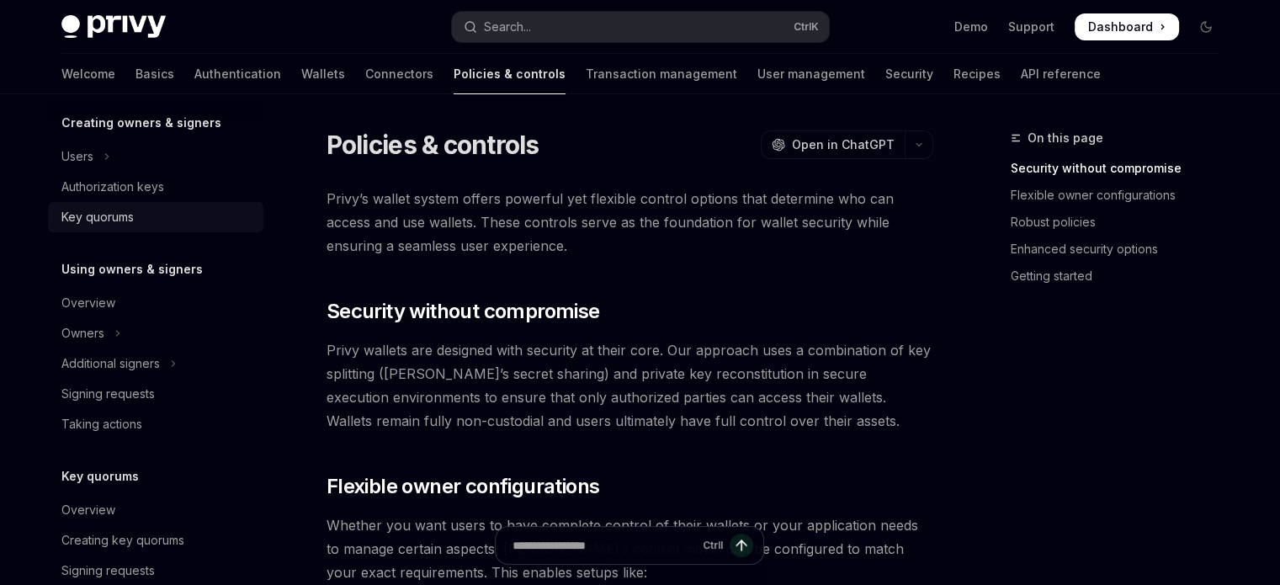
click at [130, 220] on div "Key quorums" at bounding box center [97, 217] width 72 height 20
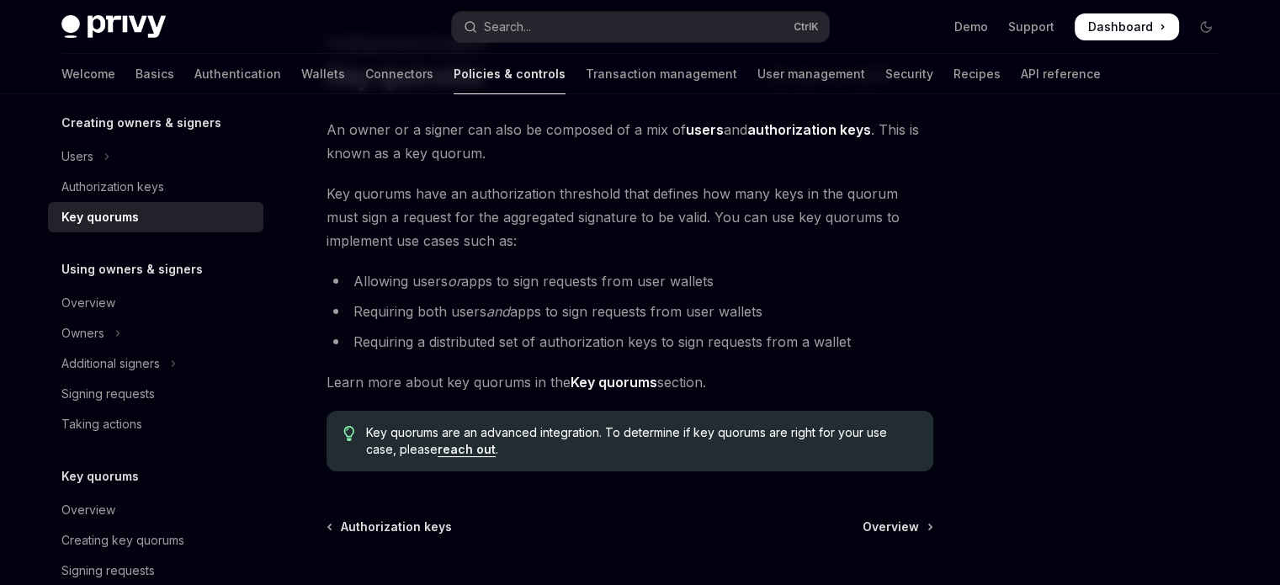
scroll to position [114, 0]
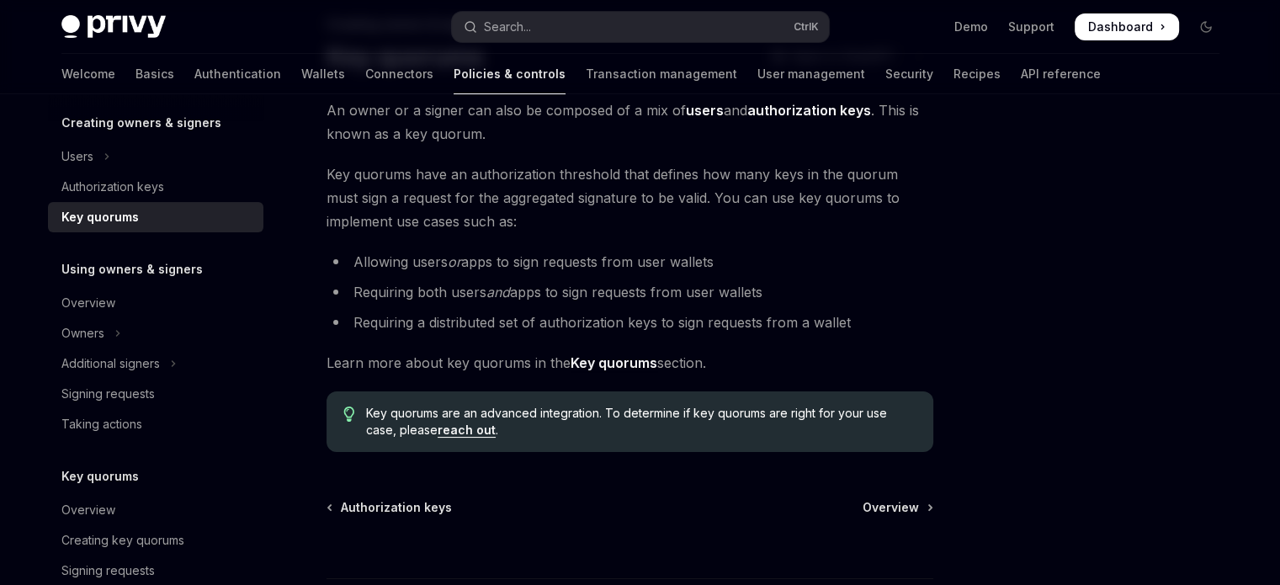
click at [596, 371] on span "Learn more about key quorums in the Key quorums section." at bounding box center [630, 363] width 607 height 24
click at [609, 366] on strong "Key quorums" at bounding box center [614, 362] width 87 height 17
type textarea "*"
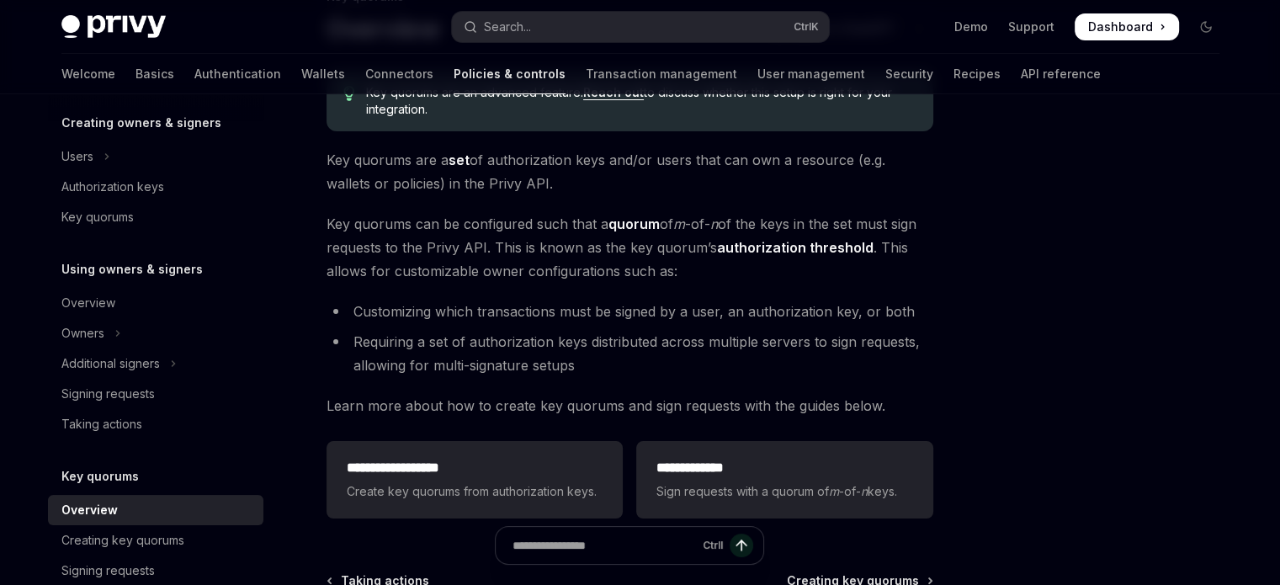
scroll to position [91, 0]
